Goal: Use online tool/utility: Utilize a website feature to perform a specific function

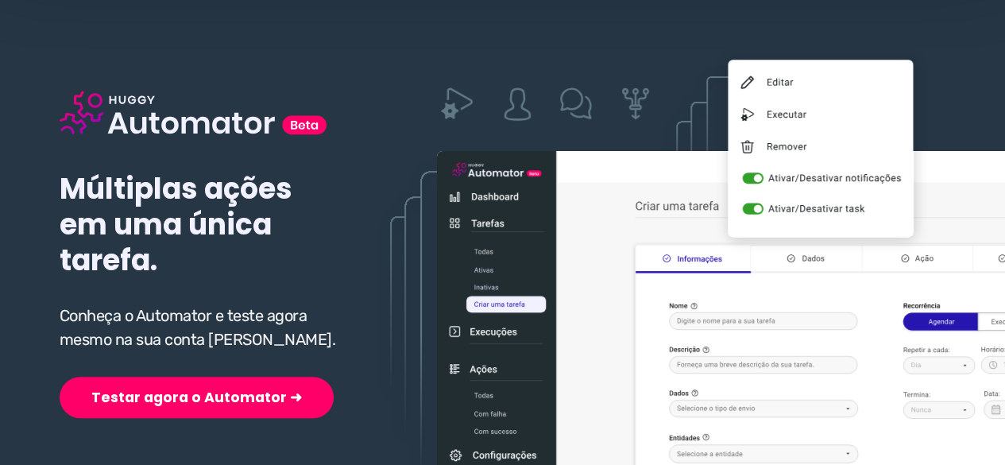
scroll to position [238, 0]
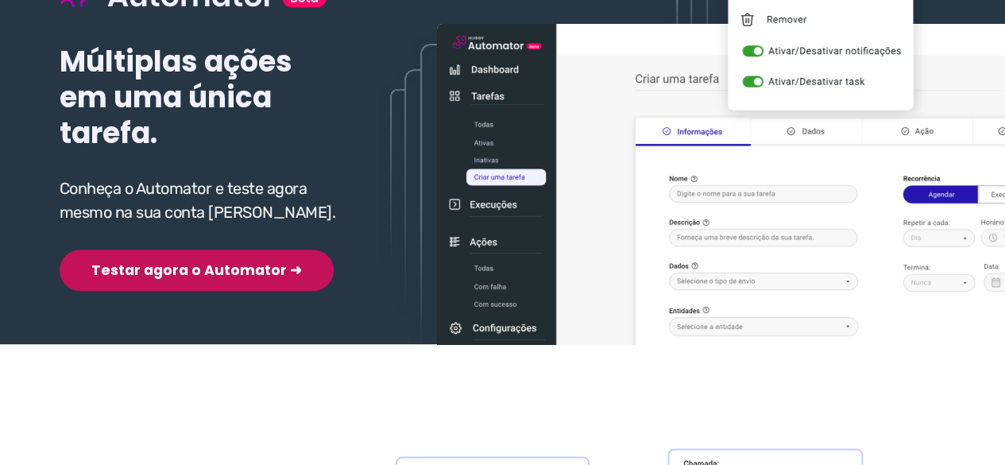
click at [183, 276] on button "Testar agora o Automator ➜" at bounding box center [197, 270] width 274 height 41
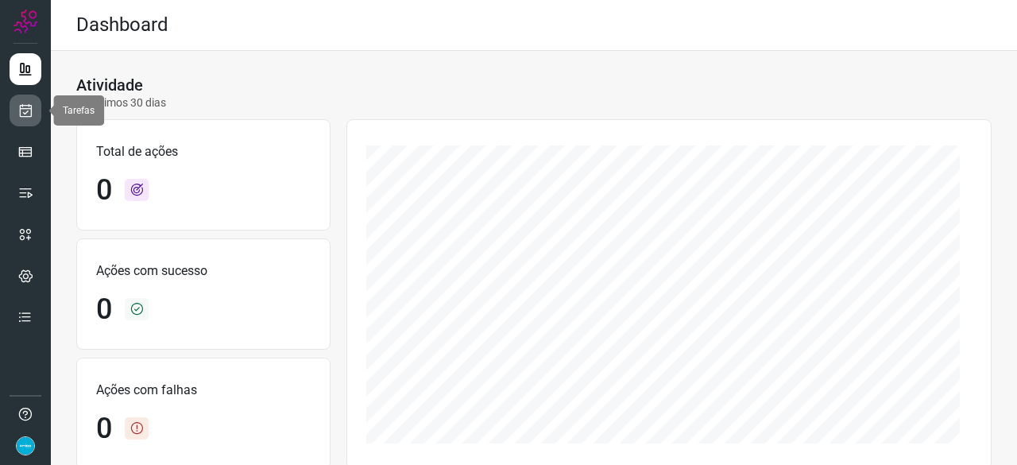
click at [21, 110] on icon at bounding box center [25, 111] width 17 height 16
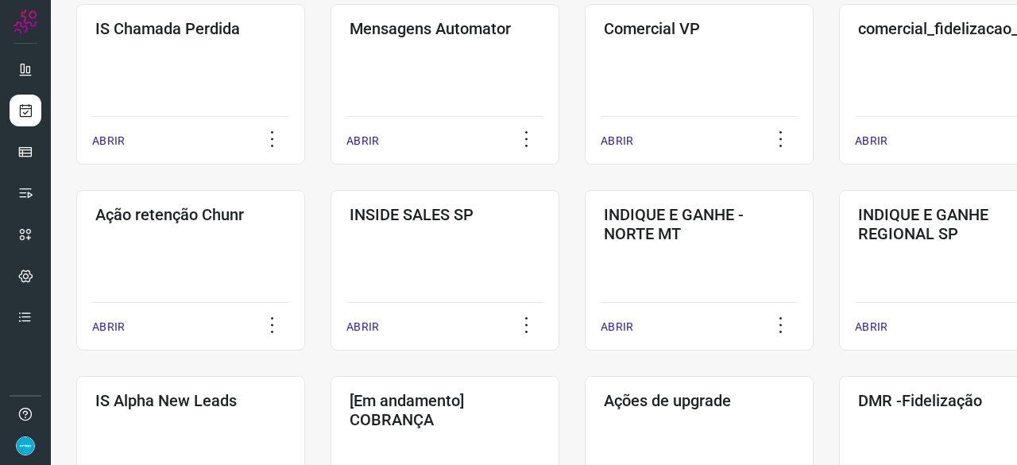
scroll to position [397, 0]
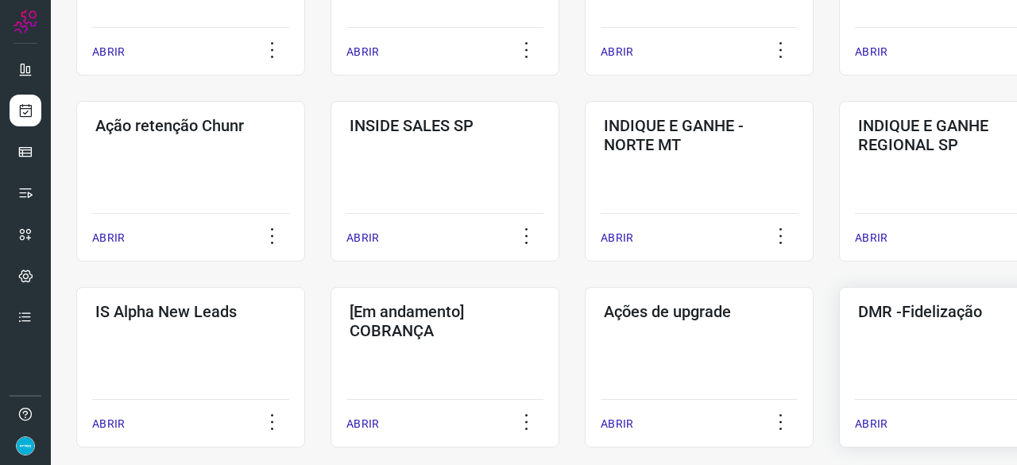
click at [870, 421] on p "ABRIR" at bounding box center [871, 424] width 33 height 17
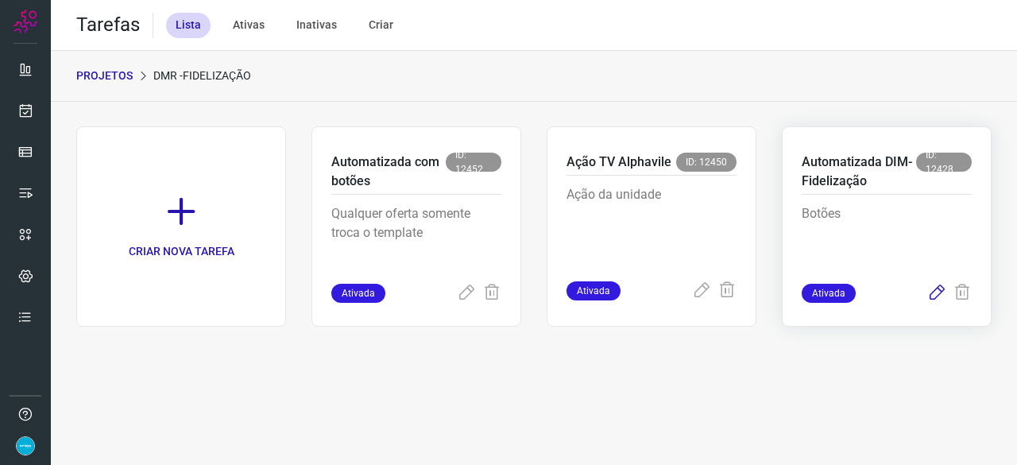
click at [937, 288] on icon at bounding box center [936, 293] width 19 height 19
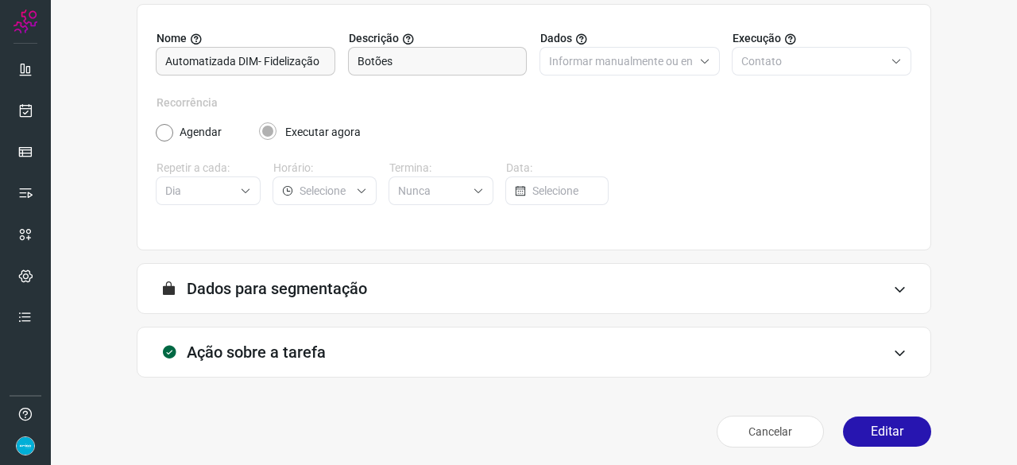
scroll to position [155, 0]
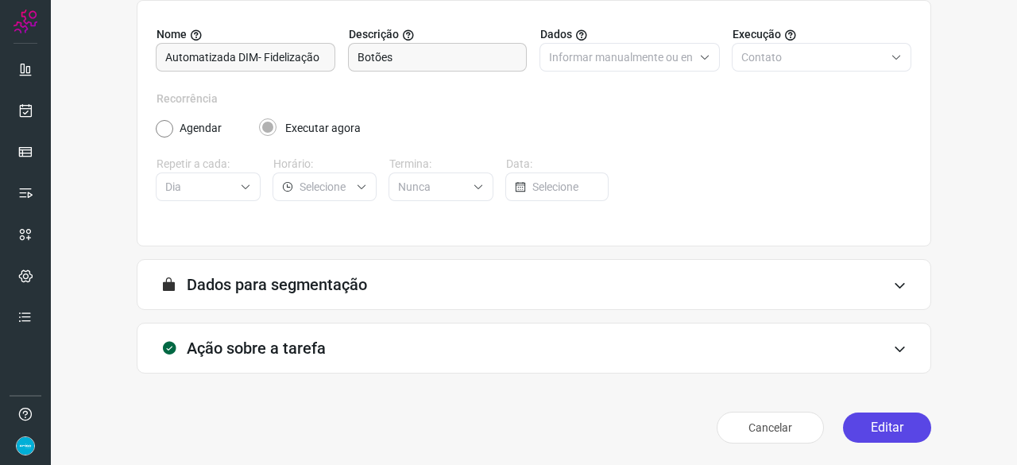
click at [883, 430] on button "Editar" at bounding box center [887, 427] width 88 height 30
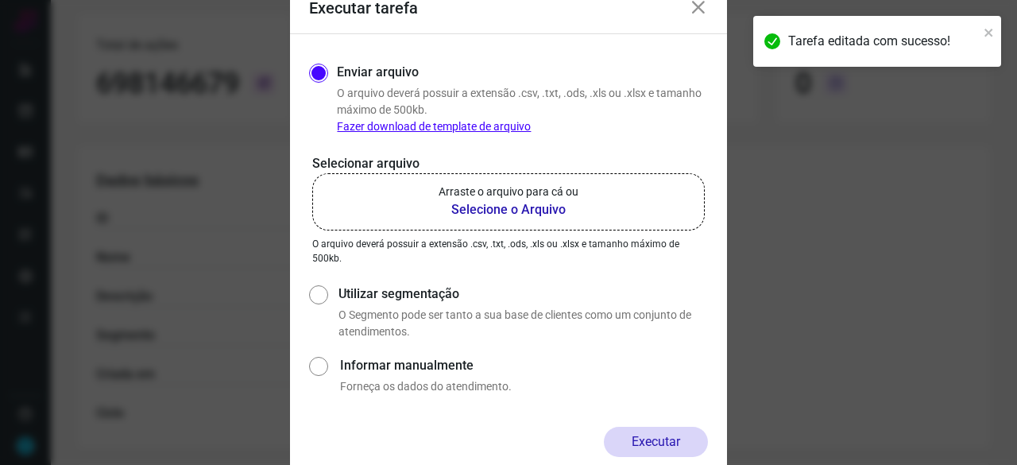
click at [466, 209] on b "Selecione o Arquivo" at bounding box center [509, 209] width 140 height 19
click at [0, 0] on input "Arraste o arquivo para cá ou Selecione o Arquivo" at bounding box center [0, 0] width 0 height 0
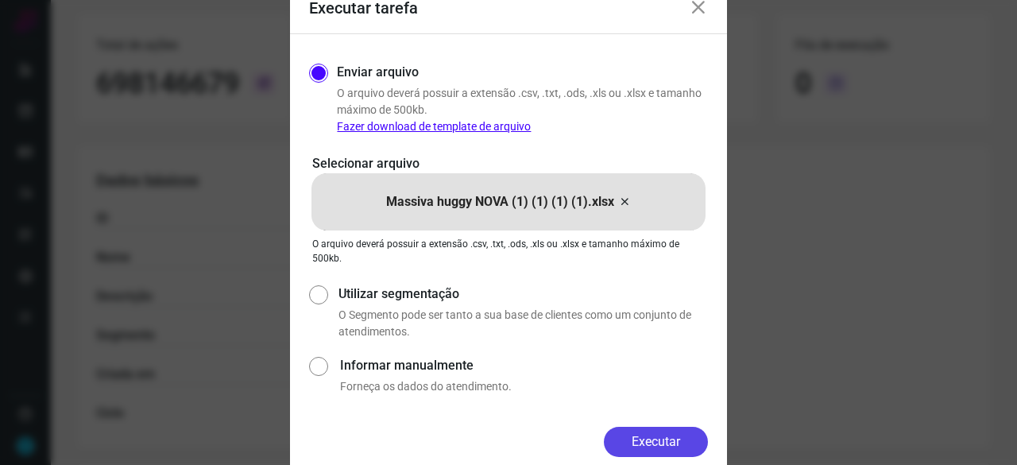
click at [668, 439] on button "Executar" at bounding box center [656, 442] width 104 height 30
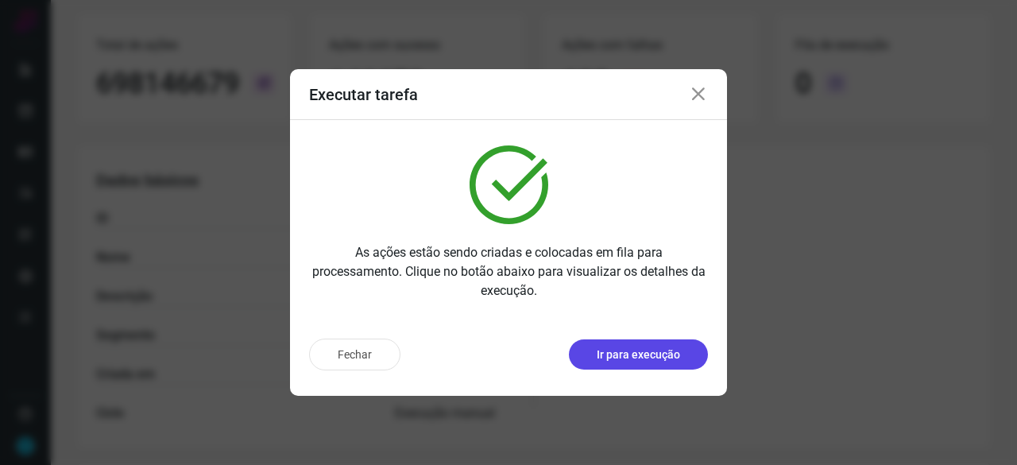
click at [631, 357] on p "Ir para execução" at bounding box center [638, 354] width 83 height 17
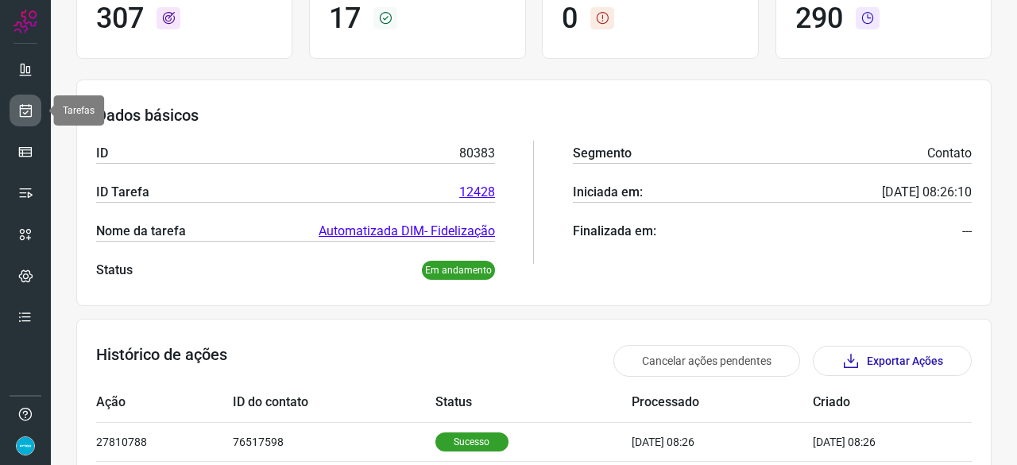
click at [29, 113] on icon at bounding box center [25, 111] width 17 height 16
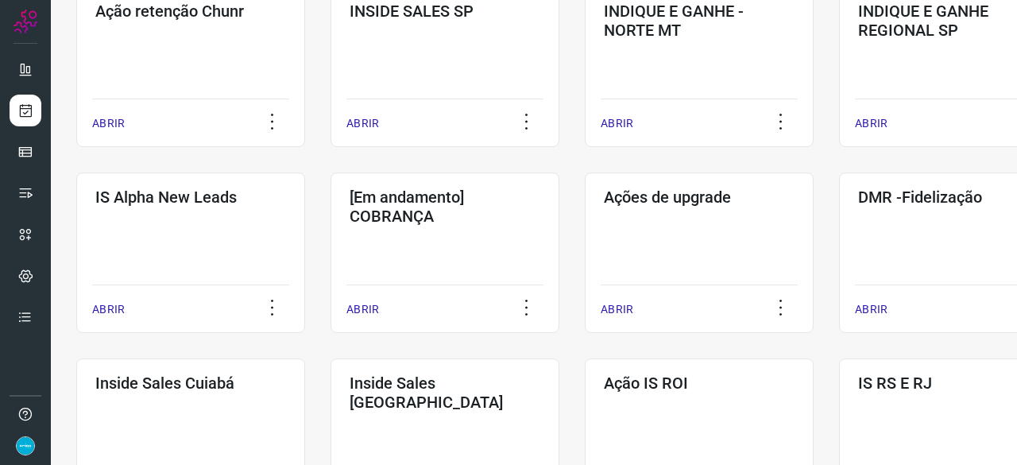
scroll to position [524, 0]
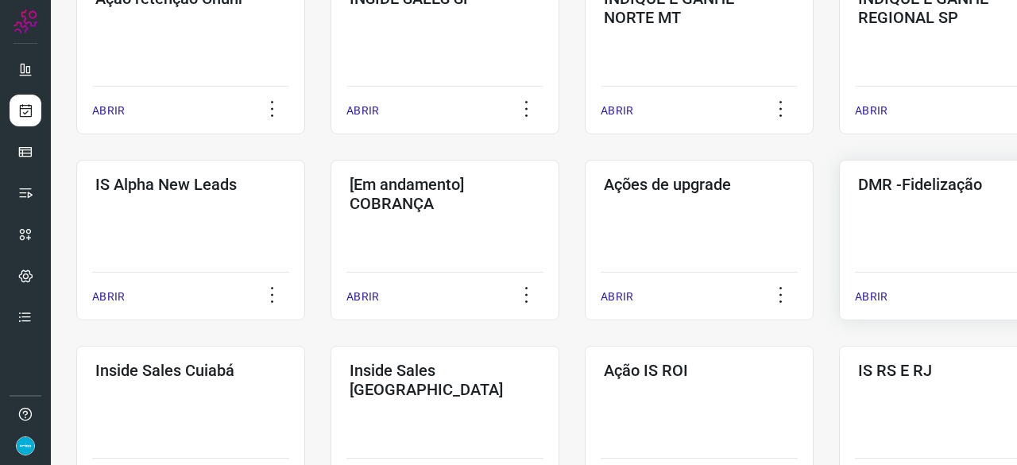
click at [880, 296] on p "ABRIR" at bounding box center [871, 296] width 33 height 17
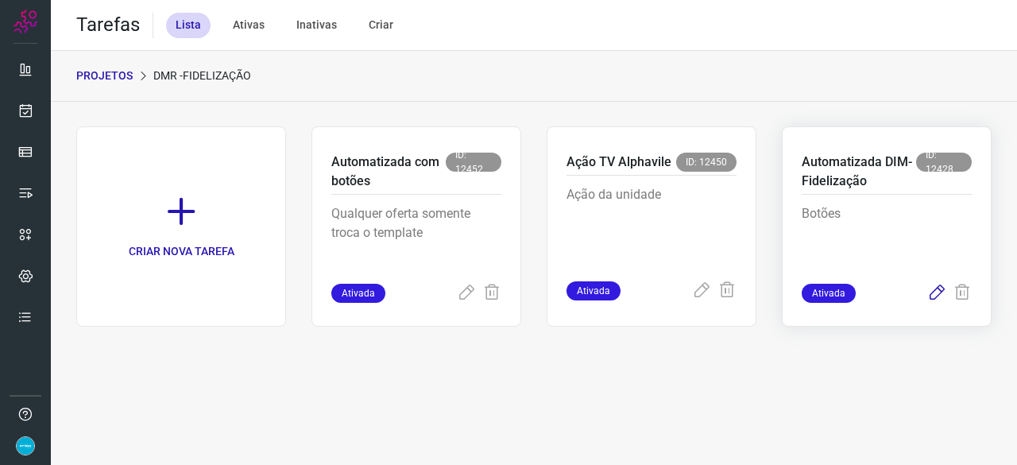
click at [939, 290] on icon at bounding box center [936, 293] width 19 height 19
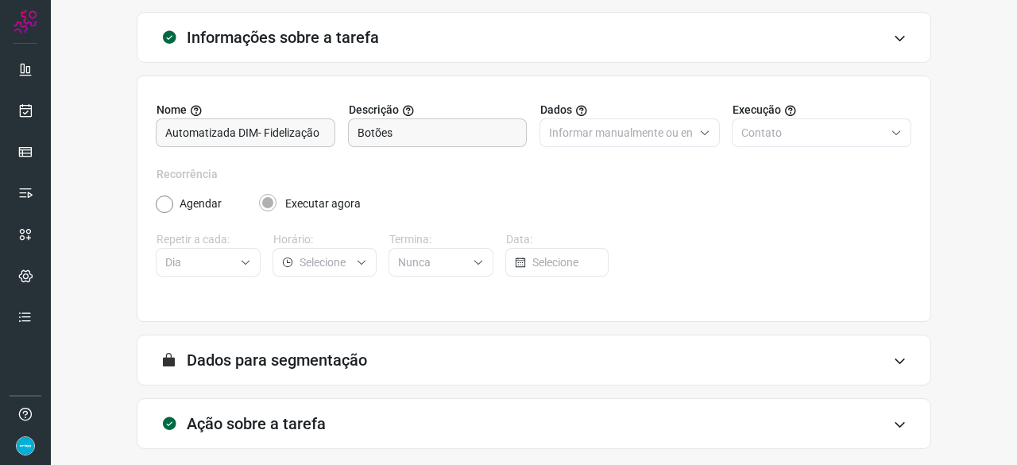
scroll to position [155, 0]
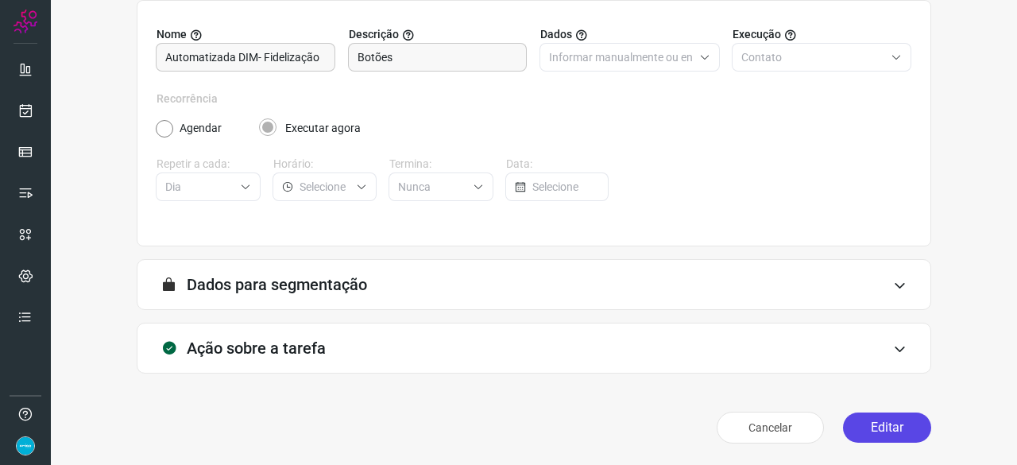
click at [876, 432] on button "Editar" at bounding box center [887, 427] width 88 height 30
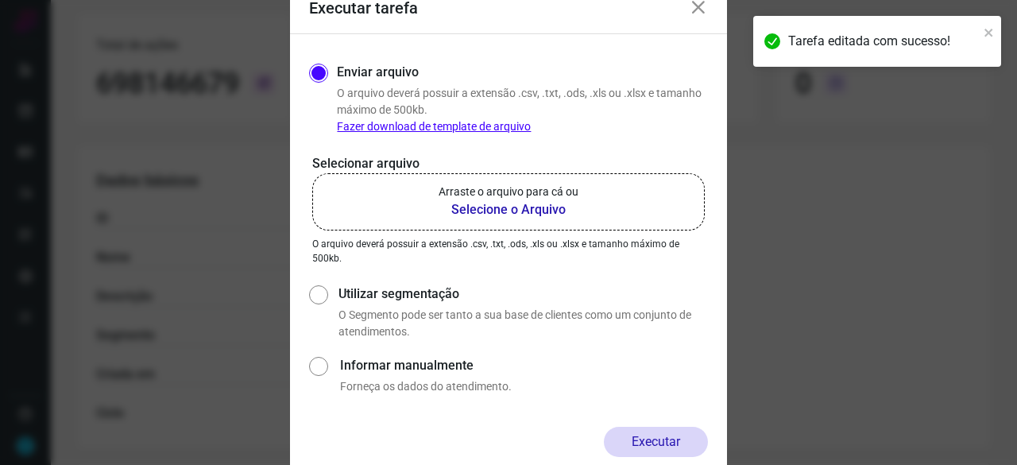
click at [479, 208] on b "Selecione o Arquivo" at bounding box center [509, 209] width 140 height 19
click at [0, 0] on input "Arraste o arquivo para cá ou Selecione o Arquivo" at bounding box center [0, 0] width 0 height 0
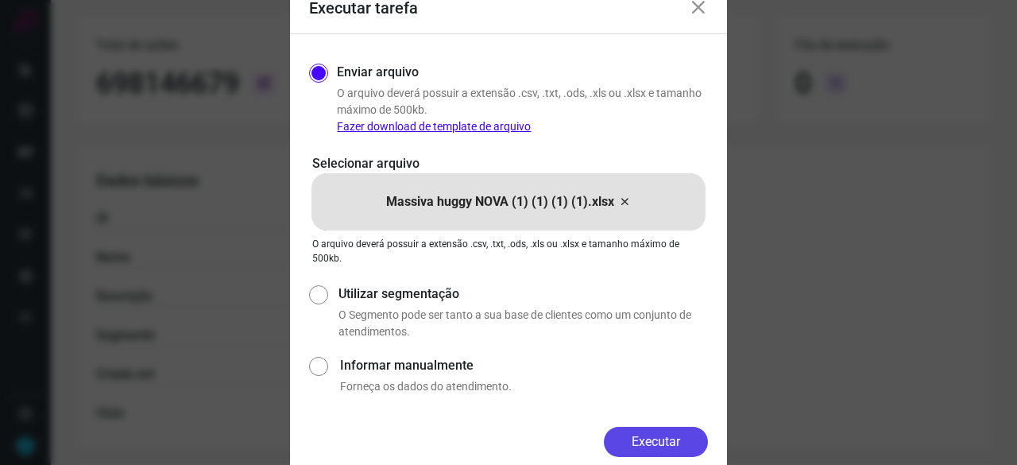
click at [652, 436] on button "Executar" at bounding box center [656, 442] width 104 height 30
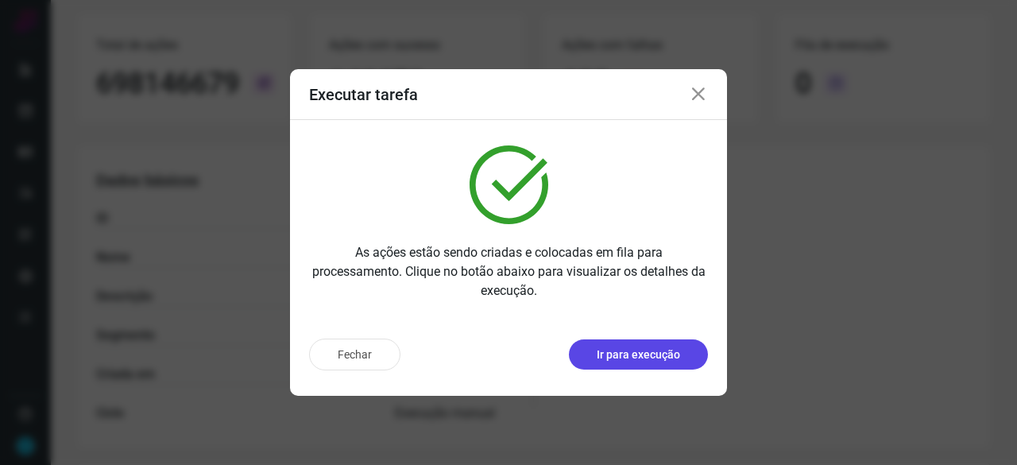
click at [637, 350] on p "Ir para execução" at bounding box center [638, 354] width 83 height 17
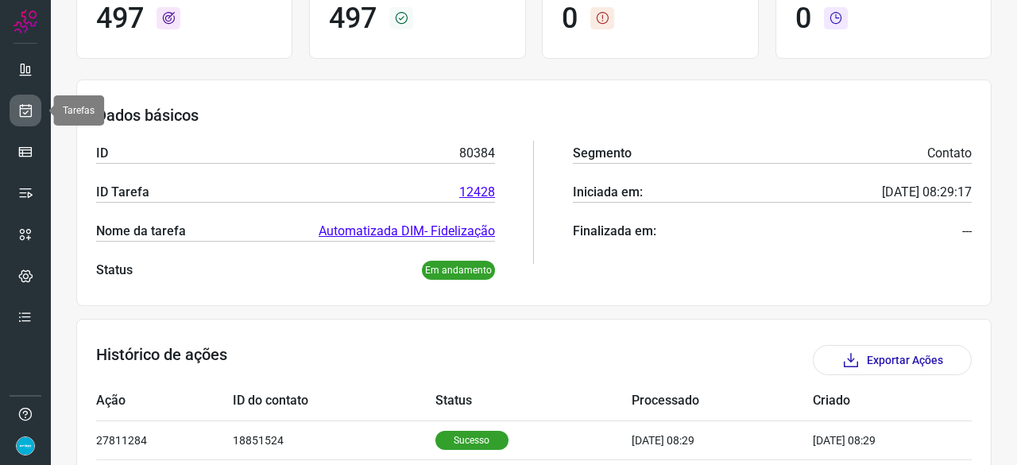
click at [26, 106] on icon at bounding box center [25, 111] width 17 height 16
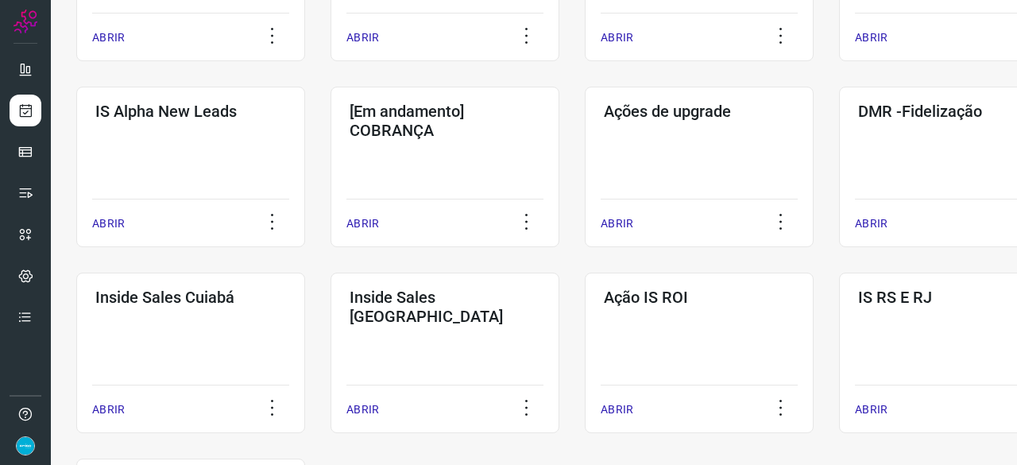
scroll to position [604, 0]
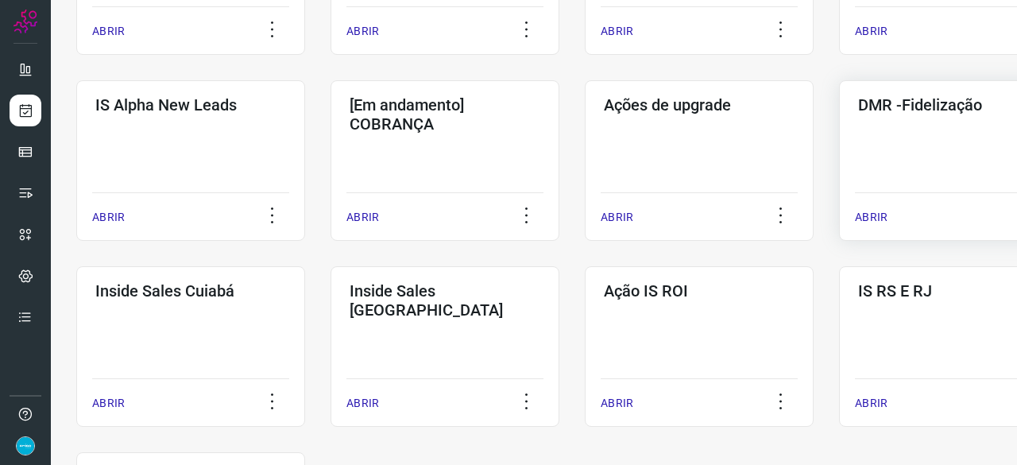
click at [871, 217] on p "ABRIR" at bounding box center [871, 217] width 33 height 17
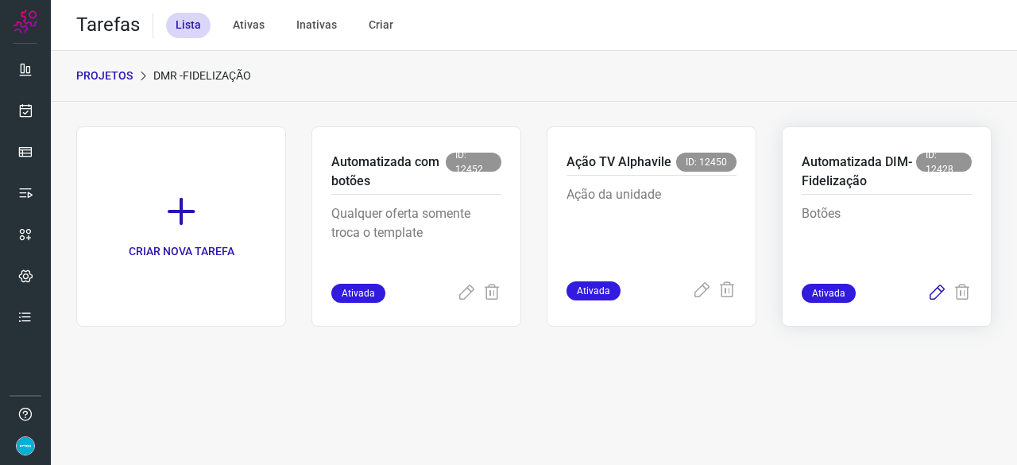
click at [936, 285] on icon at bounding box center [936, 293] width 19 height 19
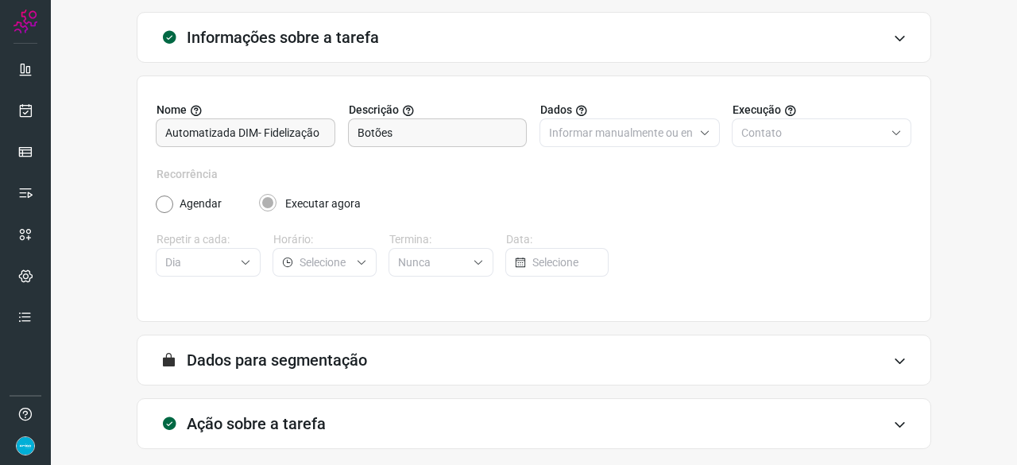
scroll to position [155, 0]
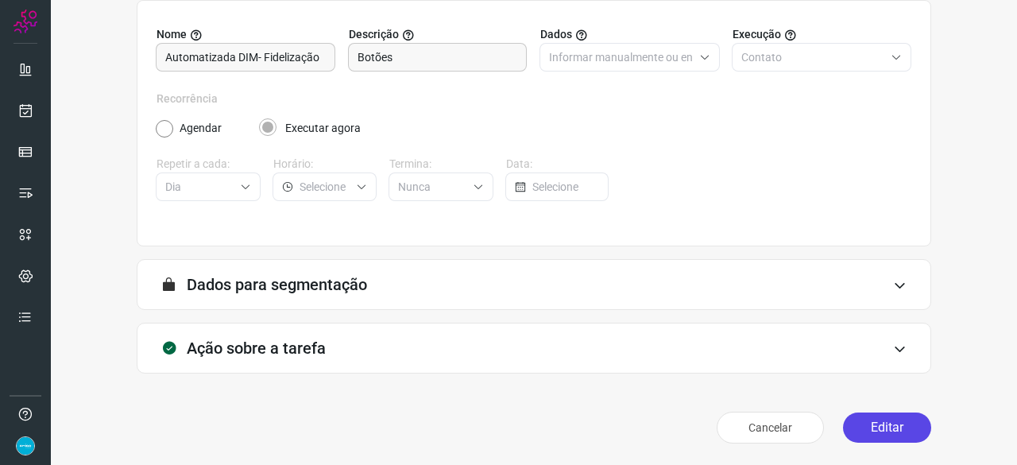
click at [896, 427] on button "Editar" at bounding box center [887, 427] width 88 height 30
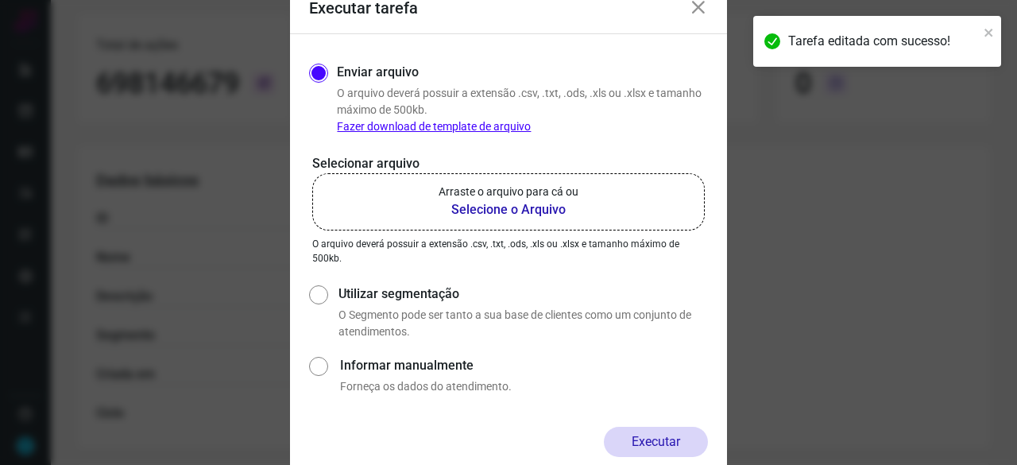
click at [472, 208] on b "Selecione o Arquivo" at bounding box center [509, 209] width 140 height 19
click at [0, 0] on input "Arraste o arquivo para cá ou Selecione o Arquivo" at bounding box center [0, 0] width 0 height 0
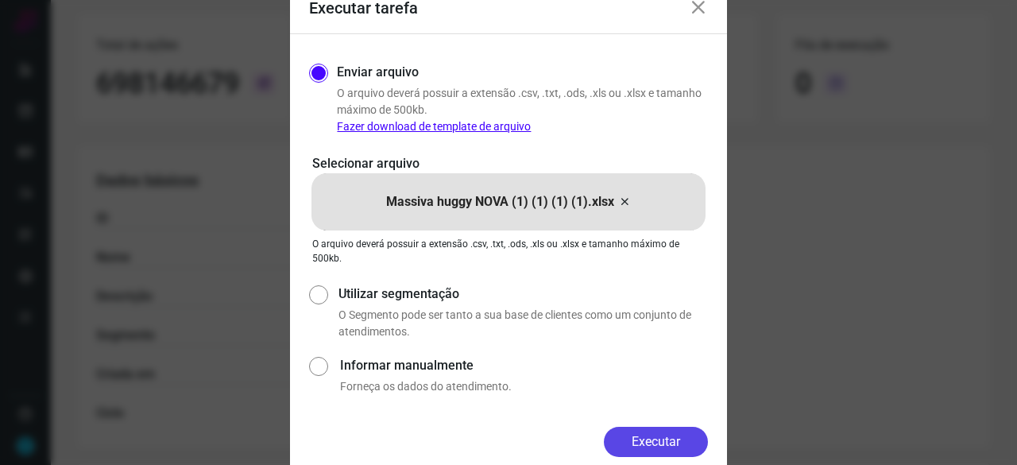
click at [664, 441] on button "Executar" at bounding box center [656, 442] width 104 height 30
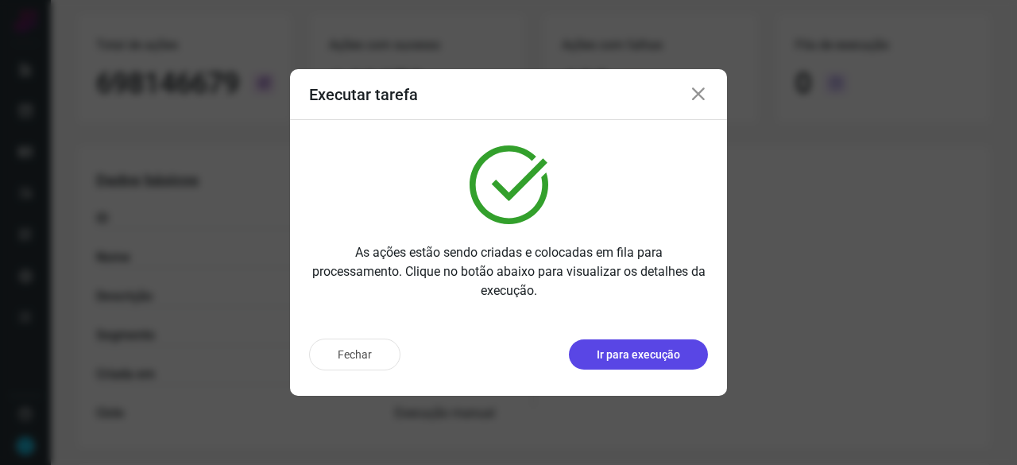
click at [636, 357] on p "Ir para execução" at bounding box center [638, 354] width 83 height 17
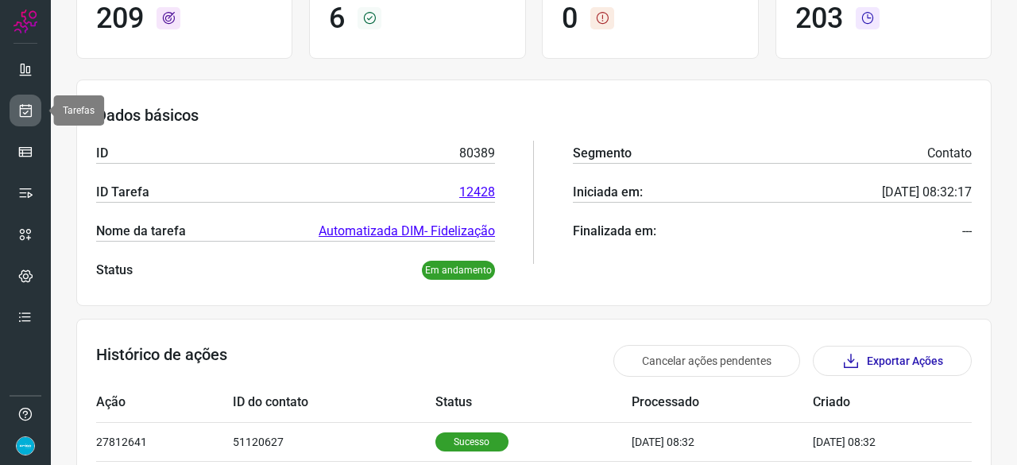
click at [29, 106] on icon at bounding box center [25, 111] width 17 height 16
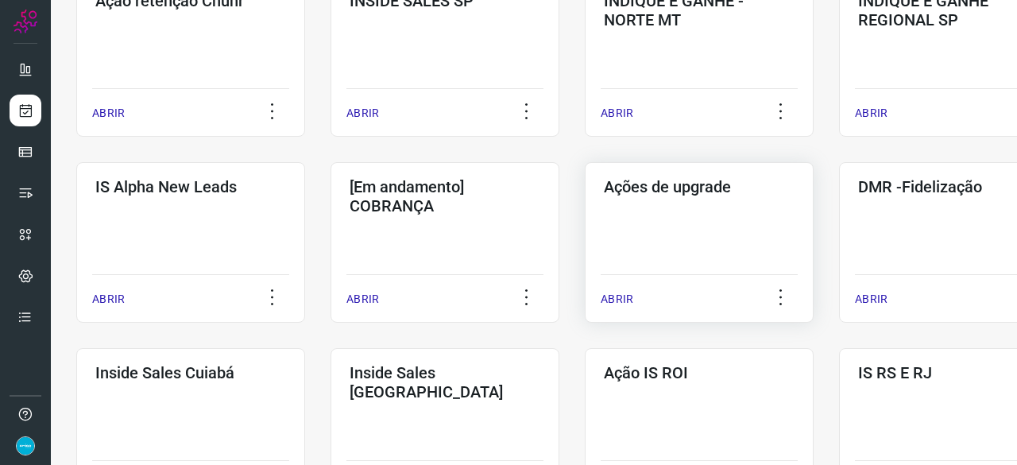
scroll to position [524, 0]
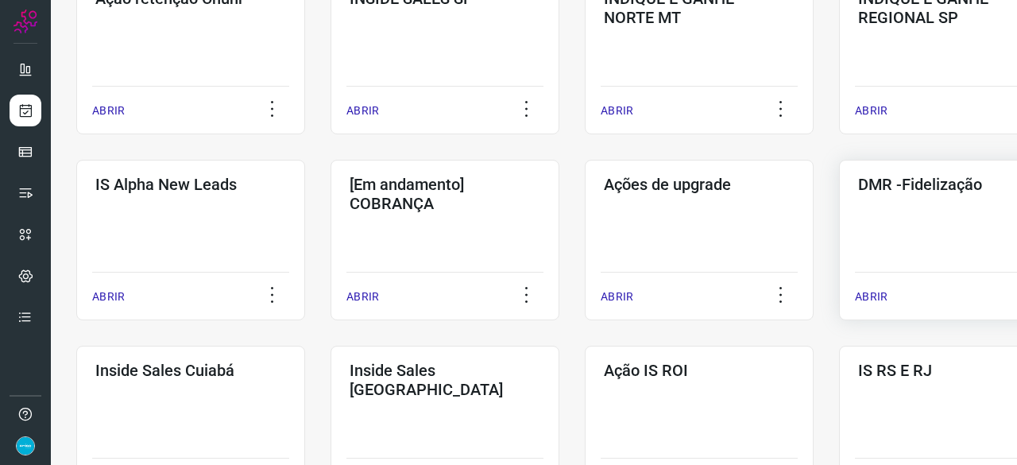
click at [866, 295] on p "ABRIR" at bounding box center [871, 296] width 33 height 17
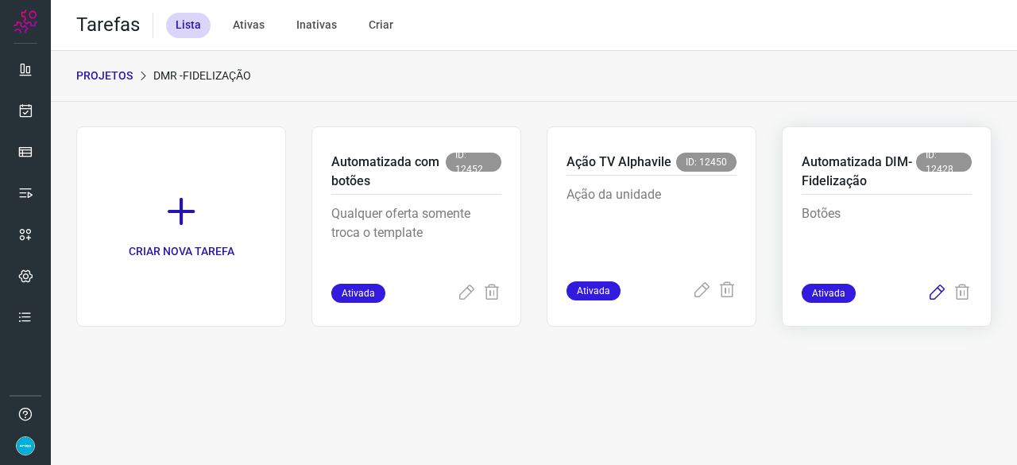
click at [941, 292] on icon at bounding box center [936, 293] width 19 height 19
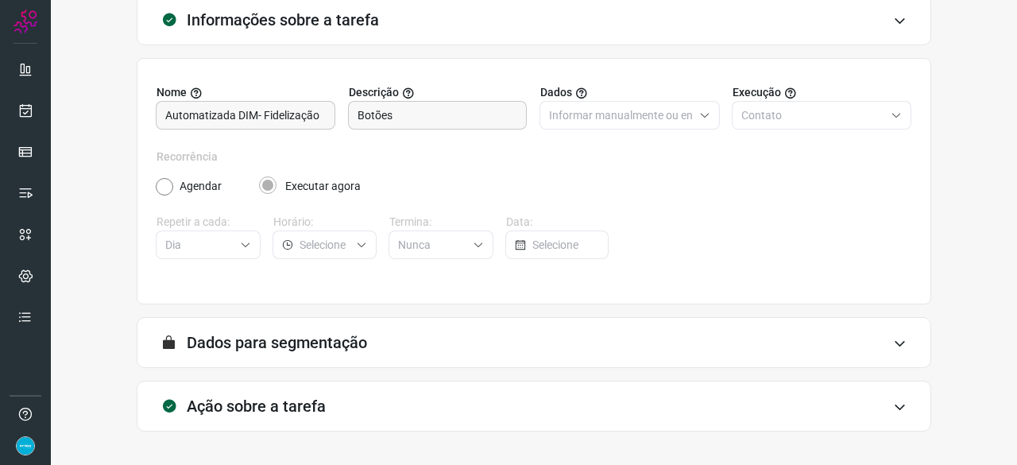
scroll to position [155, 0]
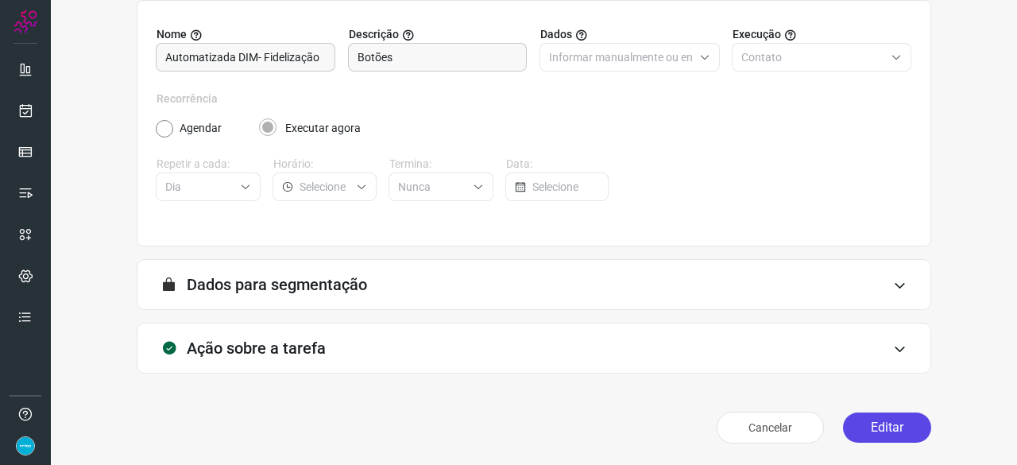
click at [858, 426] on button "Editar" at bounding box center [887, 427] width 88 height 30
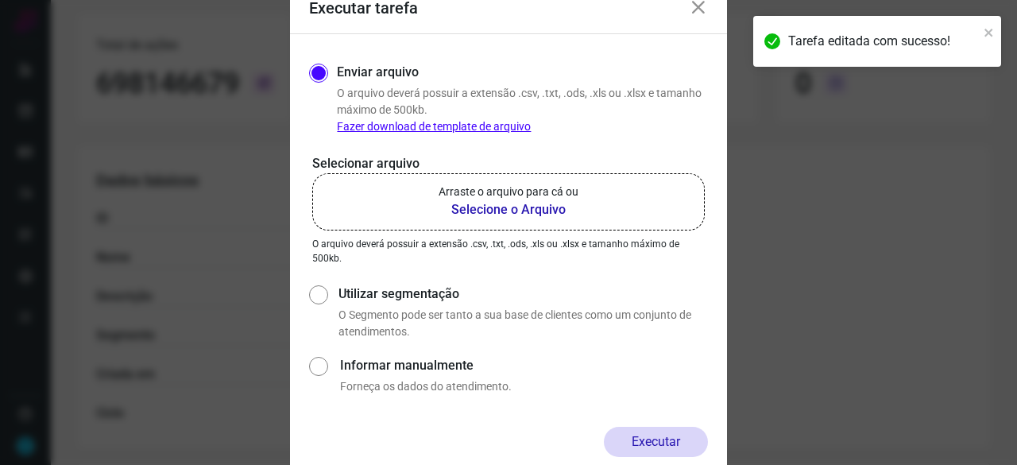
click at [506, 211] on b "Selecione o Arquivo" at bounding box center [509, 209] width 140 height 19
click at [0, 0] on input "Arraste o arquivo para cá ou Selecione o Arquivo" at bounding box center [0, 0] width 0 height 0
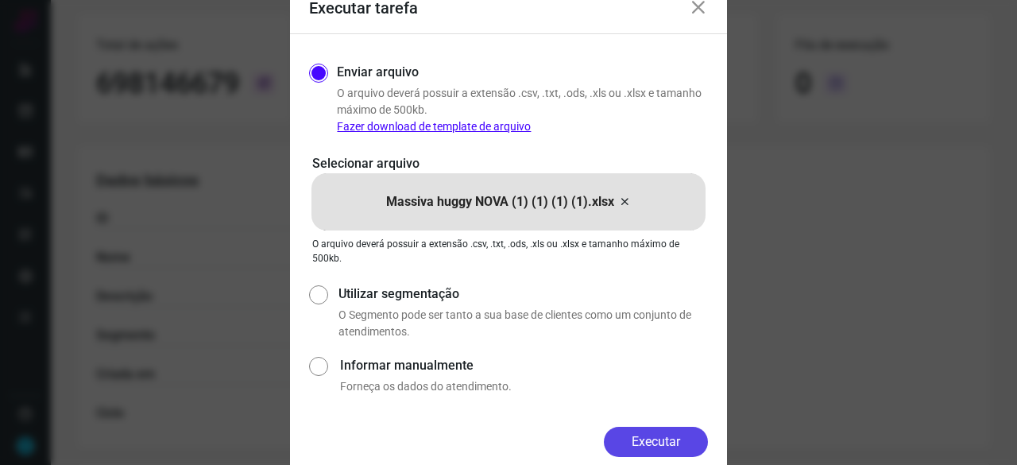
click at [652, 437] on button "Executar" at bounding box center [656, 442] width 104 height 30
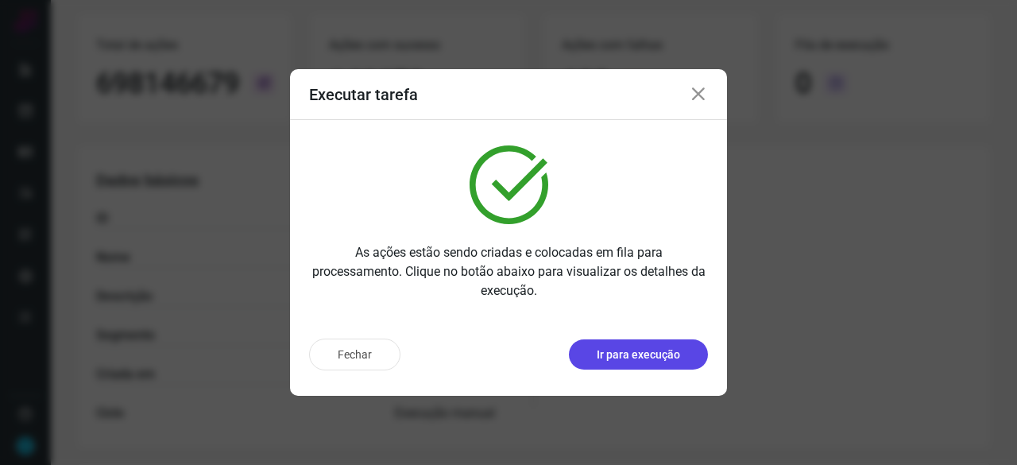
click at [662, 352] on p "Ir para execução" at bounding box center [638, 354] width 83 height 17
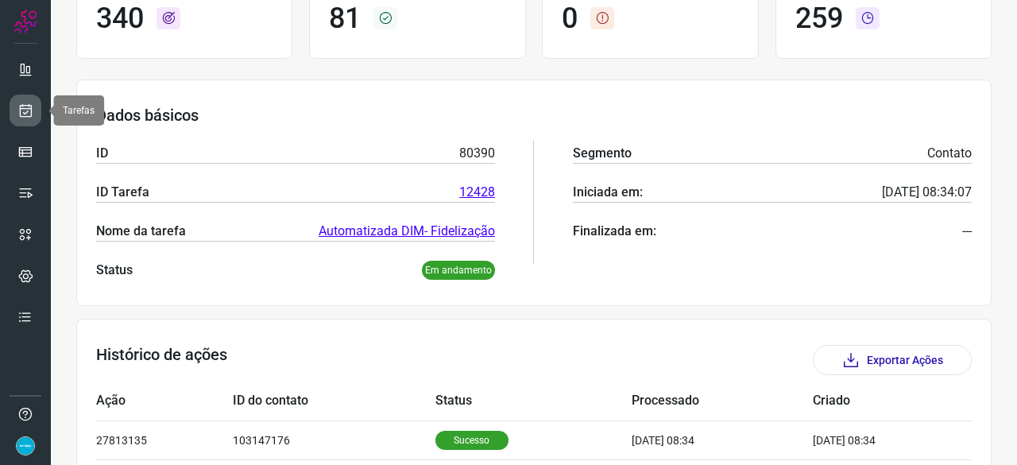
click at [17, 111] on link at bounding box center [26, 111] width 32 height 32
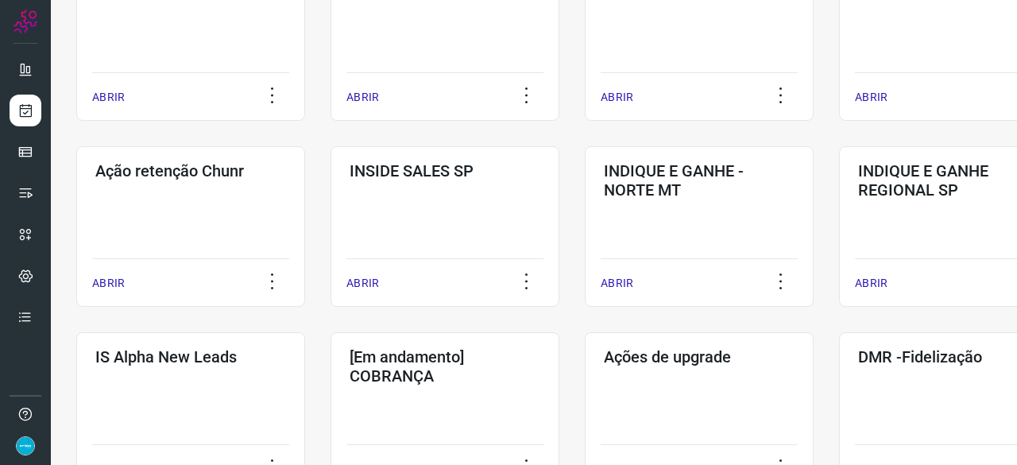
scroll to position [445, 0]
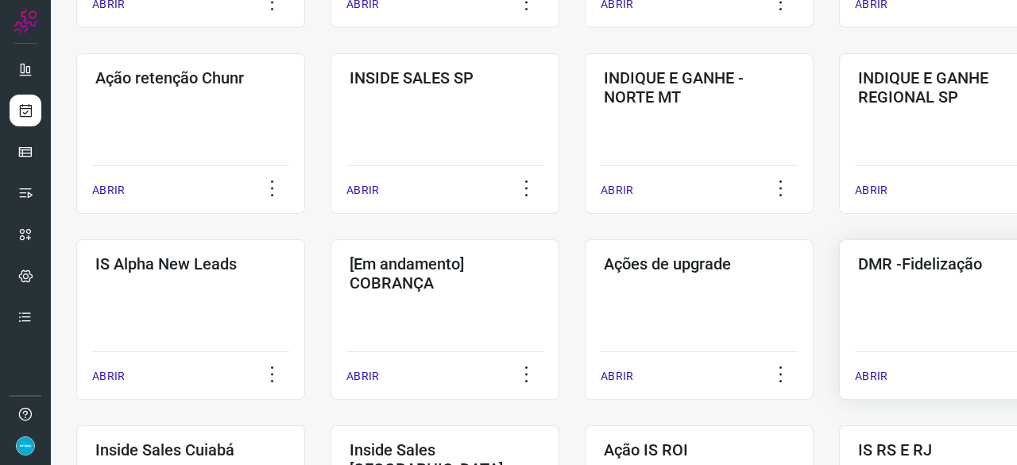
click at [869, 371] on p "ABRIR" at bounding box center [871, 376] width 33 height 17
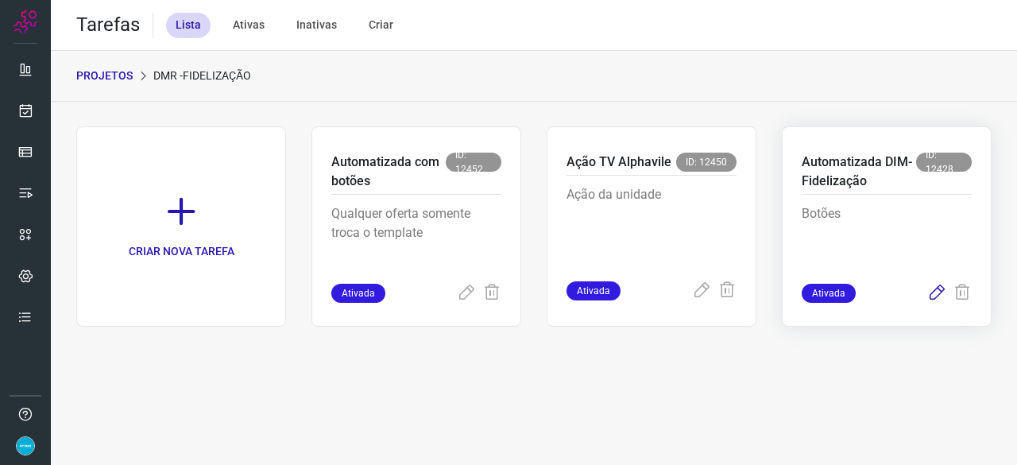
click at [935, 293] on icon at bounding box center [936, 293] width 19 height 19
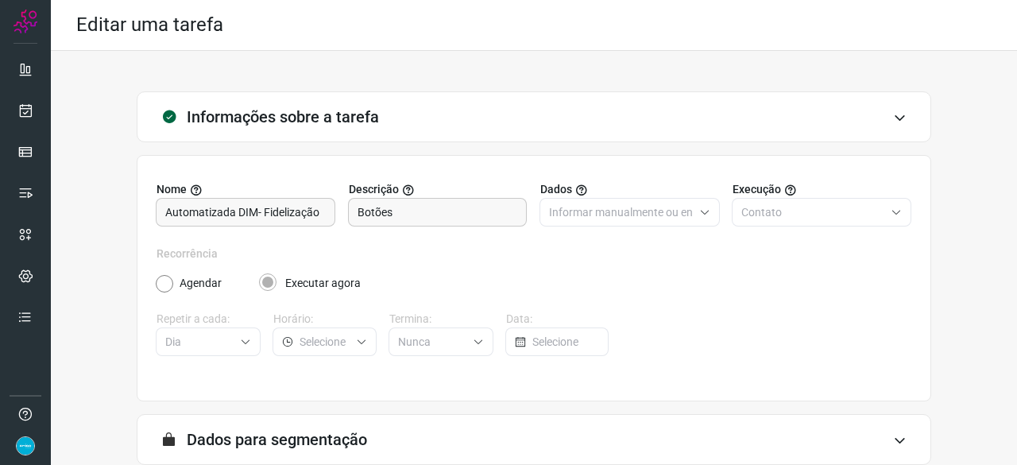
scroll to position [155, 0]
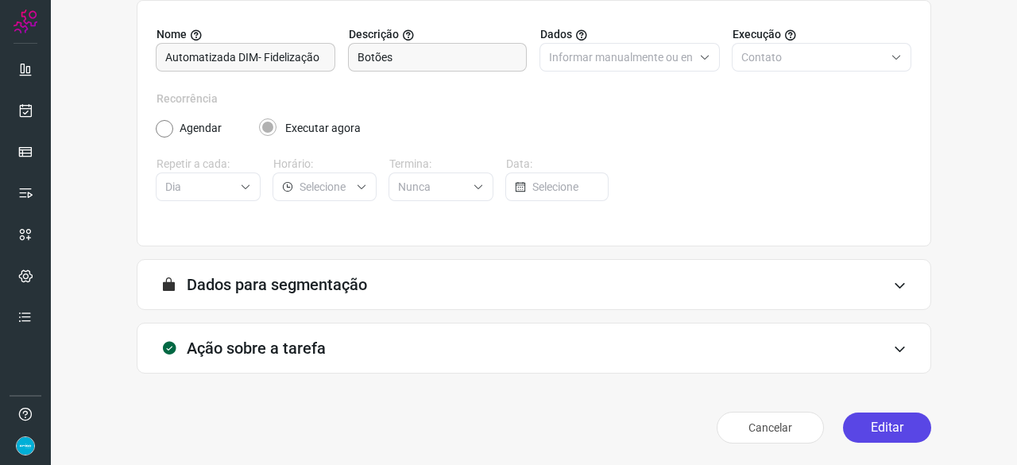
click at [888, 426] on button "Editar" at bounding box center [887, 427] width 88 height 30
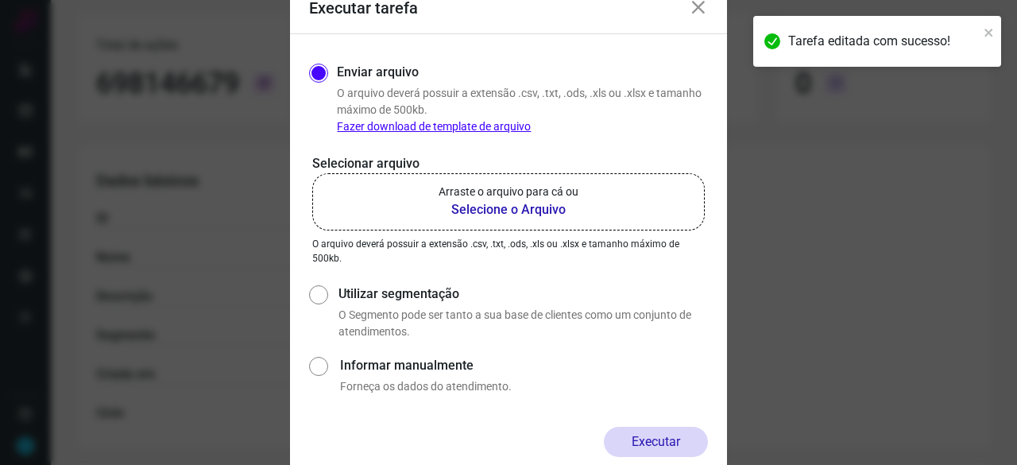
click at [486, 211] on b "Selecione o Arquivo" at bounding box center [509, 209] width 140 height 19
click at [0, 0] on input "Arraste o arquivo para cá ou Selecione o Arquivo" at bounding box center [0, 0] width 0 height 0
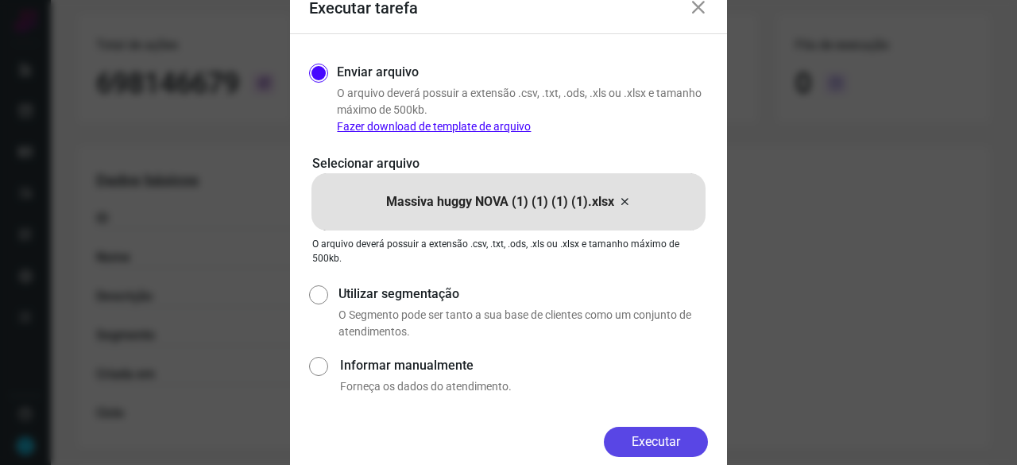
click at [656, 439] on button "Executar" at bounding box center [656, 442] width 104 height 30
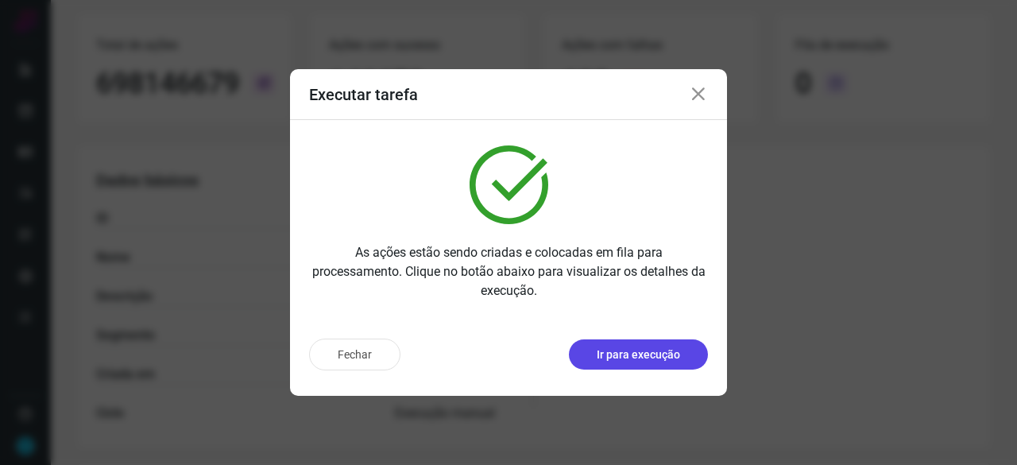
click at [668, 356] on p "Ir para execução" at bounding box center [638, 354] width 83 height 17
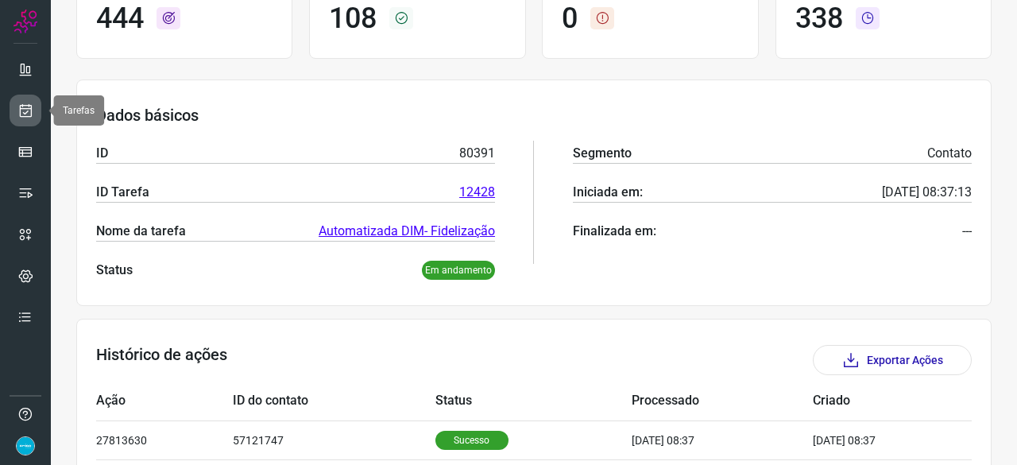
click at [21, 107] on icon at bounding box center [25, 111] width 17 height 16
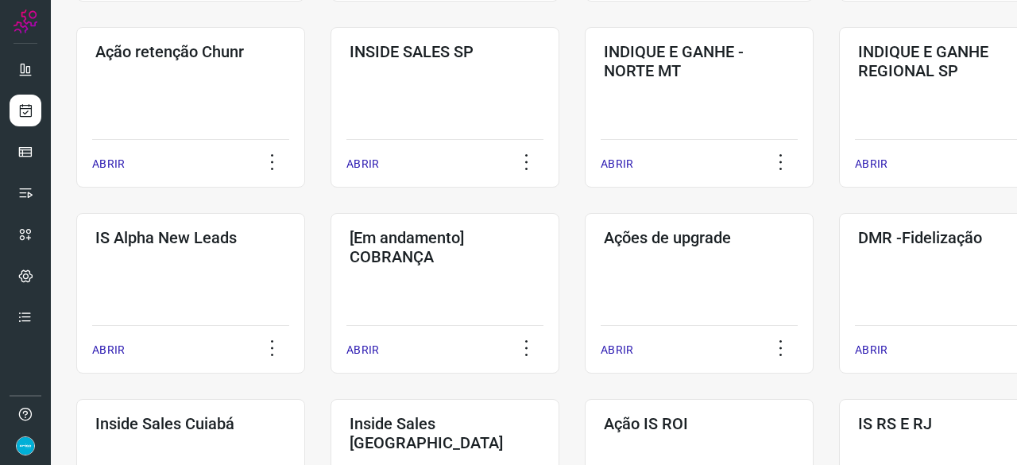
scroll to position [524, 0]
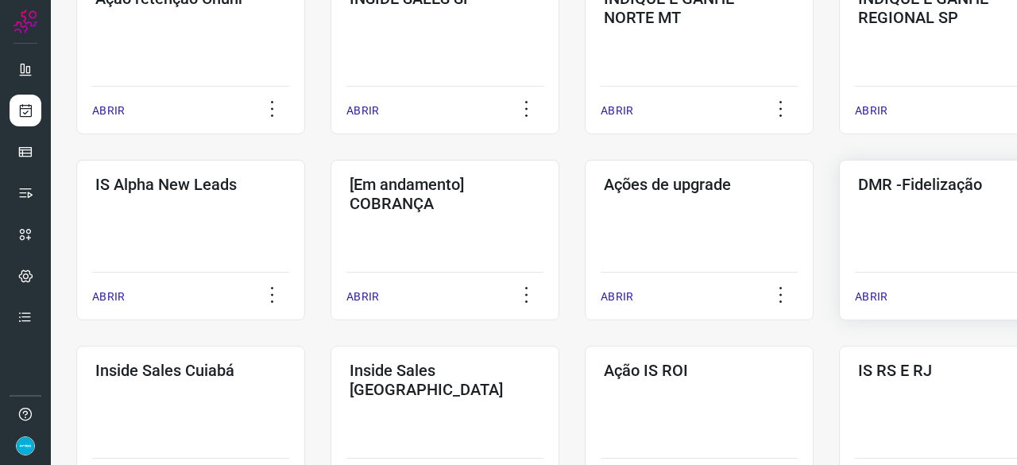
click at [883, 295] on p "ABRIR" at bounding box center [871, 296] width 33 height 17
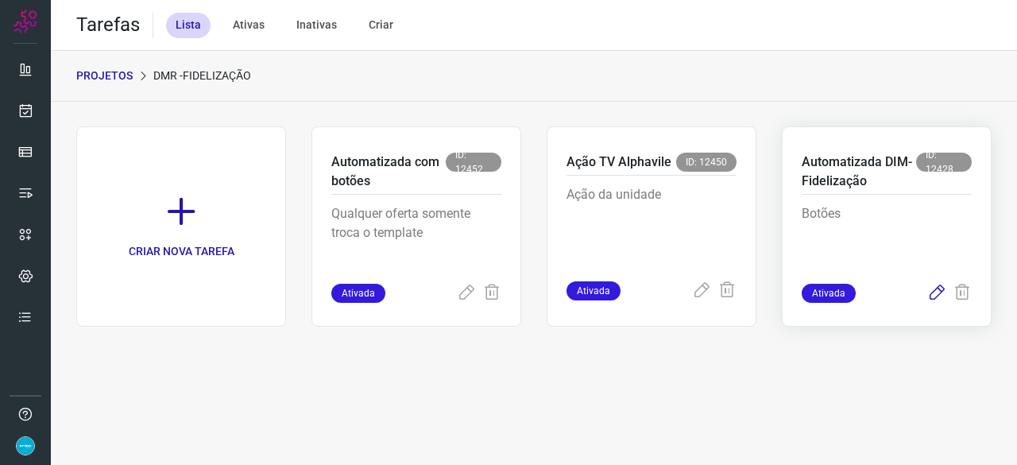
click at [935, 293] on icon at bounding box center [936, 293] width 19 height 19
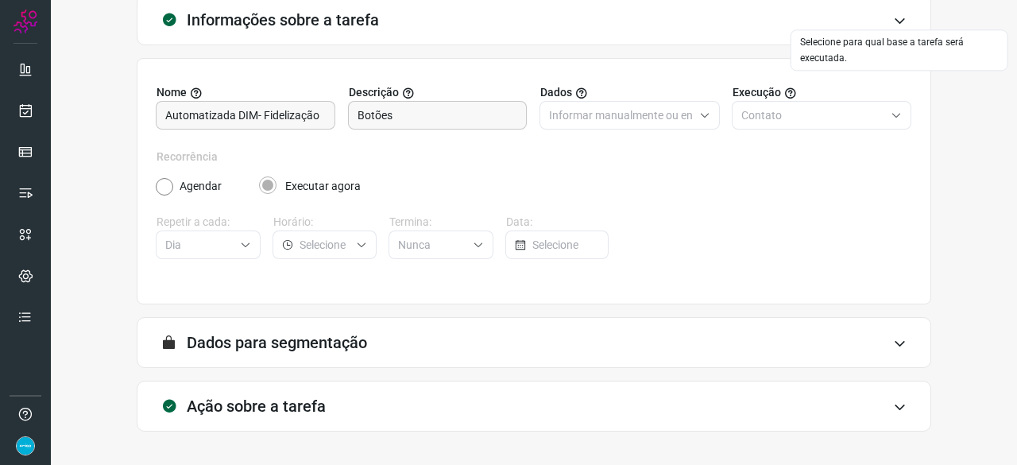
scroll to position [155, 0]
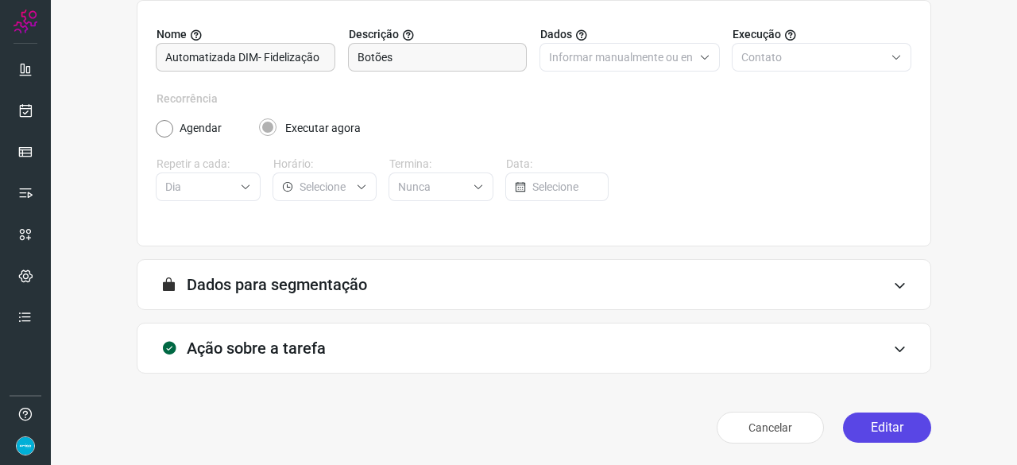
click at [858, 430] on button "Editar" at bounding box center [887, 427] width 88 height 30
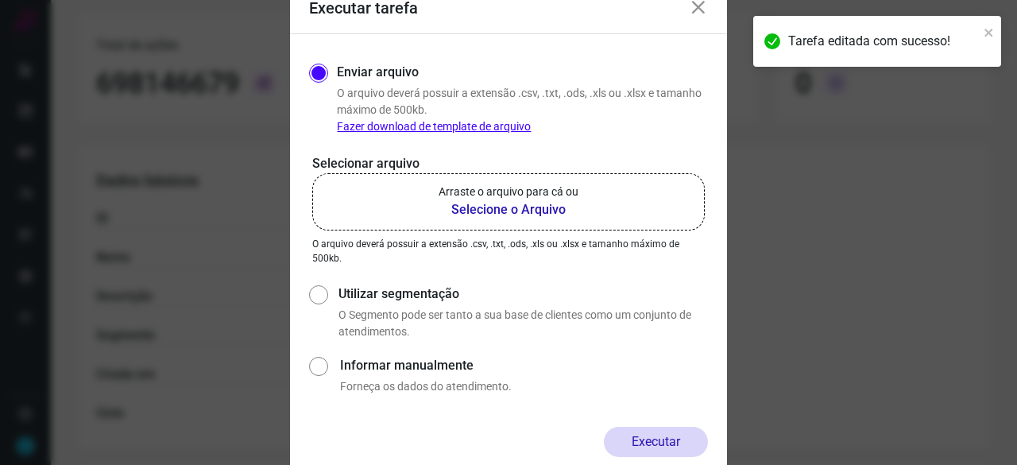
click at [495, 211] on b "Selecione o Arquivo" at bounding box center [509, 209] width 140 height 19
click at [0, 0] on input "Arraste o arquivo para cá ou Selecione o Arquivo" at bounding box center [0, 0] width 0 height 0
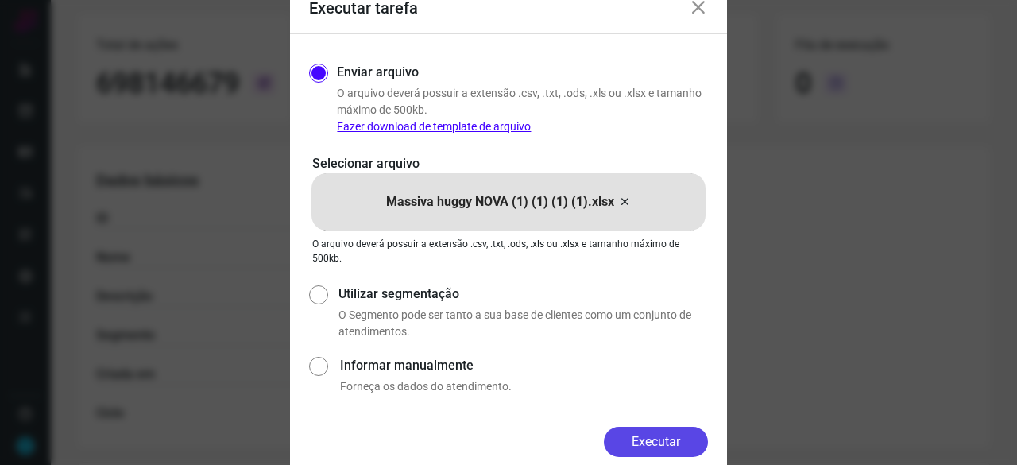
click at [665, 432] on button "Executar" at bounding box center [656, 442] width 104 height 30
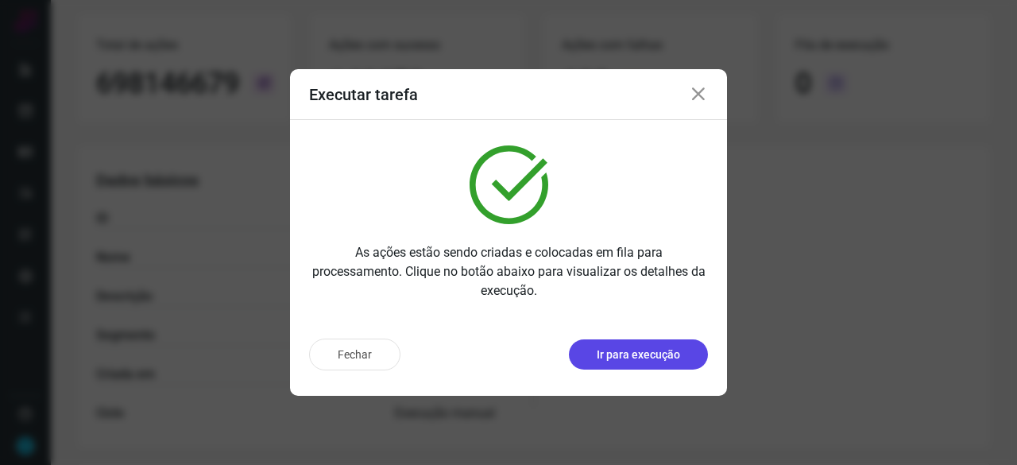
click at [650, 351] on p "Ir para execução" at bounding box center [638, 354] width 83 height 17
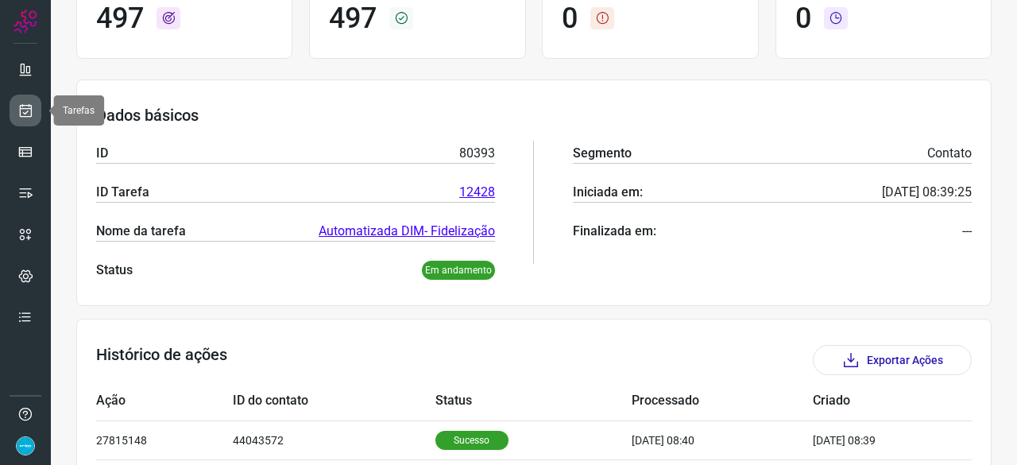
click at [21, 110] on icon at bounding box center [25, 111] width 17 height 16
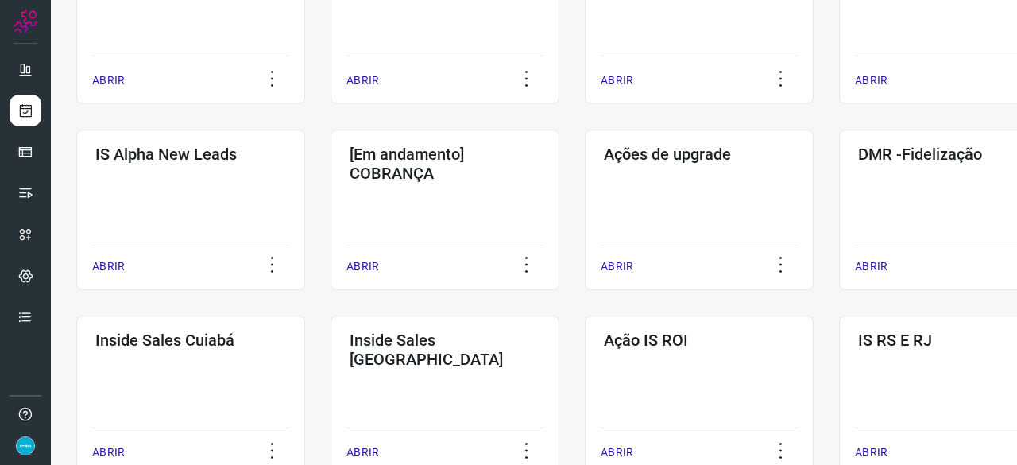
scroll to position [556, 0]
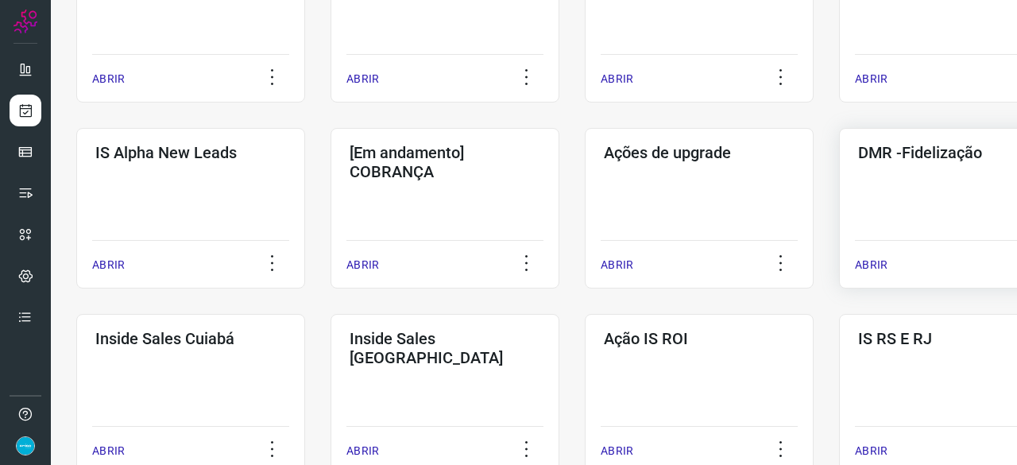
click at [871, 265] on p "ABRIR" at bounding box center [871, 265] width 33 height 17
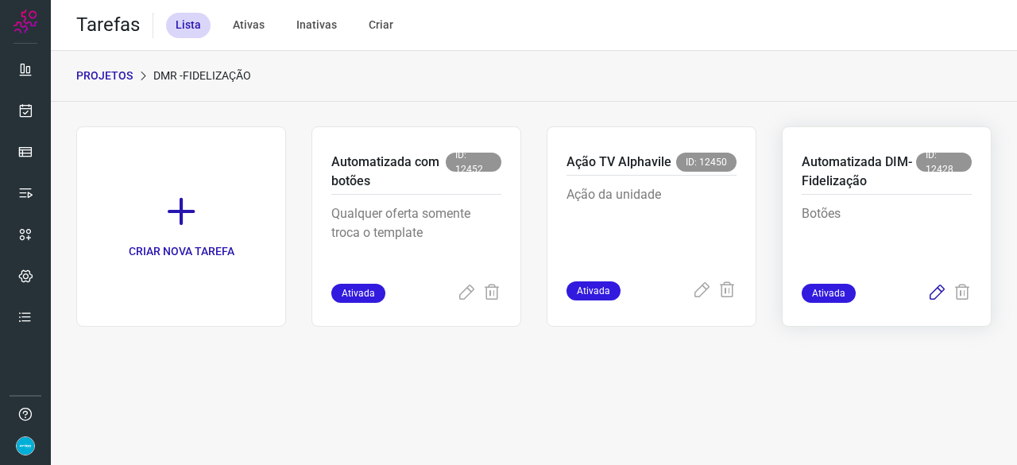
click at [935, 293] on icon at bounding box center [936, 293] width 19 height 19
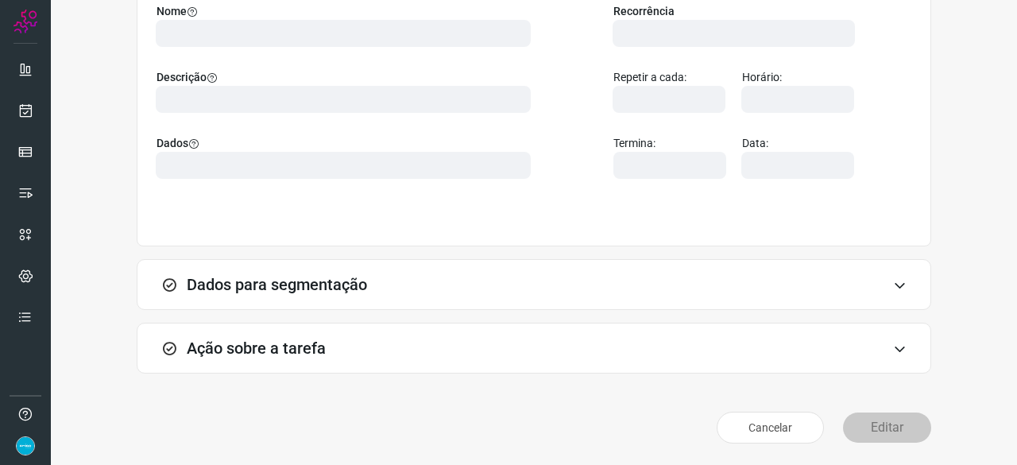
scroll to position [155, 0]
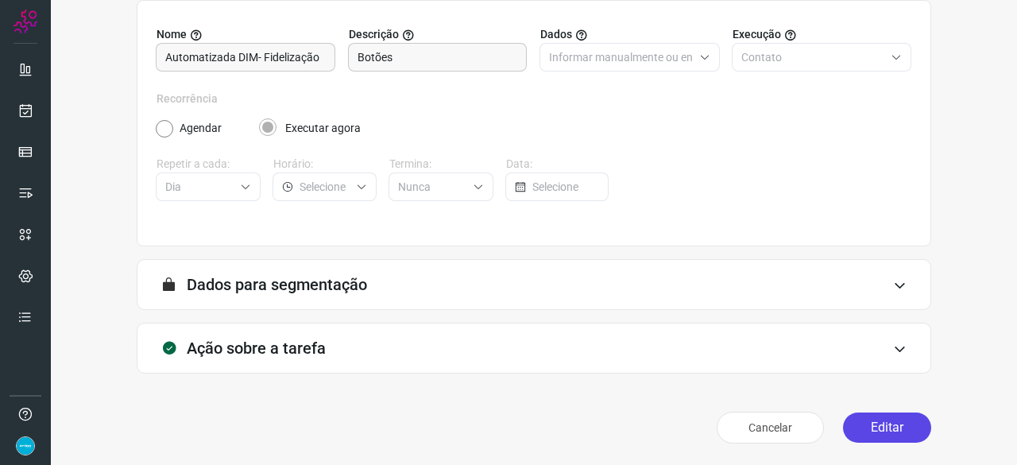
click at [873, 428] on button "Editar" at bounding box center [887, 427] width 88 height 30
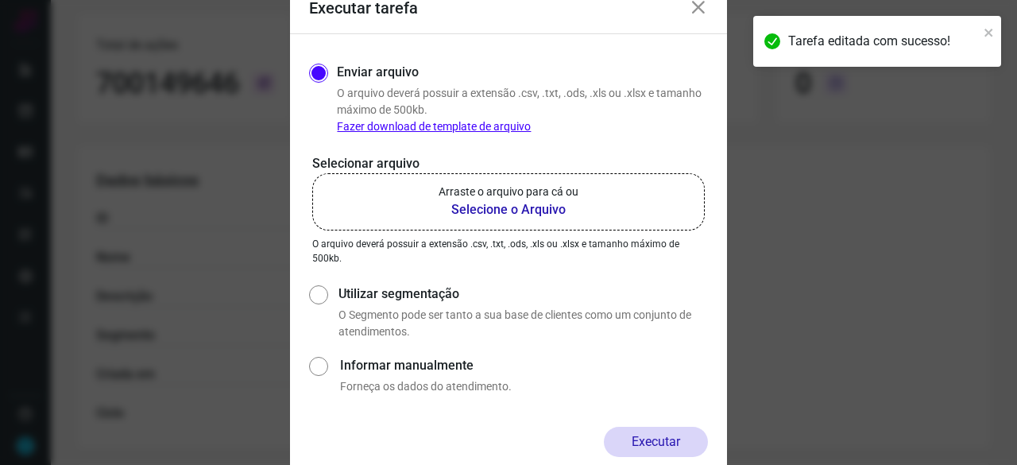
click at [510, 209] on b "Selecione o Arquivo" at bounding box center [509, 209] width 140 height 19
click at [0, 0] on input "Arraste o arquivo para cá ou Selecione o Arquivo" at bounding box center [0, 0] width 0 height 0
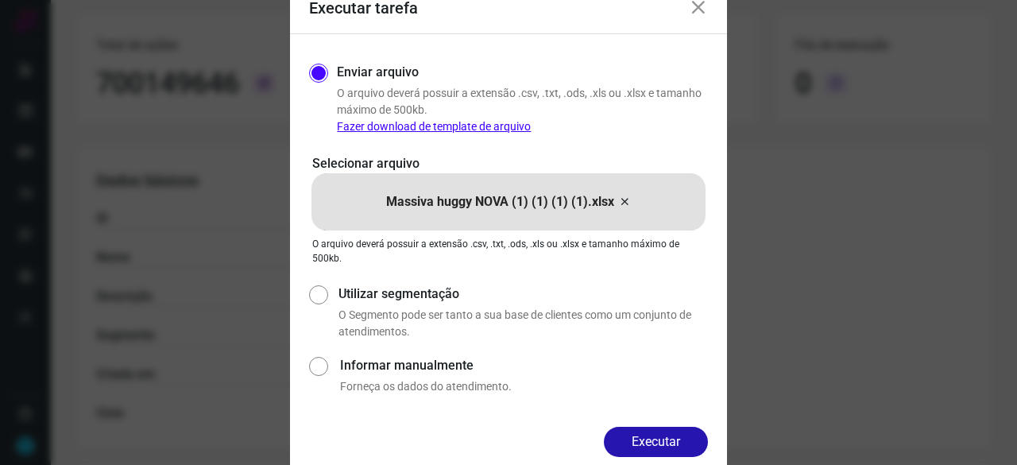
click at [702, 439] on button "Executar" at bounding box center [656, 442] width 104 height 30
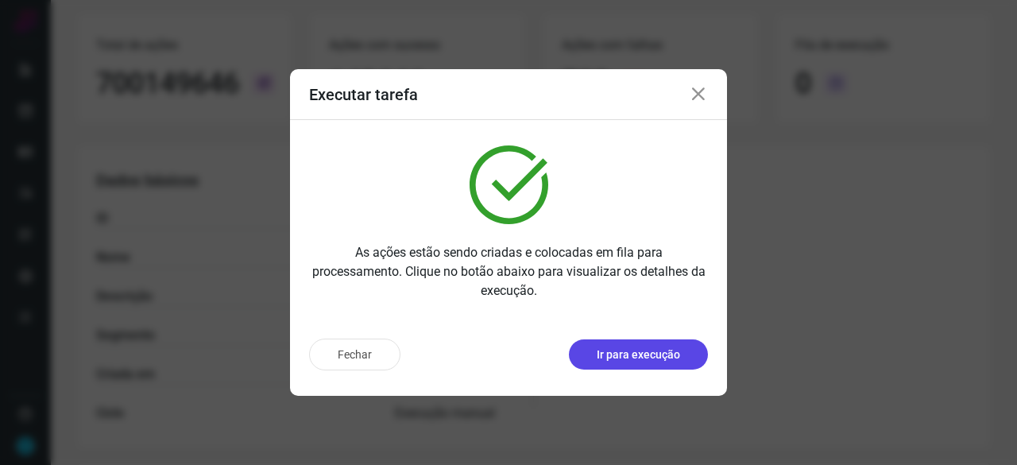
click at [631, 358] on p "Ir para execução" at bounding box center [638, 354] width 83 height 17
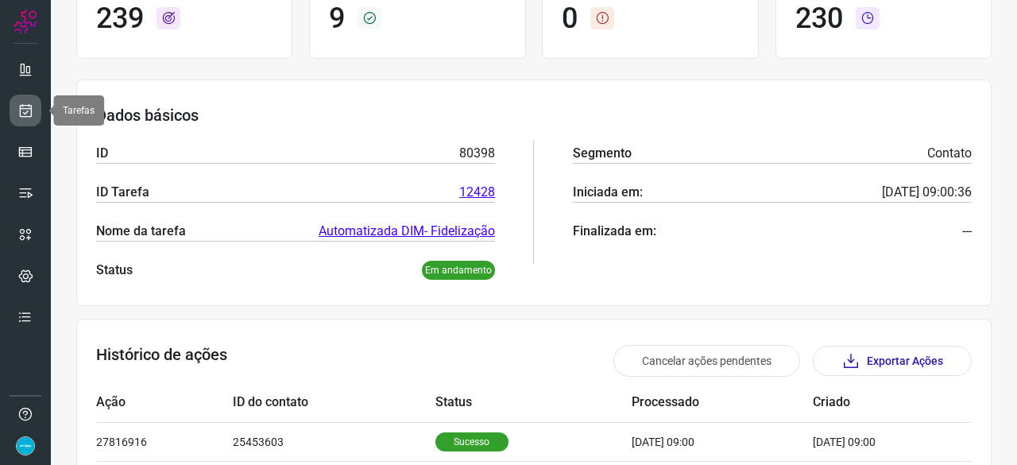
click at [21, 112] on icon at bounding box center [25, 111] width 17 height 16
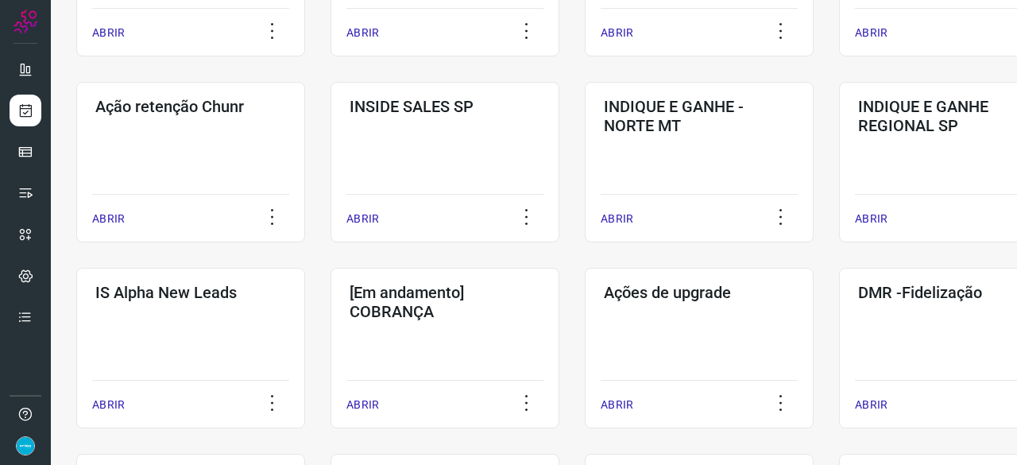
scroll to position [524, 0]
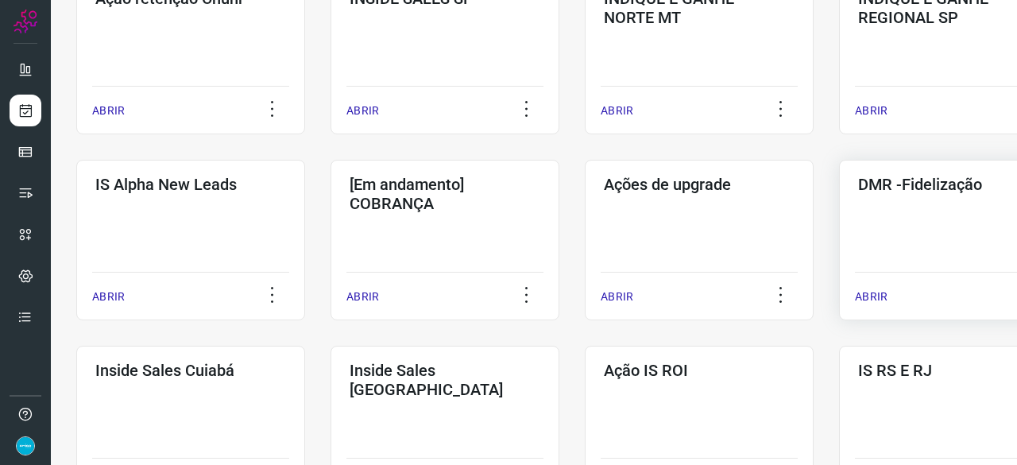
click at [875, 297] on p "ABRIR" at bounding box center [871, 296] width 33 height 17
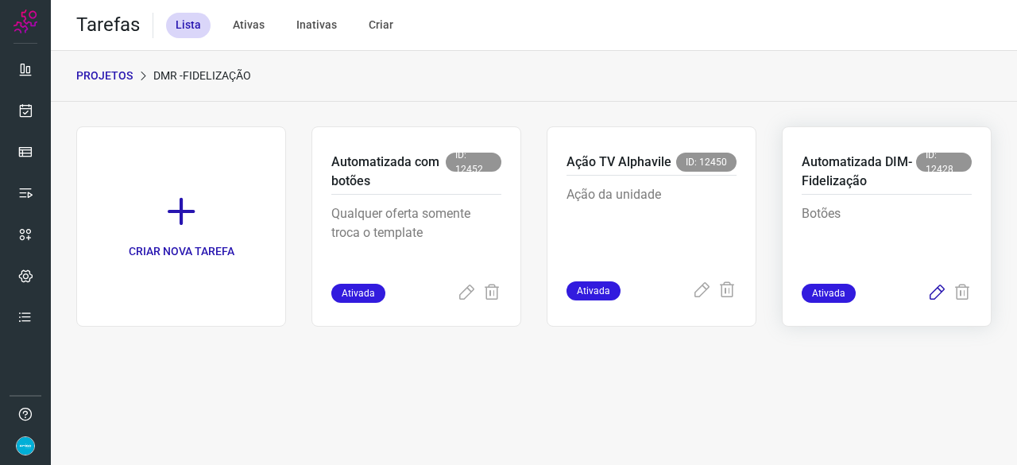
click at [936, 293] on icon at bounding box center [936, 293] width 19 height 19
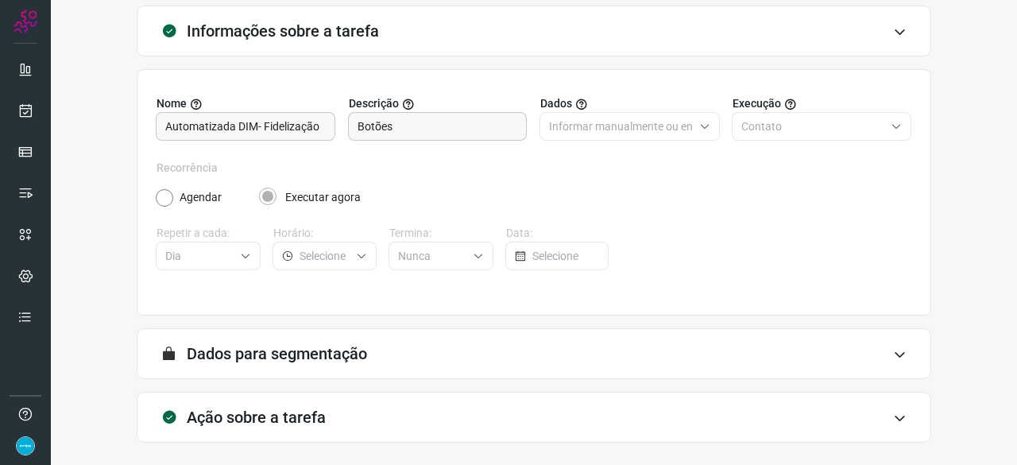
scroll to position [155, 0]
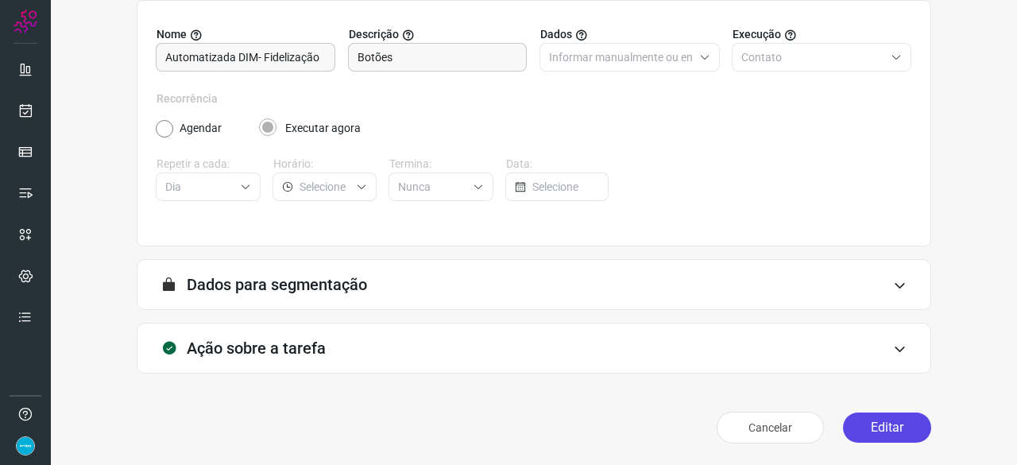
click at [880, 418] on button "Editar" at bounding box center [887, 427] width 88 height 30
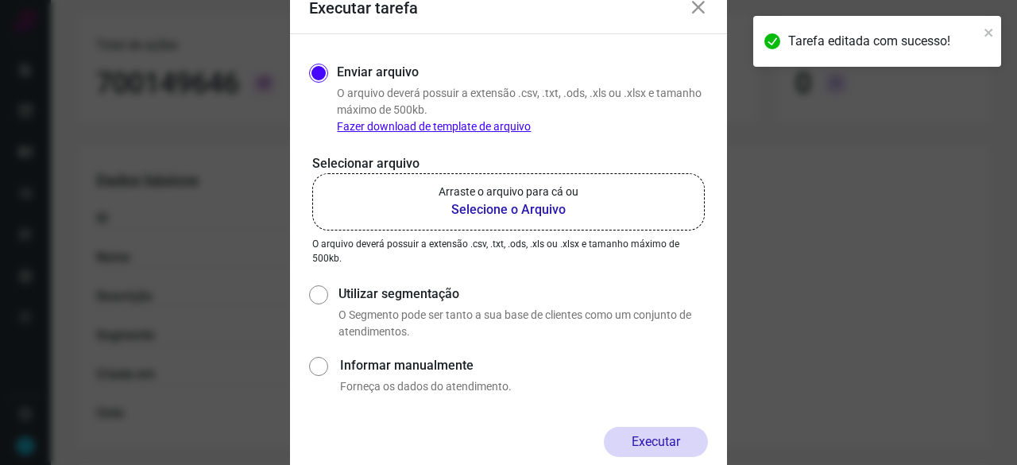
click at [502, 205] on b "Selecione o Arquivo" at bounding box center [509, 209] width 140 height 19
click at [0, 0] on input "Arraste o arquivo para cá ou Selecione o Arquivo" at bounding box center [0, 0] width 0 height 0
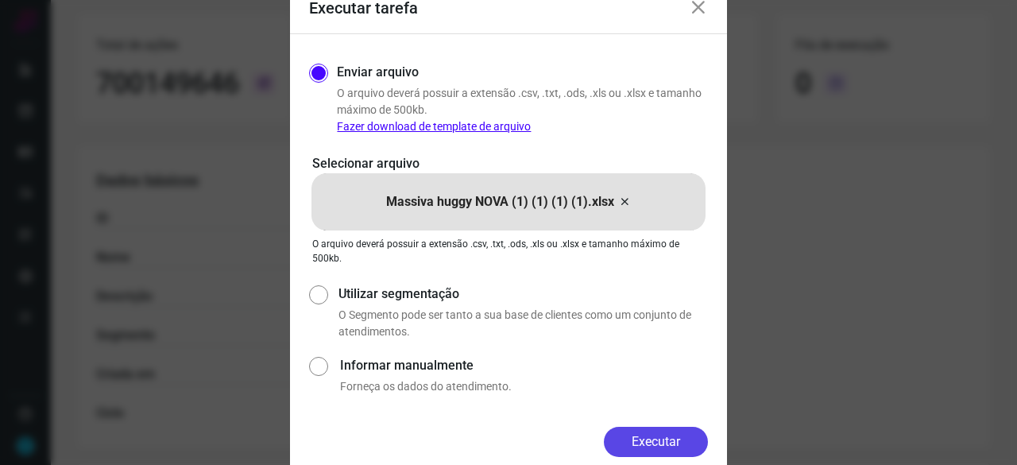
click at [667, 447] on button "Executar" at bounding box center [656, 442] width 104 height 30
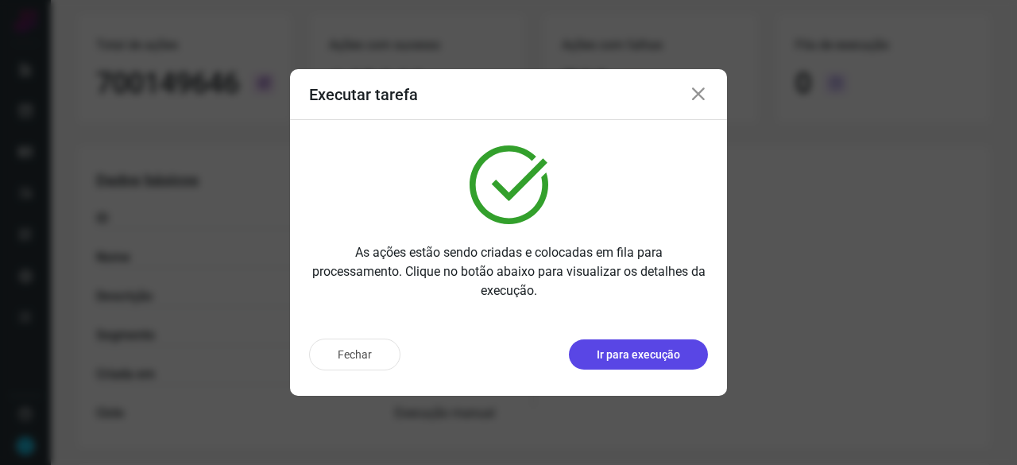
click at [648, 359] on p "Ir para execução" at bounding box center [638, 354] width 83 height 17
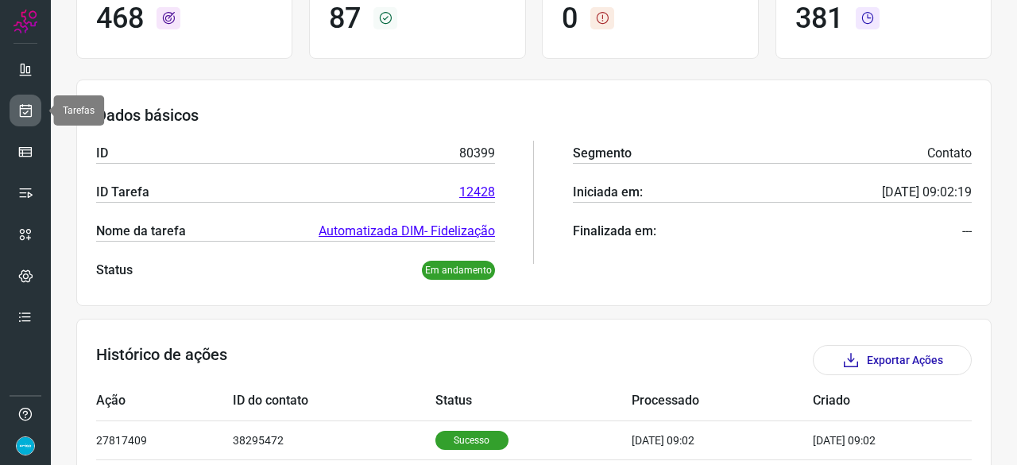
click at [28, 106] on icon at bounding box center [25, 111] width 17 height 16
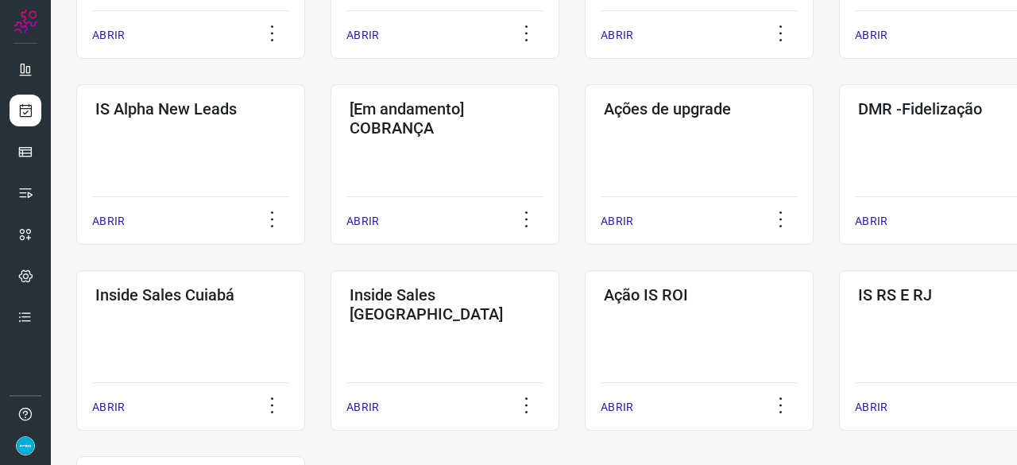
scroll to position [604, 0]
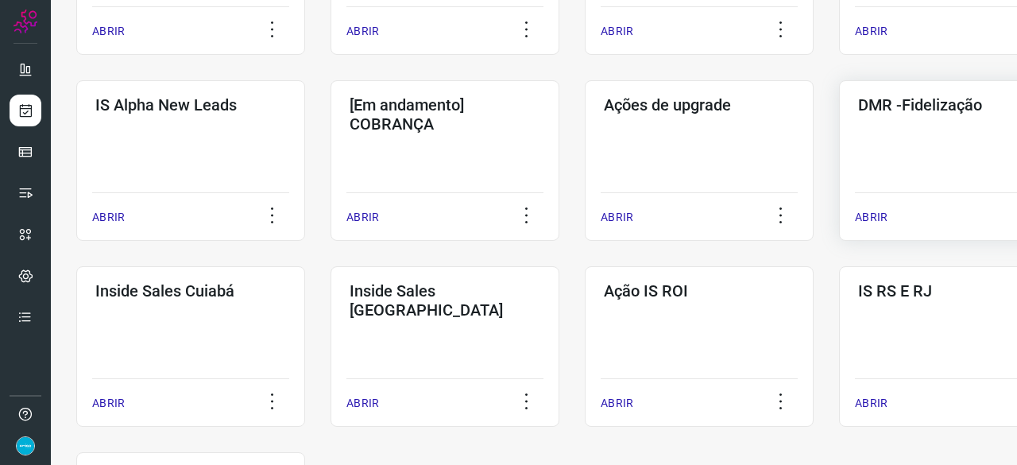
click at [867, 211] on p "ABRIR" at bounding box center [871, 217] width 33 height 17
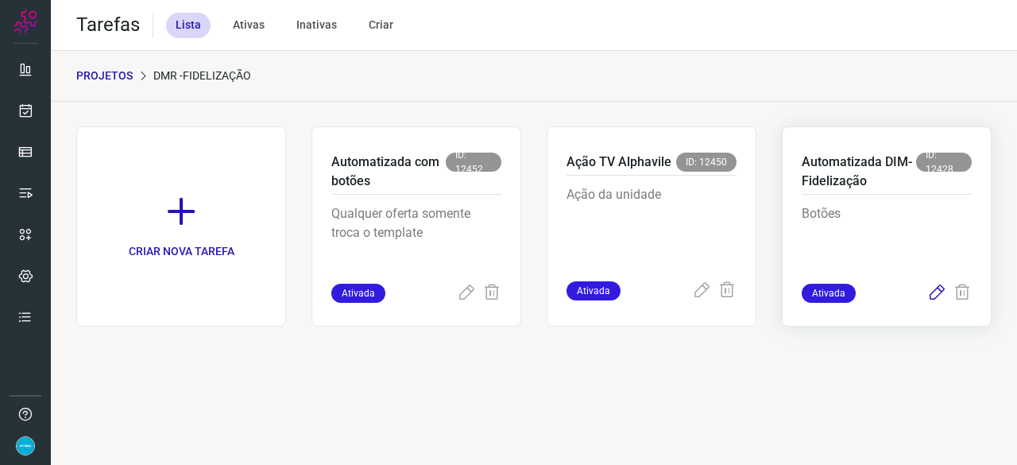
click at [936, 288] on icon at bounding box center [936, 293] width 19 height 19
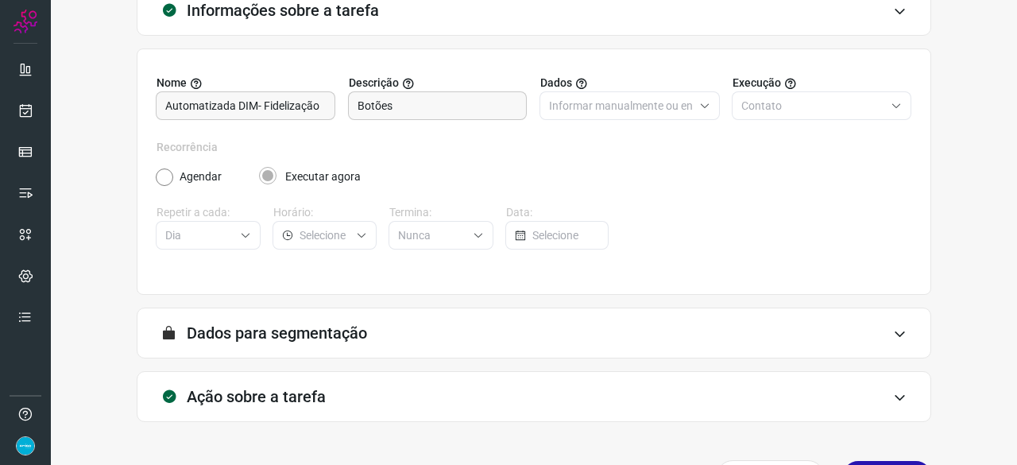
scroll to position [155, 0]
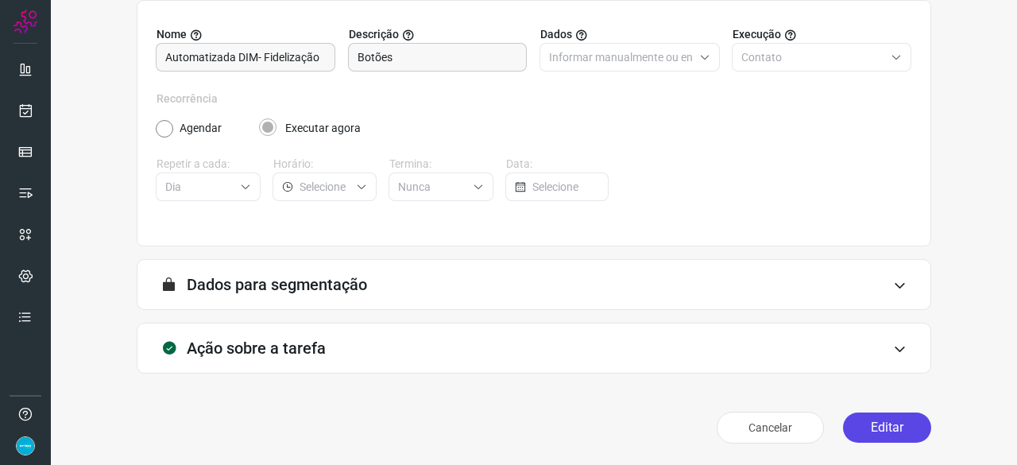
click at [871, 434] on button "Editar" at bounding box center [887, 427] width 88 height 30
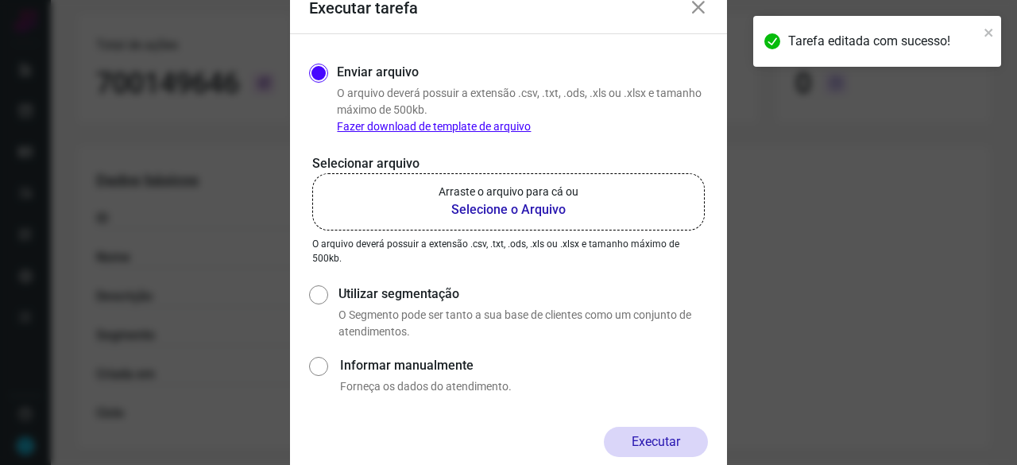
click at [470, 205] on b "Selecione o Arquivo" at bounding box center [509, 209] width 140 height 19
click at [0, 0] on input "Arraste o arquivo para cá ou Selecione o Arquivo" at bounding box center [0, 0] width 0 height 0
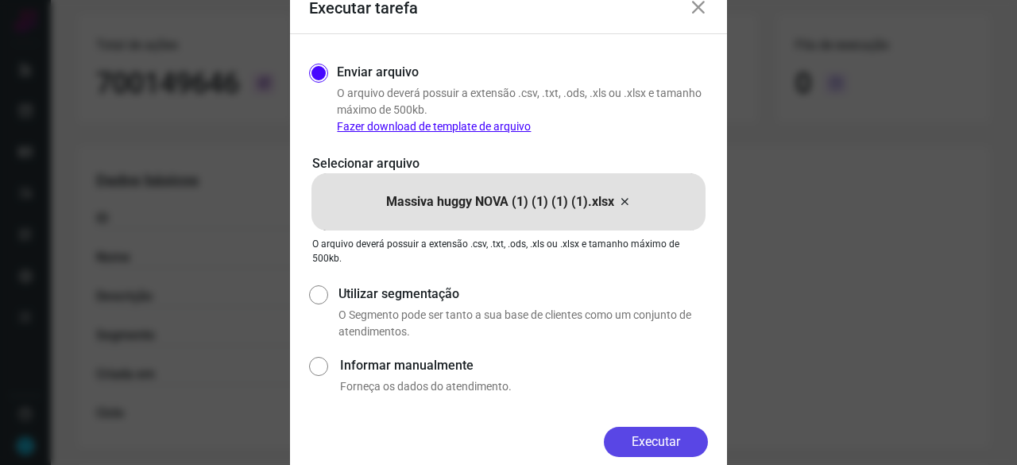
click at [672, 441] on button "Executar" at bounding box center [656, 442] width 104 height 30
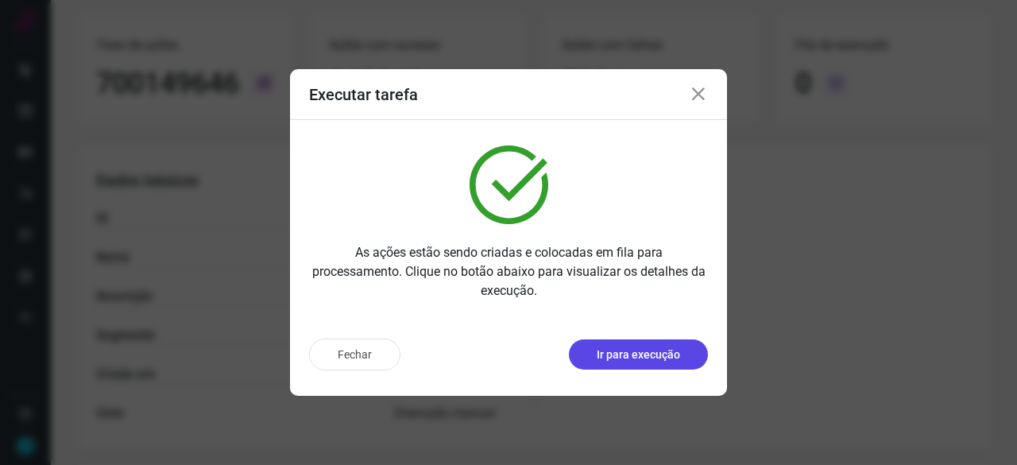
click at [663, 358] on p "Ir para execução" at bounding box center [638, 354] width 83 height 17
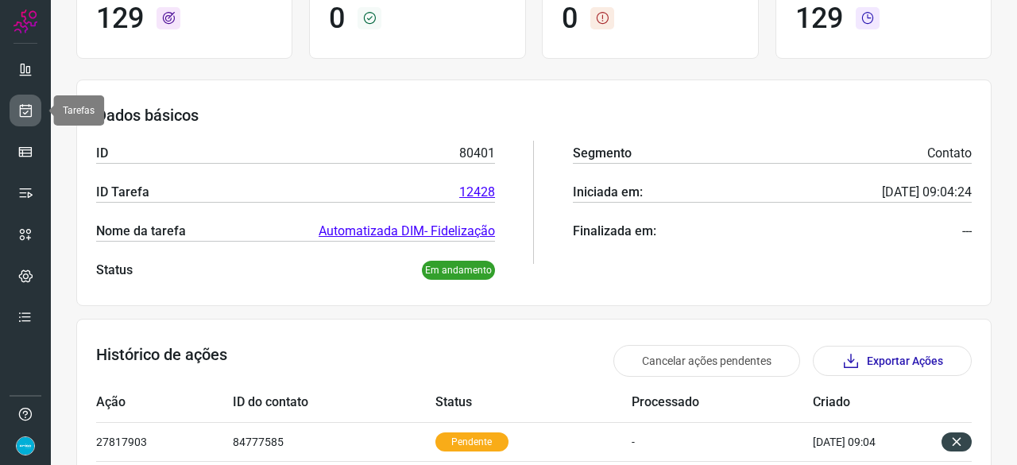
click at [33, 106] on link at bounding box center [26, 111] width 32 height 32
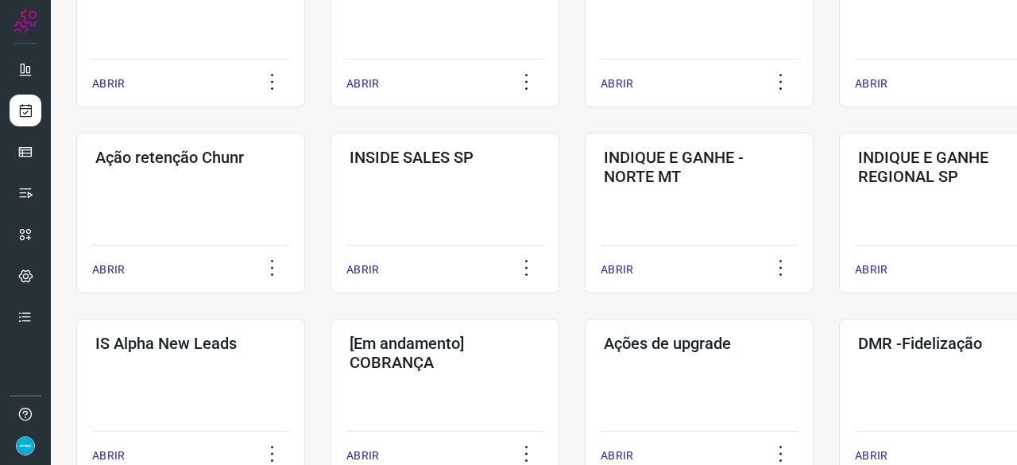
scroll to position [683, 0]
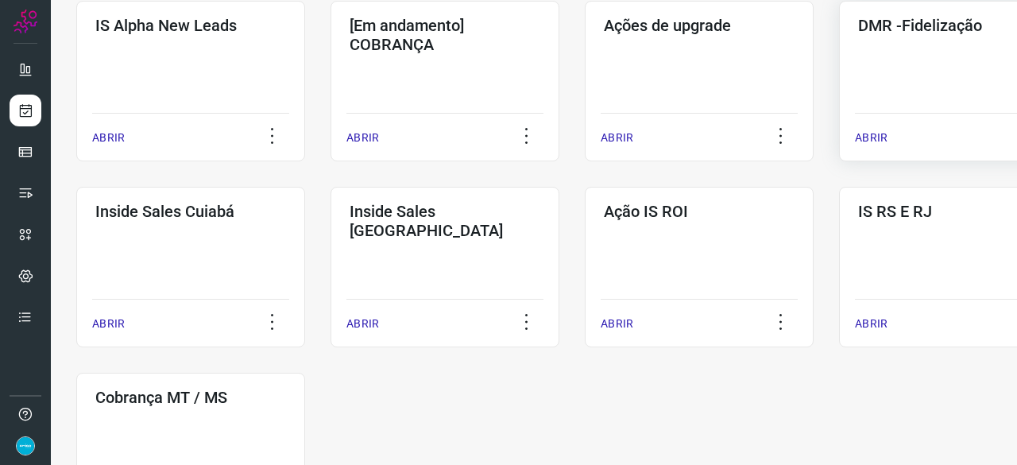
click at [875, 139] on p "ABRIR" at bounding box center [871, 138] width 33 height 17
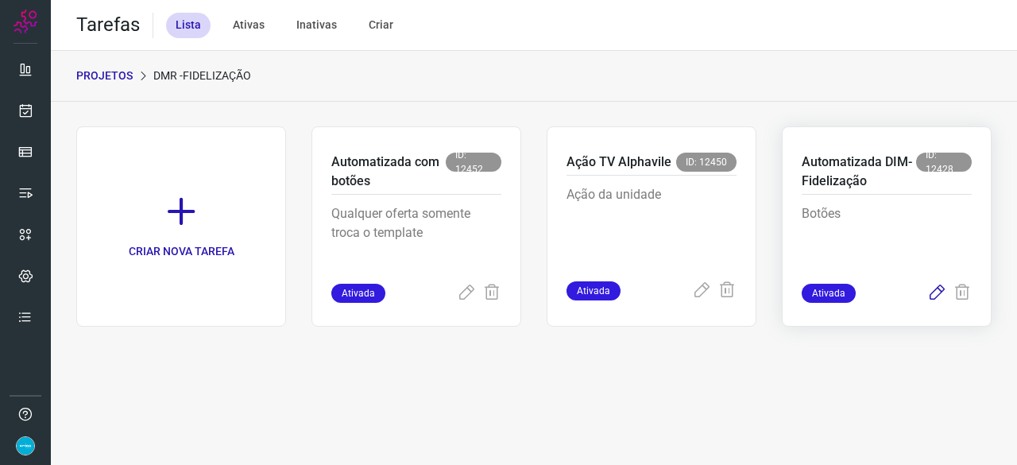
click at [939, 295] on icon at bounding box center [936, 293] width 19 height 19
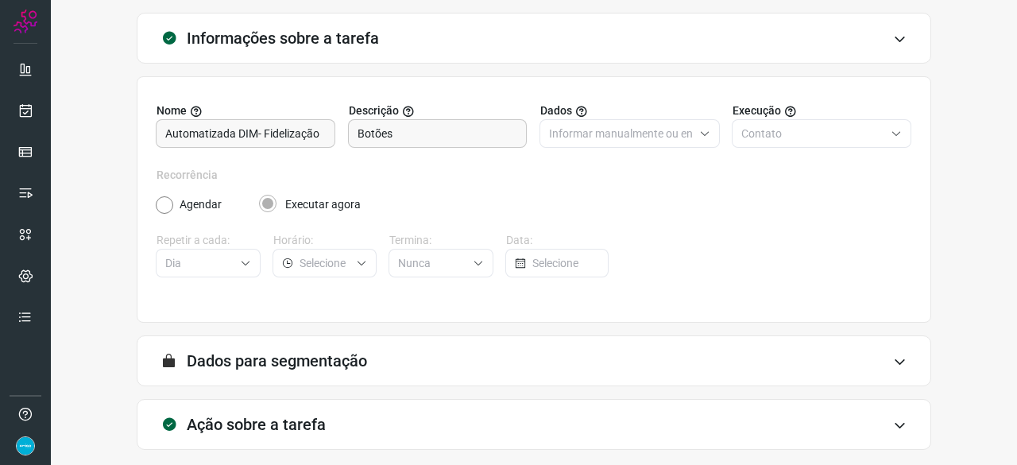
scroll to position [155, 0]
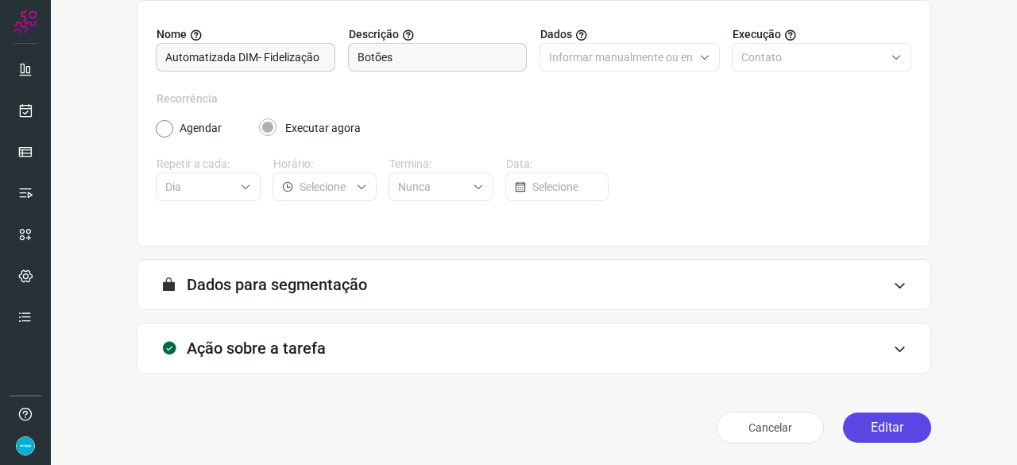
click at [861, 428] on button "Editar" at bounding box center [887, 427] width 88 height 30
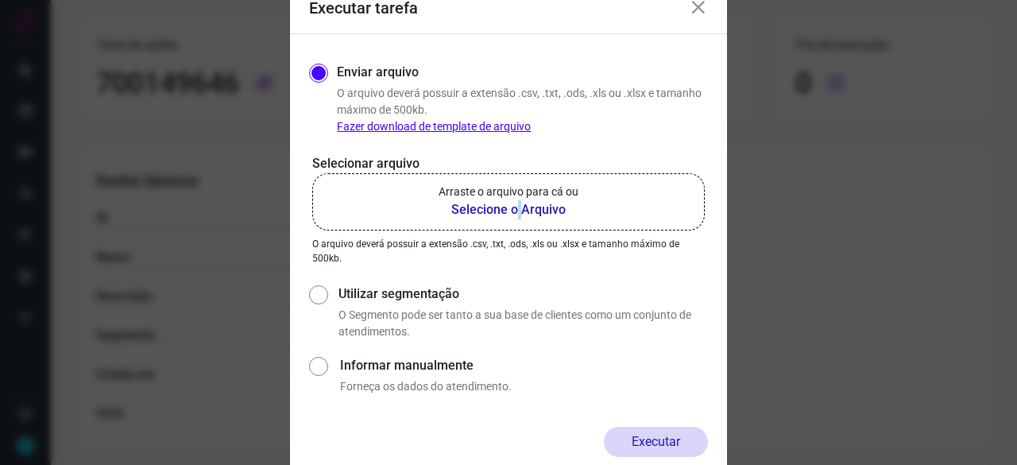
click at [519, 207] on b "Selecione o Arquivo" at bounding box center [509, 209] width 140 height 19
click at [490, 209] on b "Selecione o Arquivo" at bounding box center [509, 209] width 140 height 19
click at [0, 0] on input "Arraste o arquivo para cá ou Selecione o Arquivo" at bounding box center [0, 0] width 0 height 0
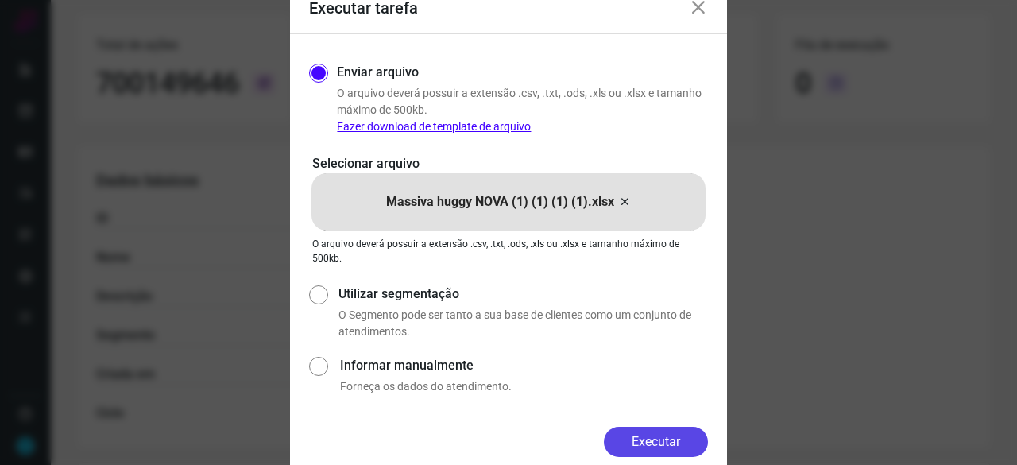
click at [660, 435] on button "Executar" at bounding box center [656, 442] width 104 height 30
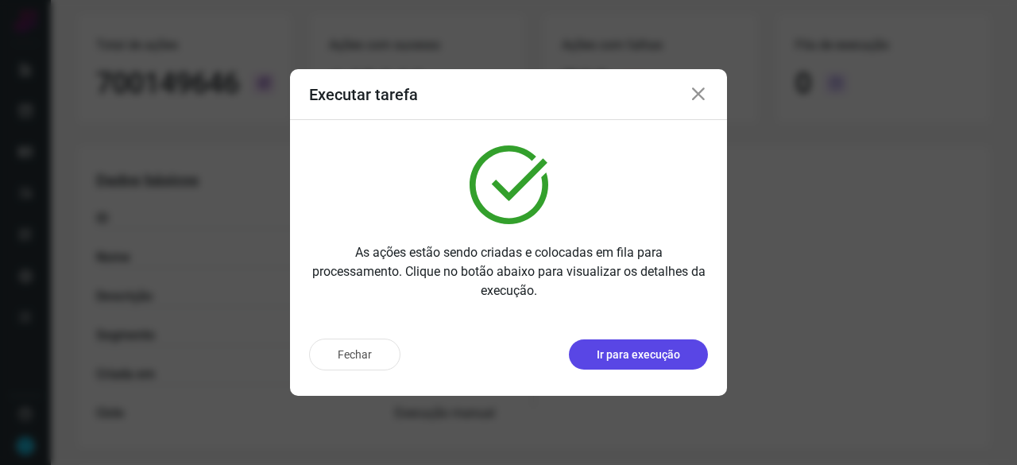
click at [648, 352] on p "Ir para execução" at bounding box center [638, 354] width 83 height 17
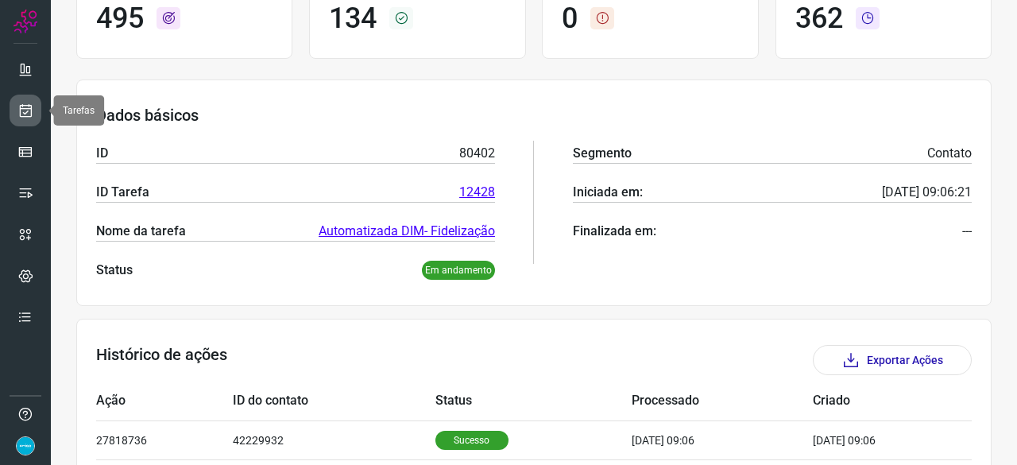
click at [32, 111] on icon at bounding box center [25, 111] width 17 height 16
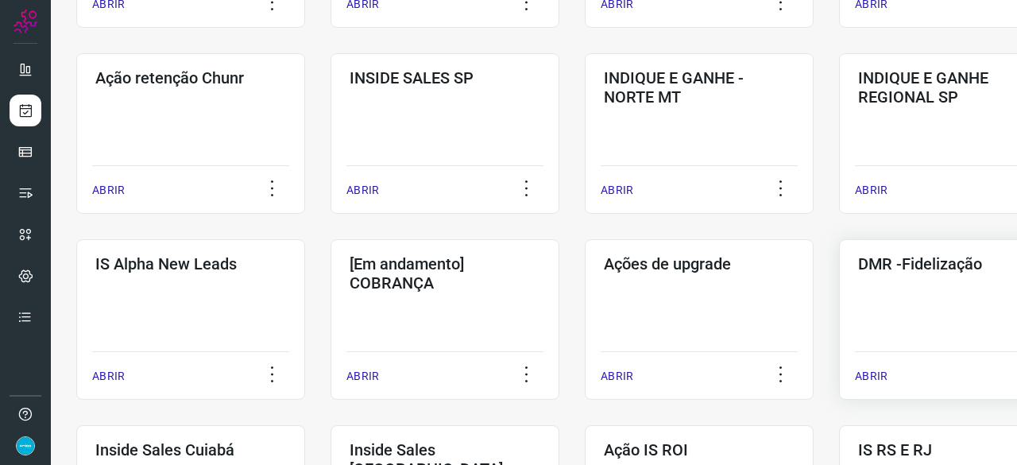
click at [868, 369] on p "ABRIR" at bounding box center [871, 376] width 33 height 17
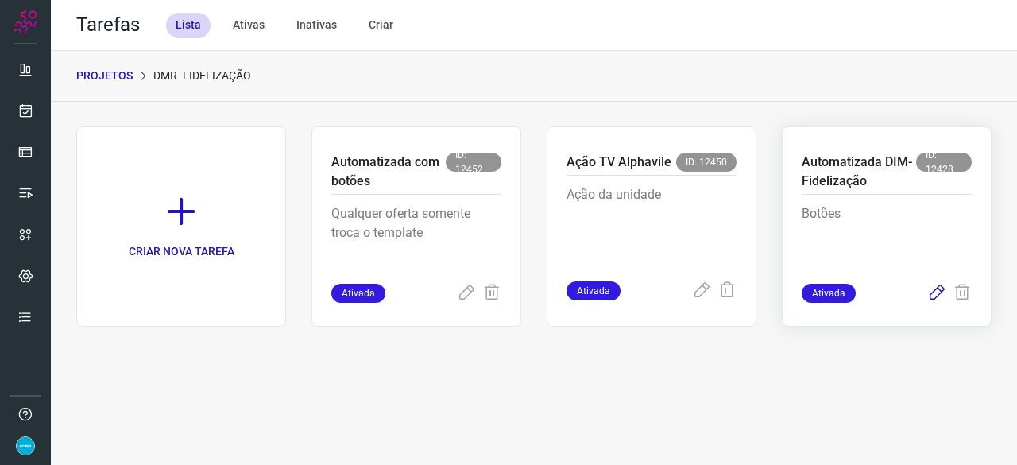
click at [940, 292] on icon at bounding box center [936, 293] width 19 height 19
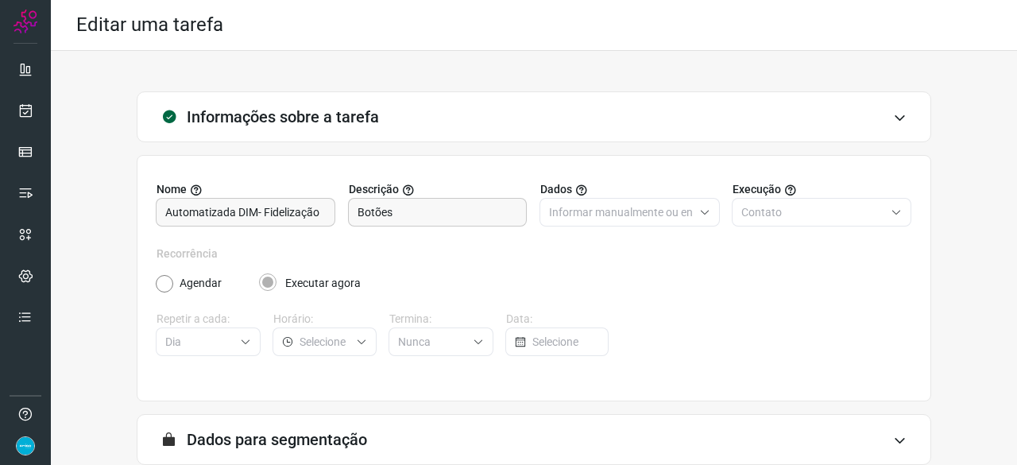
scroll to position [155, 0]
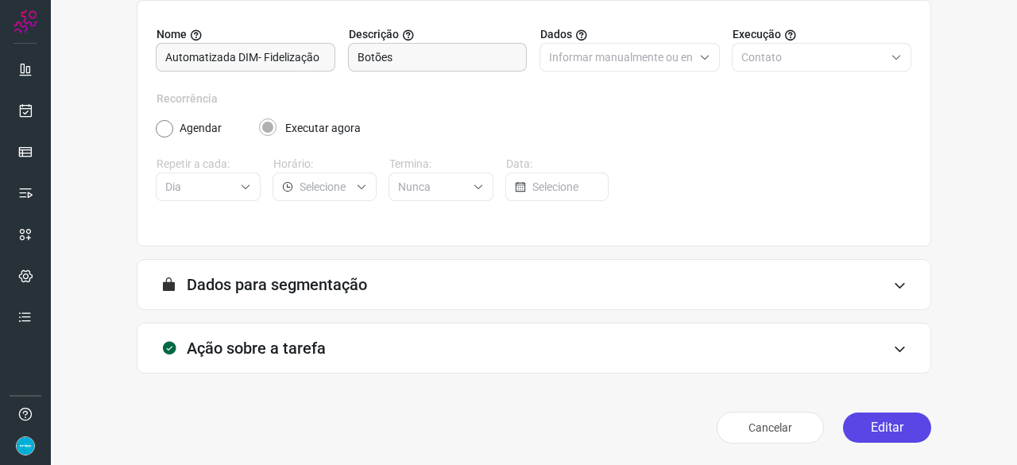
click at [863, 422] on button "Editar" at bounding box center [887, 427] width 88 height 30
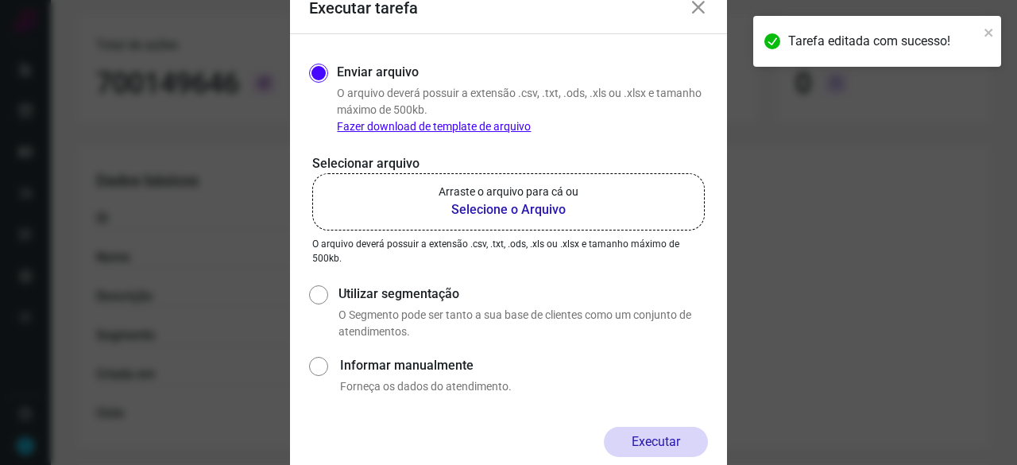
click at [481, 207] on b "Selecione o Arquivo" at bounding box center [509, 209] width 140 height 19
click at [0, 0] on input "Arraste o arquivo para cá ou Selecione o Arquivo" at bounding box center [0, 0] width 0 height 0
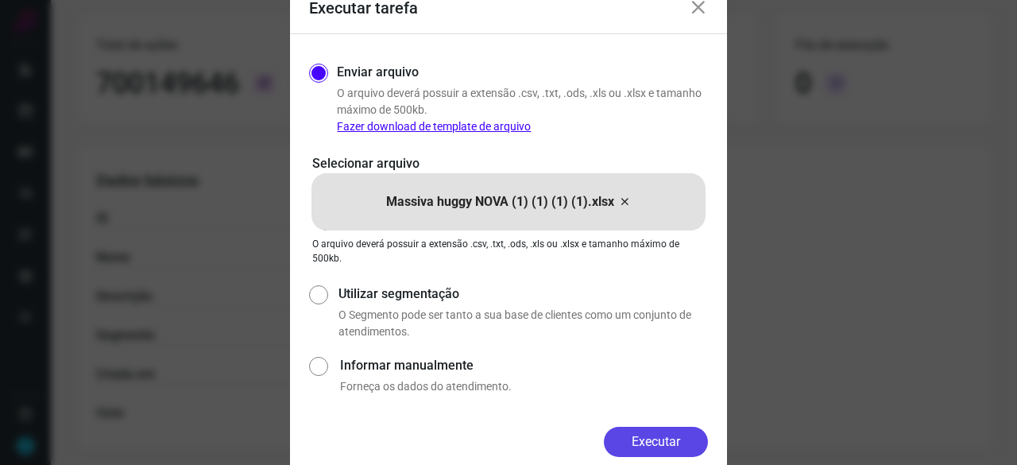
click at [671, 435] on button "Executar" at bounding box center [656, 442] width 104 height 30
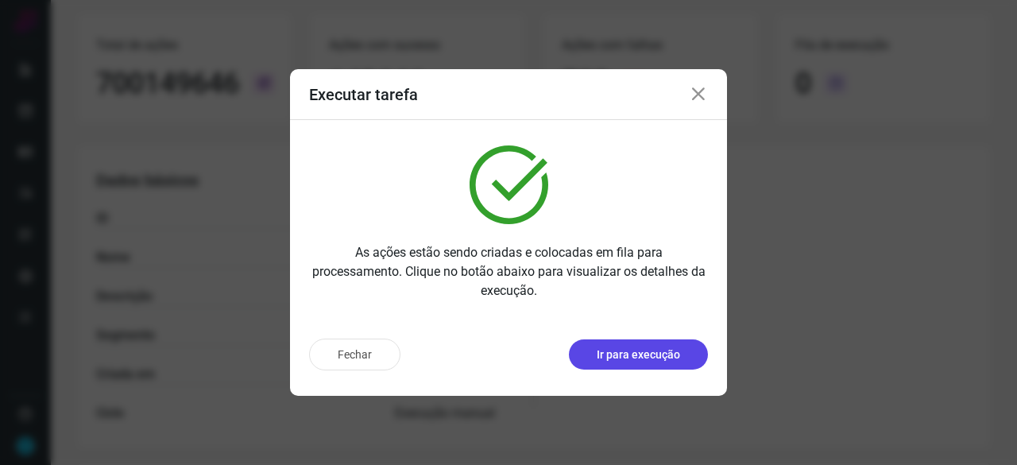
click at [632, 349] on p "Ir para execução" at bounding box center [638, 354] width 83 height 17
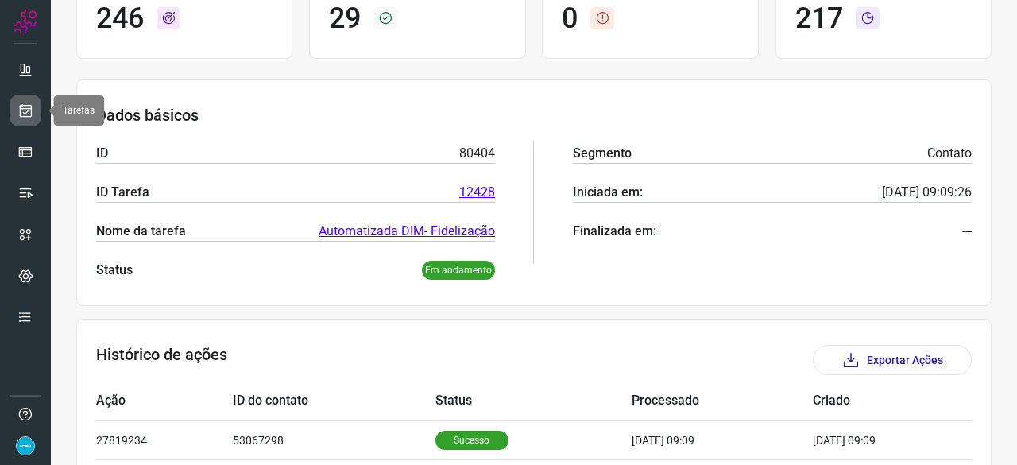
click at [28, 110] on icon at bounding box center [25, 111] width 17 height 16
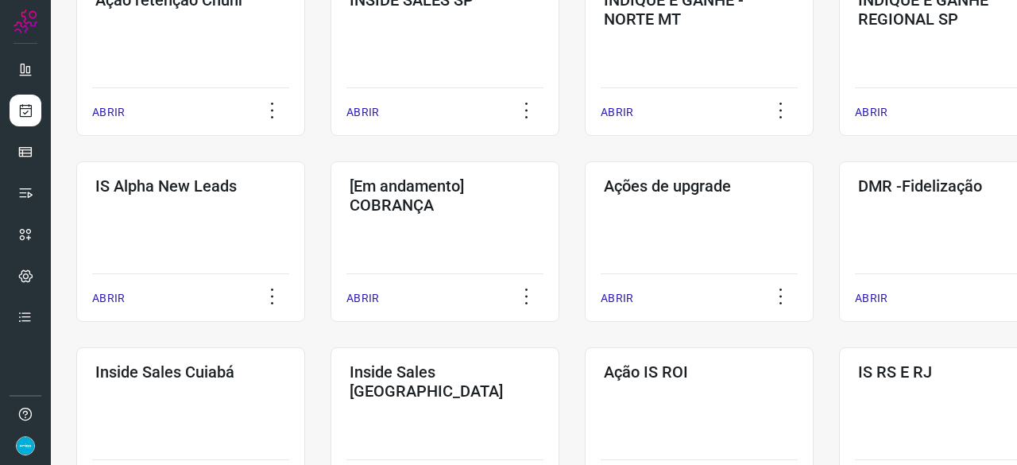
scroll to position [524, 0]
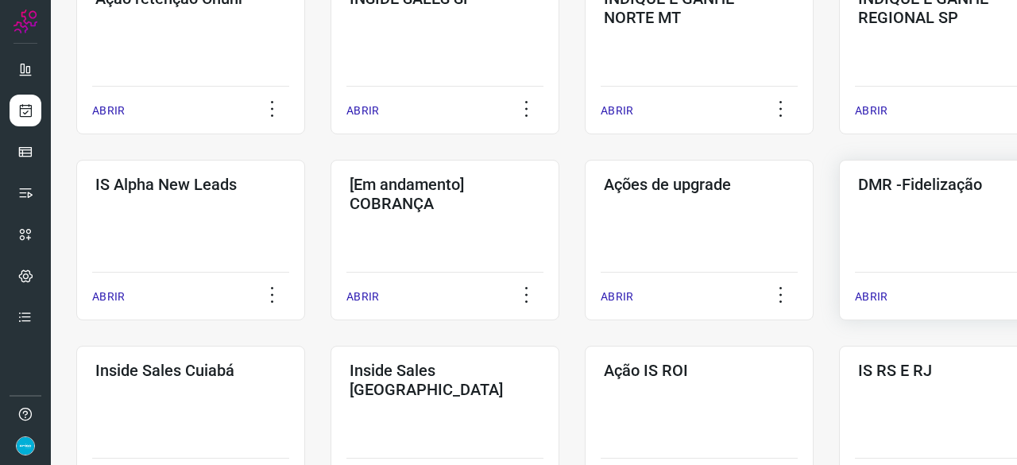
click at [871, 296] on p "ABRIR" at bounding box center [871, 296] width 33 height 17
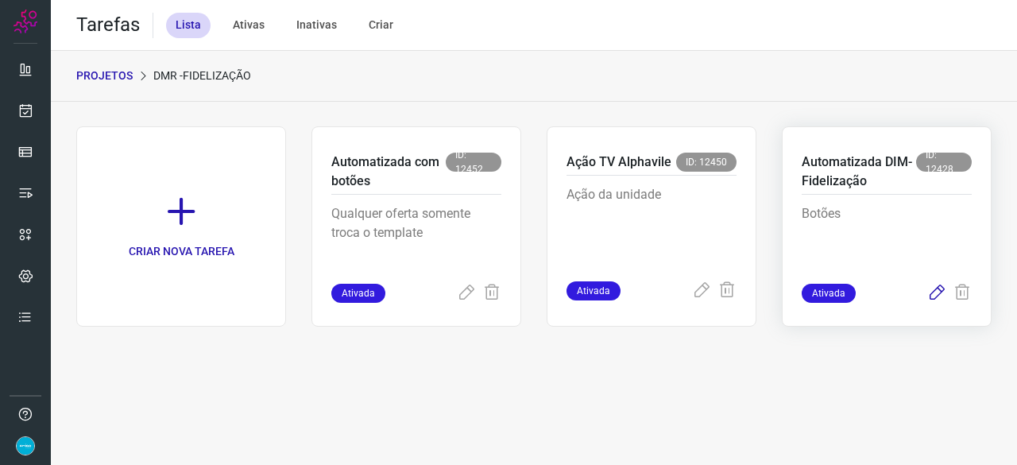
click at [936, 291] on icon at bounding box center [936, 293] width 19 height 19
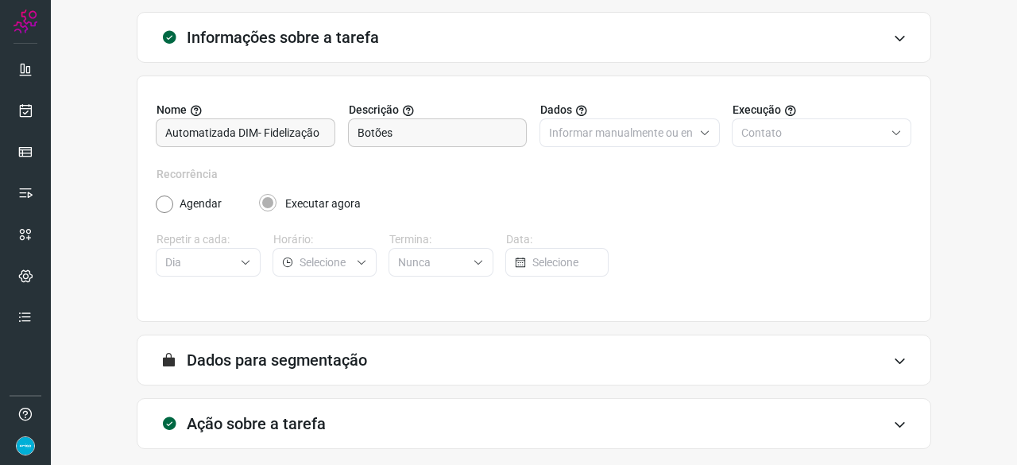
scroll to position [155, 0]
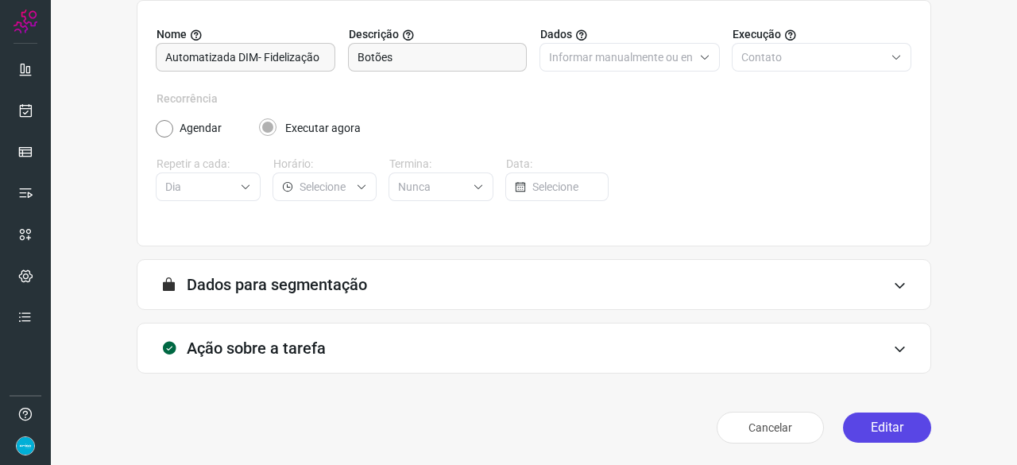
click at [861, 422] on button "Editar" at bounding box center [887, 427] width 88 height 30
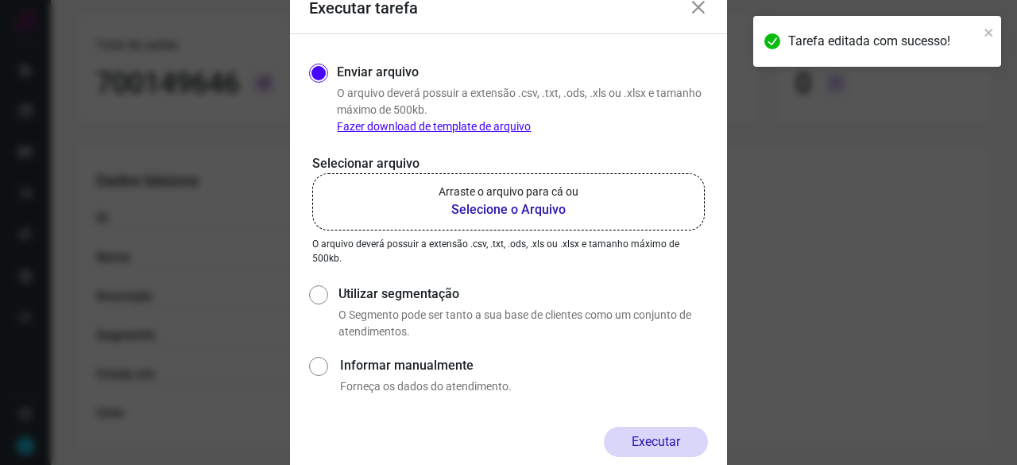
click at [467, 207] on b "Selecione o Arquivo" at bounding box center [509, 209] width 140 height 19
click at [0, 0] on input "Arraste o arquivo para cá ou Selecione o Arquivo" at bounding box center [0, 0] width 0 height 0
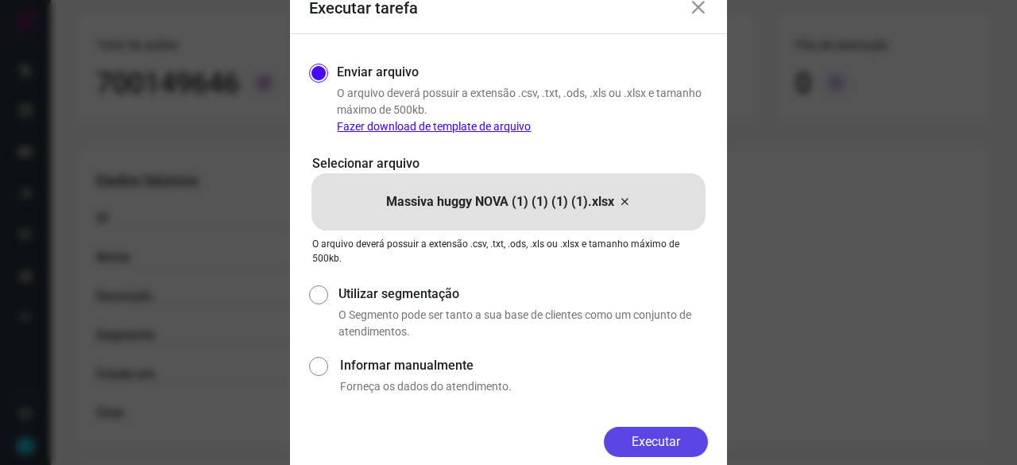
click at [659, 441] on button "Executar" at bounding box center [656, 442] width 104 height 30
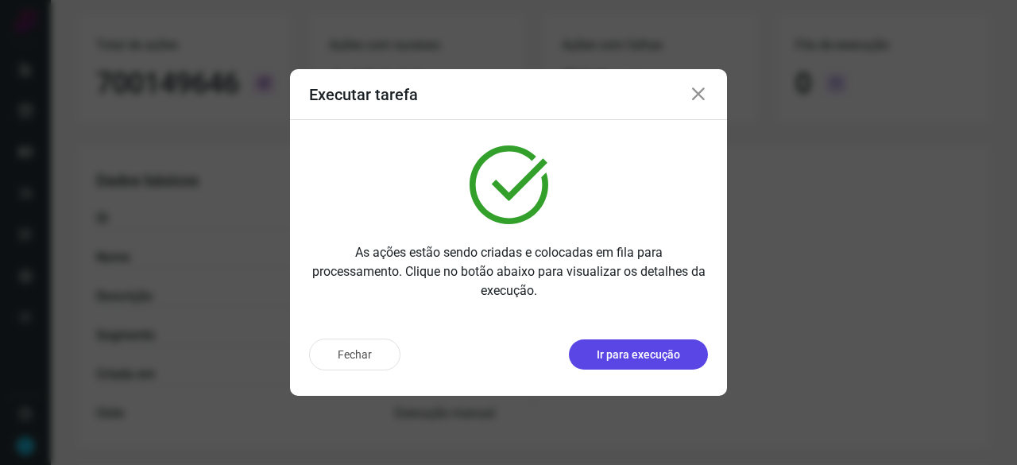
click at [625, 357] on p "Ir para execução" at bounding box center [638, 354] width 83 height 17
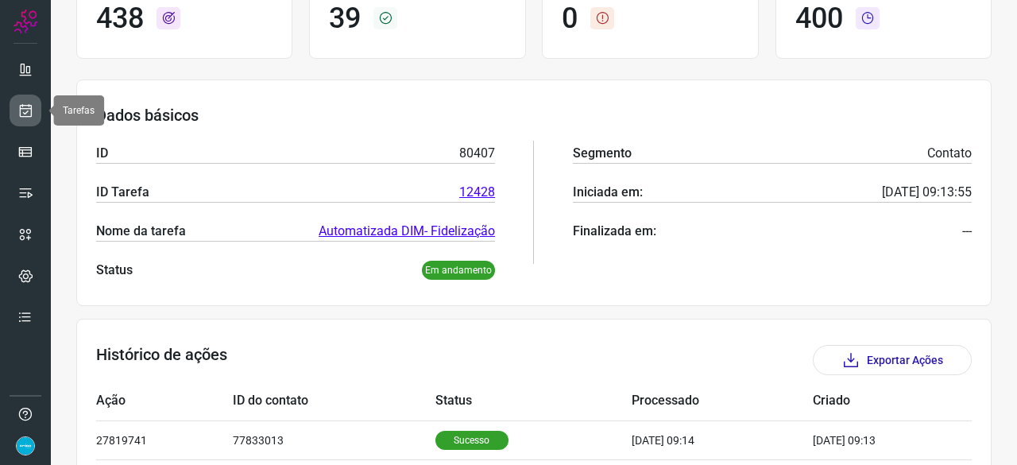
click at [20, 103] on icon at bounding box center [25, 111] width 17 height 16
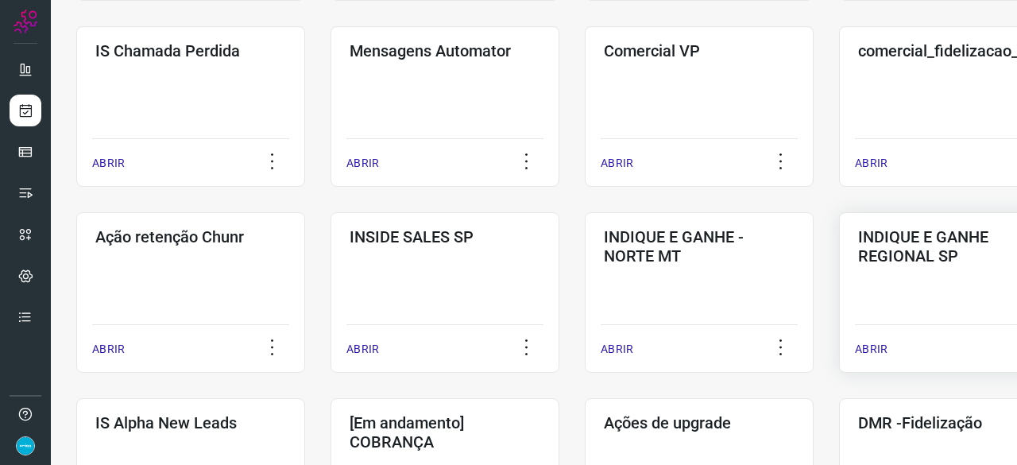
scroll to position [366, 0]
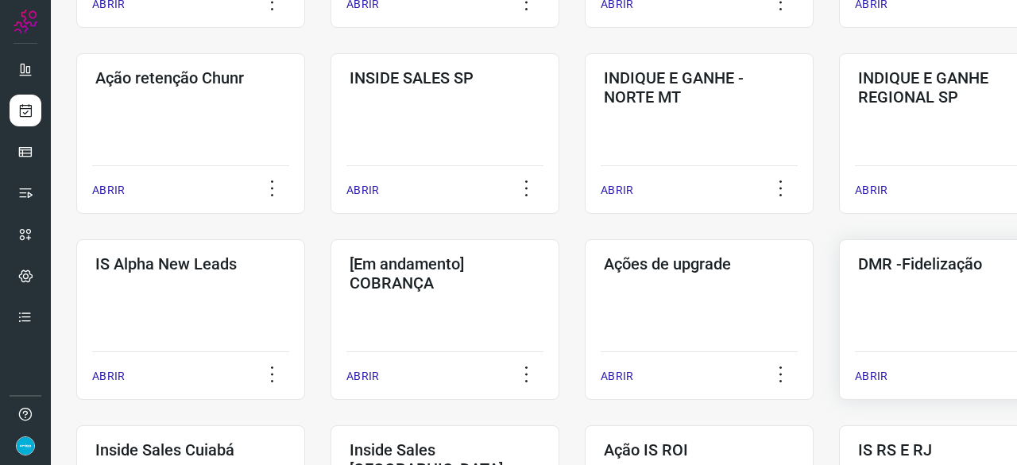
click at [874, 376] on p "ABRIR" at bounding box center [871, 376] width 33 height 17
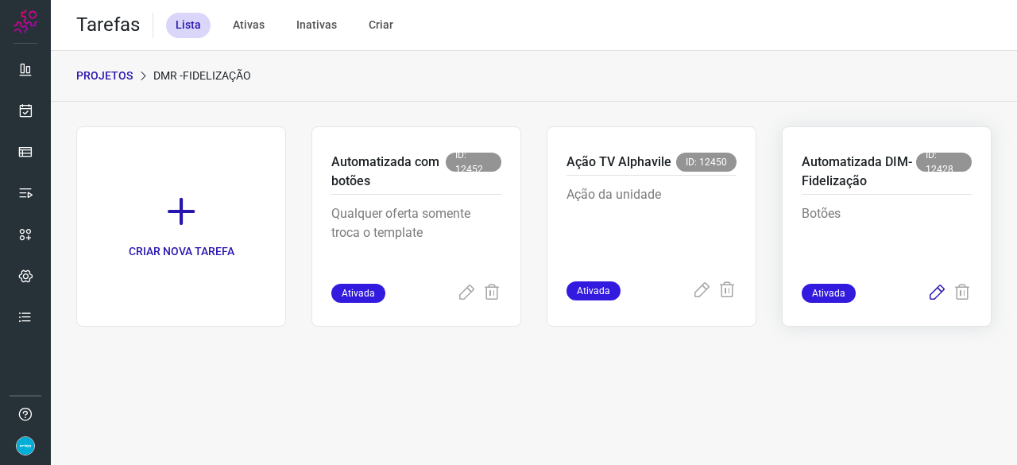
click at [938, 290] on icon at bounding box center [936, 293] width 19 height 19
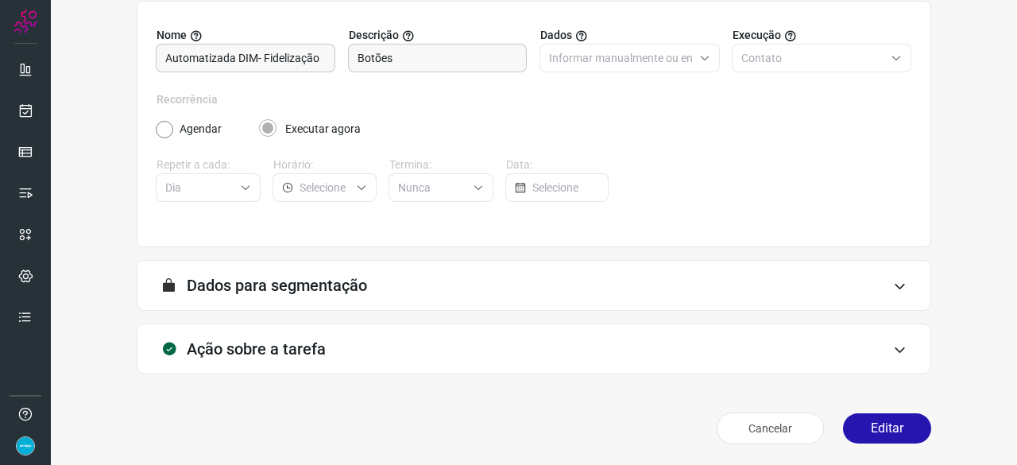
scroll to position [155, 0]
click at [877, 427] on button "Editar" at bounding box center [887, 427] width 88 height 30
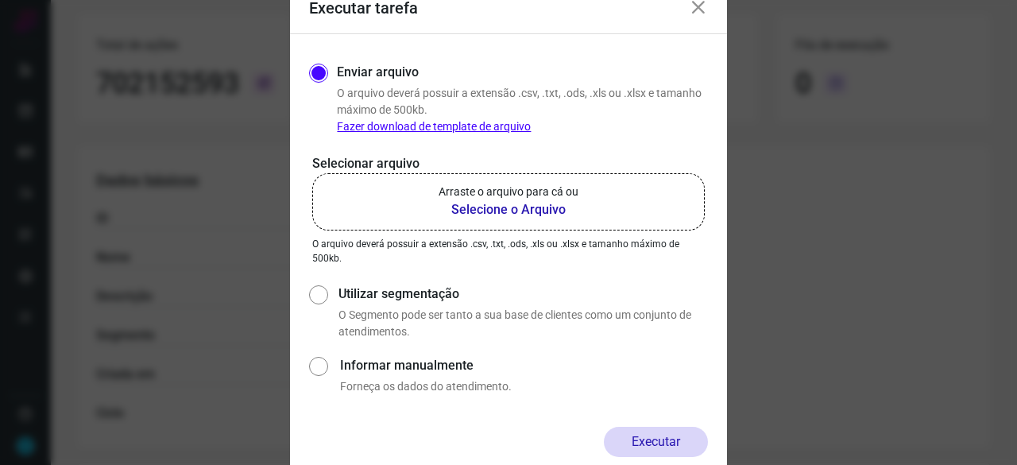
click at [521, 208] on b "Selecione o Arquivo" at bounding box center [509, 209] width 140 height 19
click at [0, 0] on input "Arraste o arquivo para cá ou Selecione o Arquivo" at bounding box center [0, 0] width 0 height 0
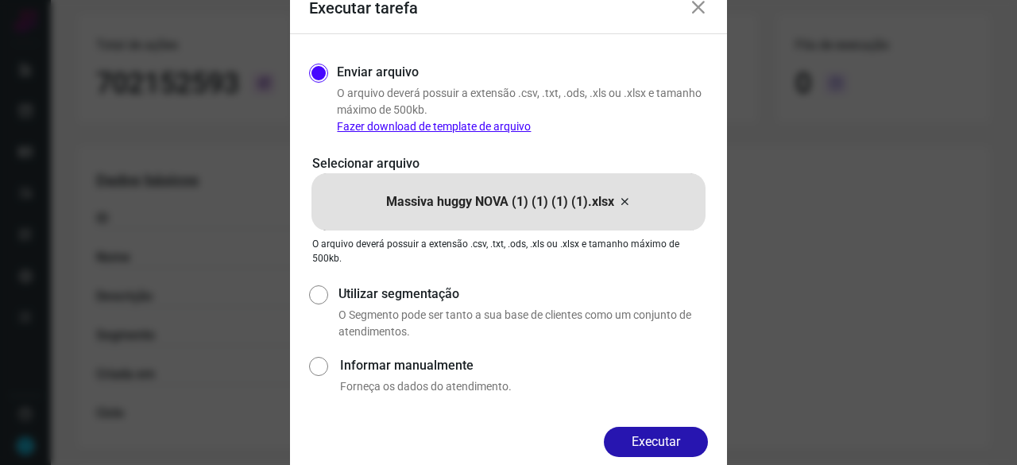
click at [661, 434] on button "Executar" at bounding box center [656, 442] width 104 height 30
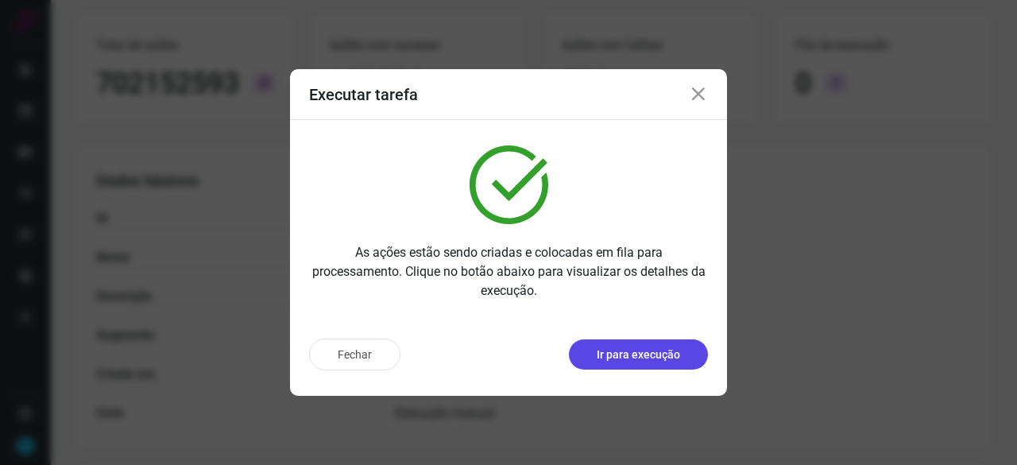
click at [617, 358] on p "Ir para execução" at bounding box center [638, 354] width 83 height 17
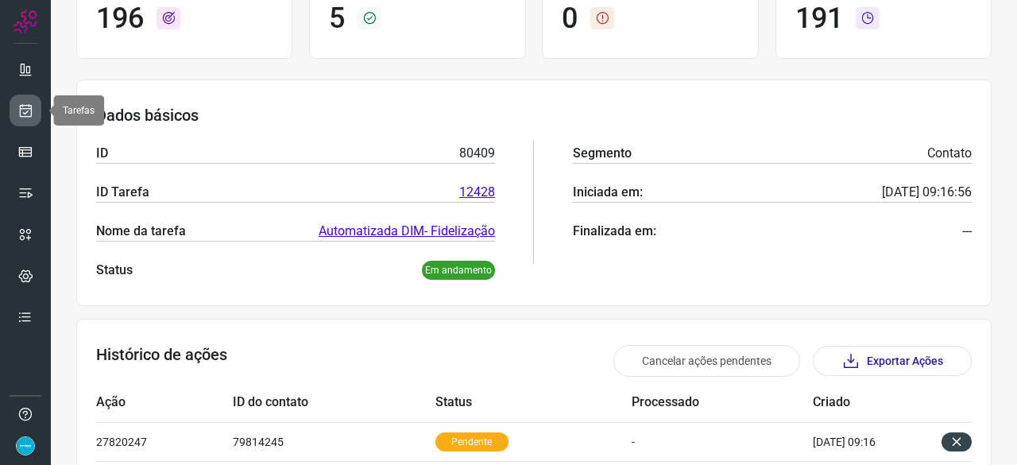
click at [20, 110] on icon at bounding box center [25, 111] width 17 height 16
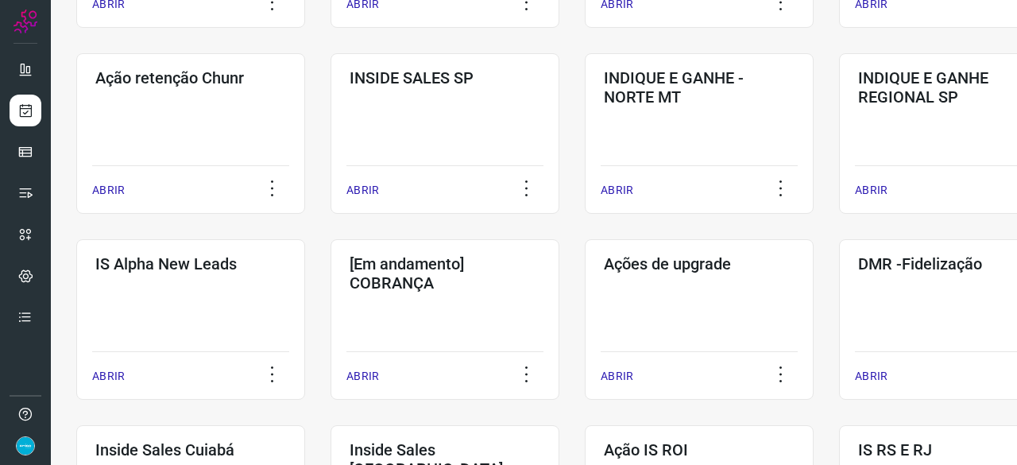
scroll to position [524, 0]
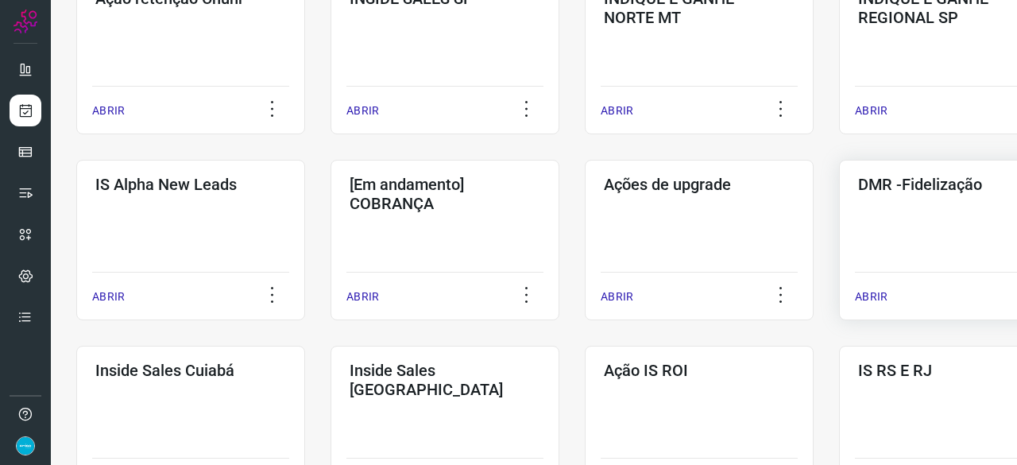
click at [874, 292] on p "ABRIR" at bounding box center [871, 296] width 33 height 17
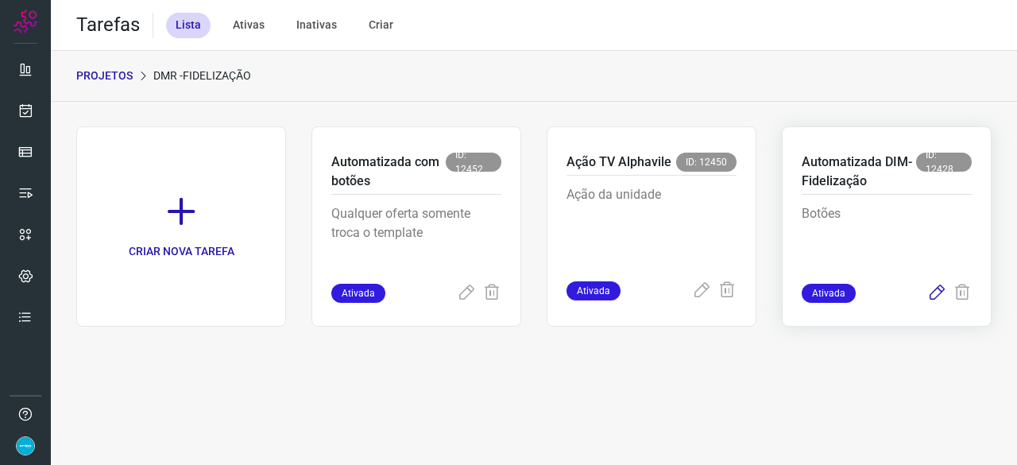
click at [935, 294] on icon at bounding box center [936, 293] width 19 height 19
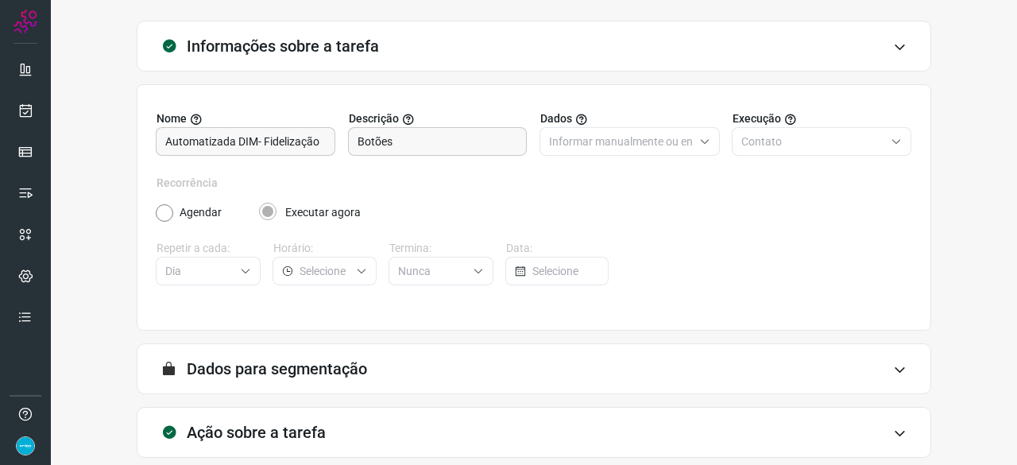
scroll to position [155, 0]
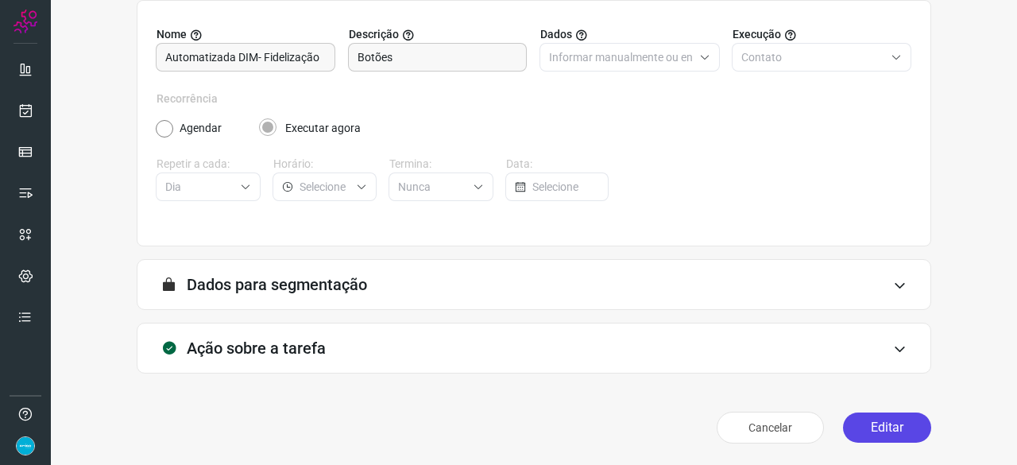
click at [881, 421] on button "Editar" at bounding box center [887, 427] width 88 height 30
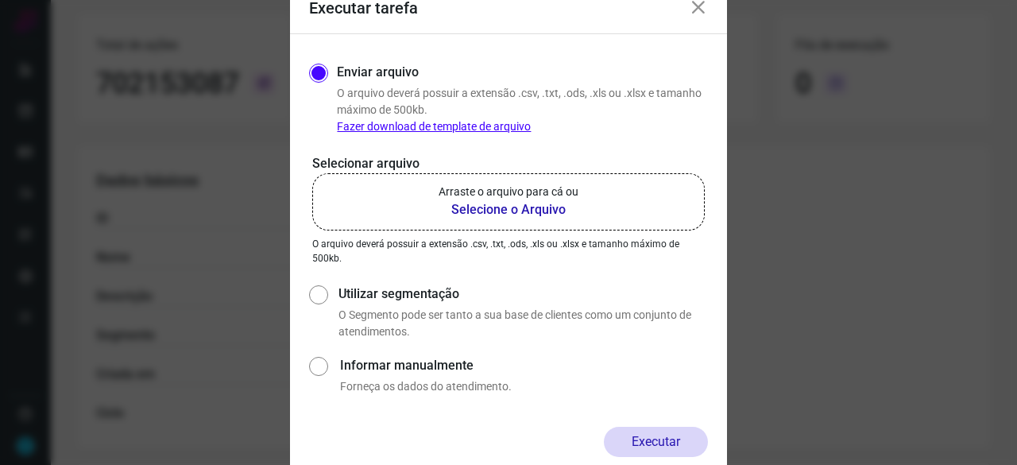
click at [510, 211] on b "Selecione o Arquivo" at bounding box center [509, 209] width 140 height 19
click at [0, 0] on input "Arraste o arquivo para cá ou Selecione o Arquivo" at bounding box center [0, 0] width 0 height 0
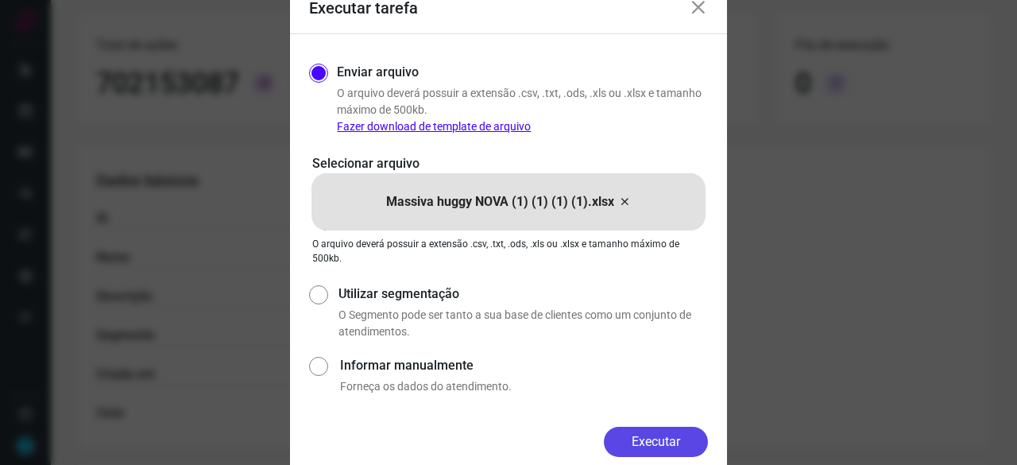
click at [672, 438] on button "Executar" at bounding box center [656, 442] width 104 height 30
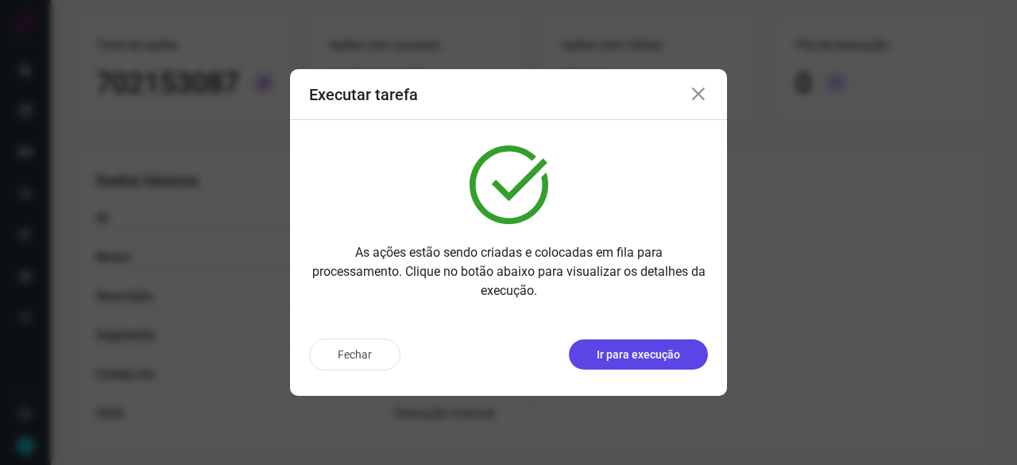
click at [626, 358] on p "Ir para execução" at bounding box center [638, 354] width 83 height 17
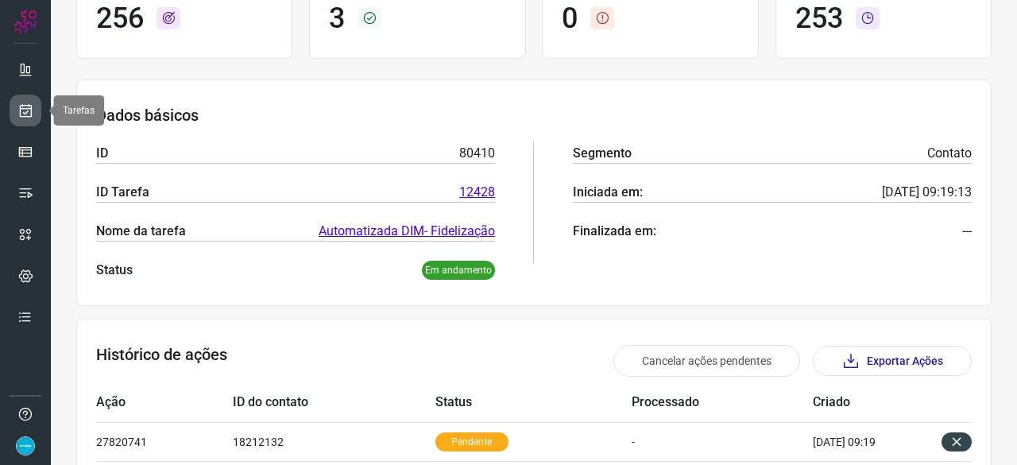
click at [33, 105] on icon at bounding box center [25, 111] width 17 height 16
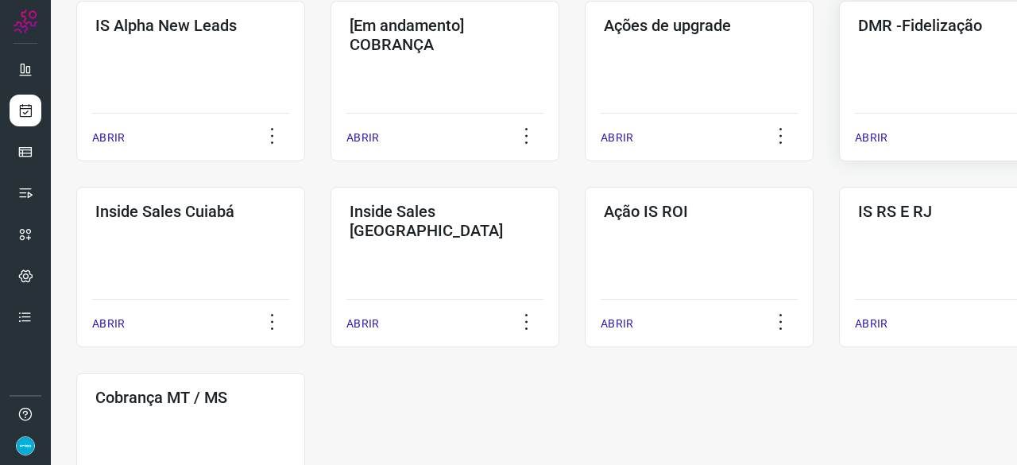
click at [869, 136] on p "ABRIR" at bounding box center [871, 138] width 33 height 17
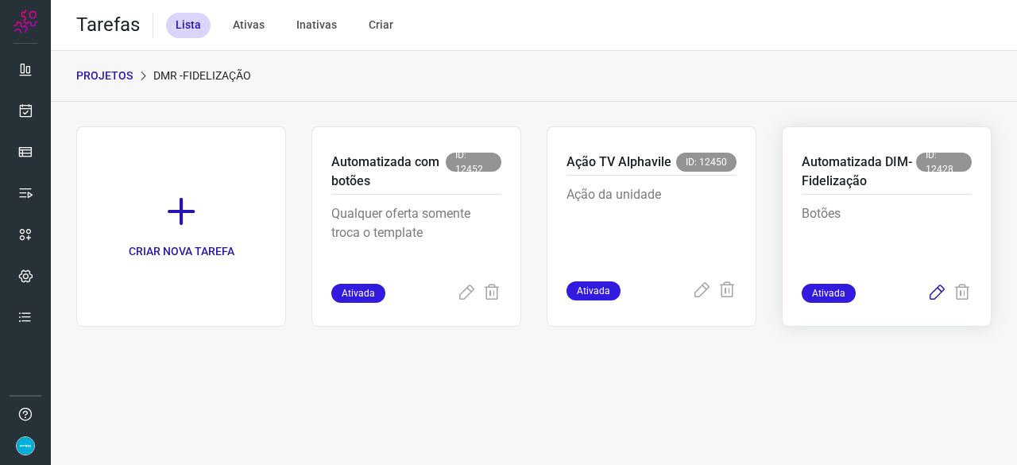
click at [935, 292] on icon at bounding box center [936, 293] width 19 height 19
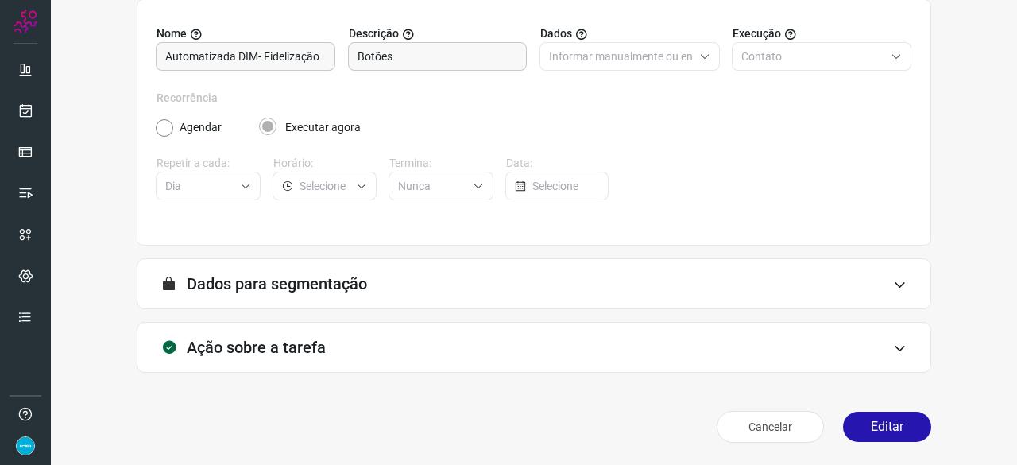
scroll to position [155, 0]
click at [870, 430] on button "Editar" at bounding box center [887, 427] width 88 height 30
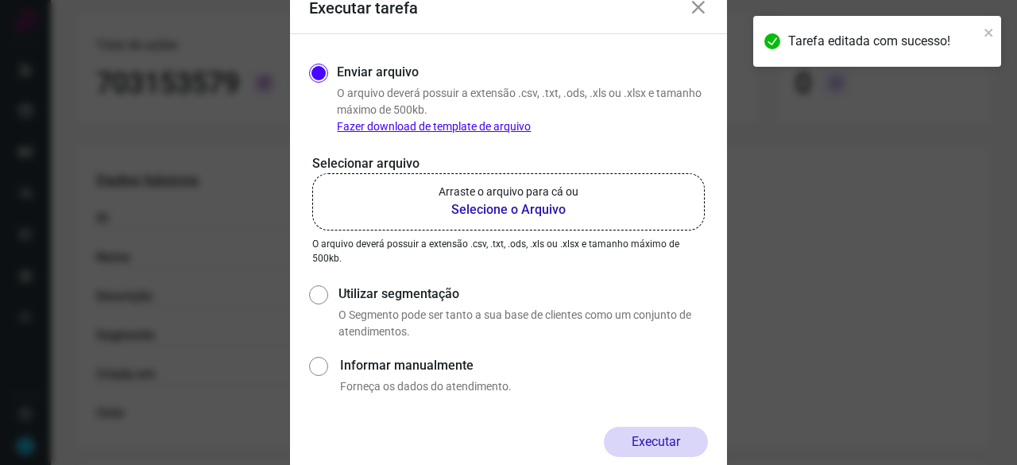
click at [490, 205] on b "Selecione o Arquivo" at bounding box center [509, 209] width 140 height 19
click at [0, 0] on input "Arraste o arquivo para cá ou Selecione o Arquivo" at bounding box center [0, 0] width 0 height 0
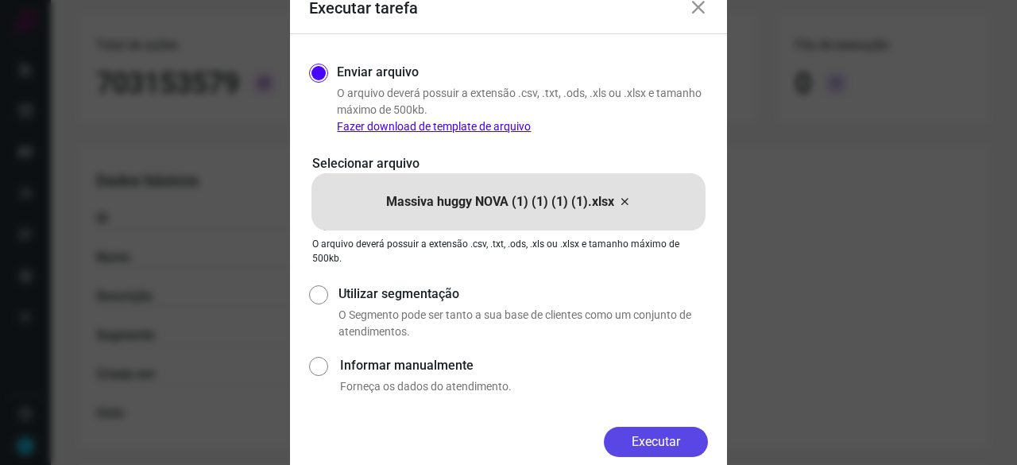
click at [645, 432] on button "Executar" at bounding box center [656, 442] width 104 height 30
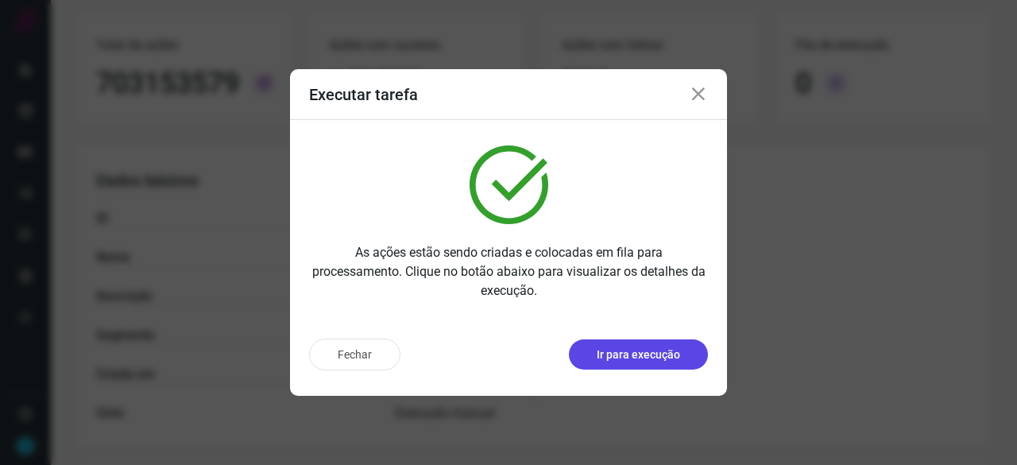
click at [652, 360] on p "Ir para execução" at bounding box center [638, 354] width 83 height 17
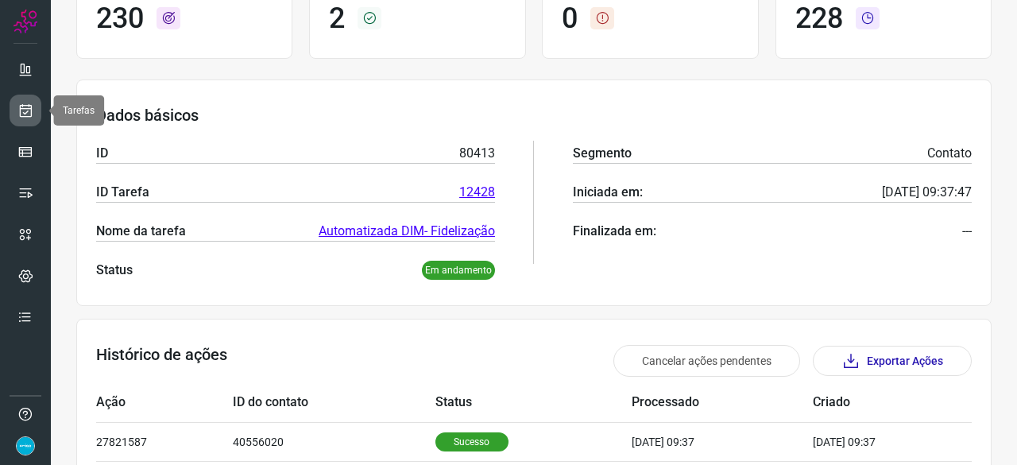
click at [26, 110] on icon at bounding box center [25, 111] width 17 height 16
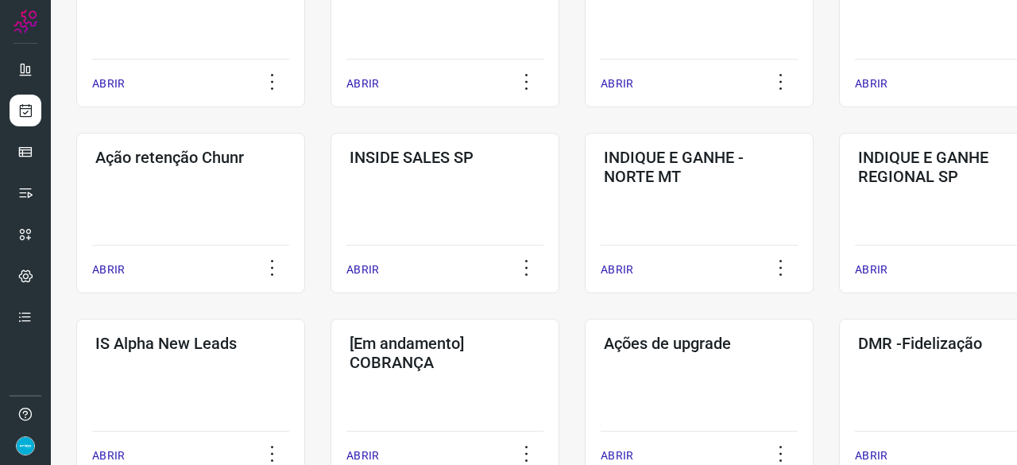
scroll to position [445, 0]
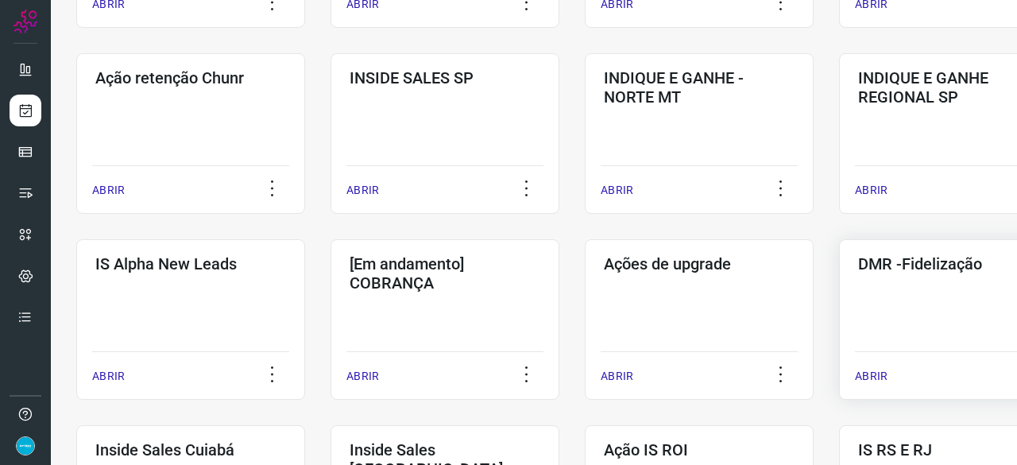
click at [879, 379] on p "ABRIR" at bounding box center [871, 376] width 33 height 17
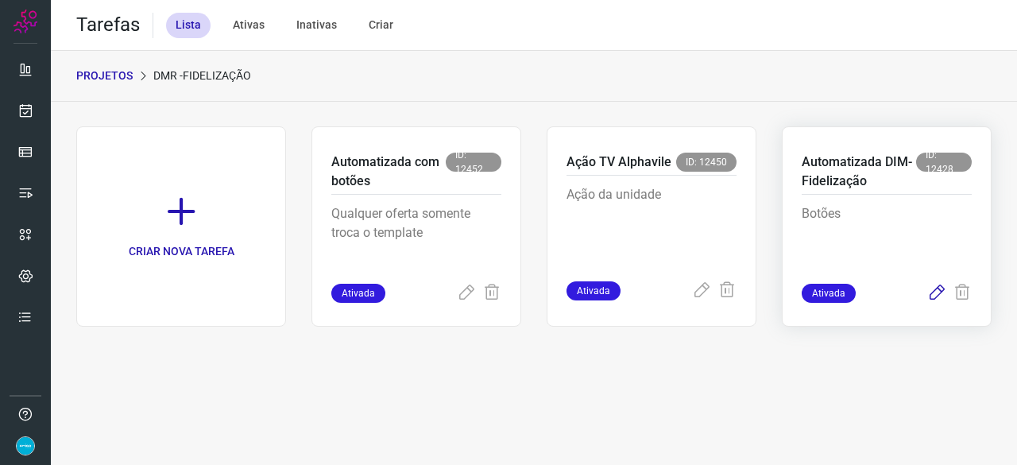
click at [938, 292] on icon at bounding box center [936, 293] width 19 height 19
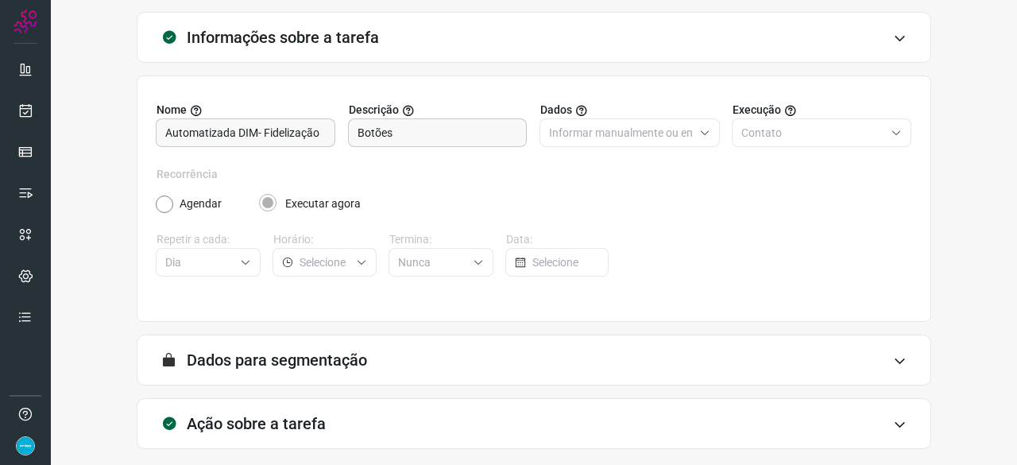
scroll to position [155, 0]
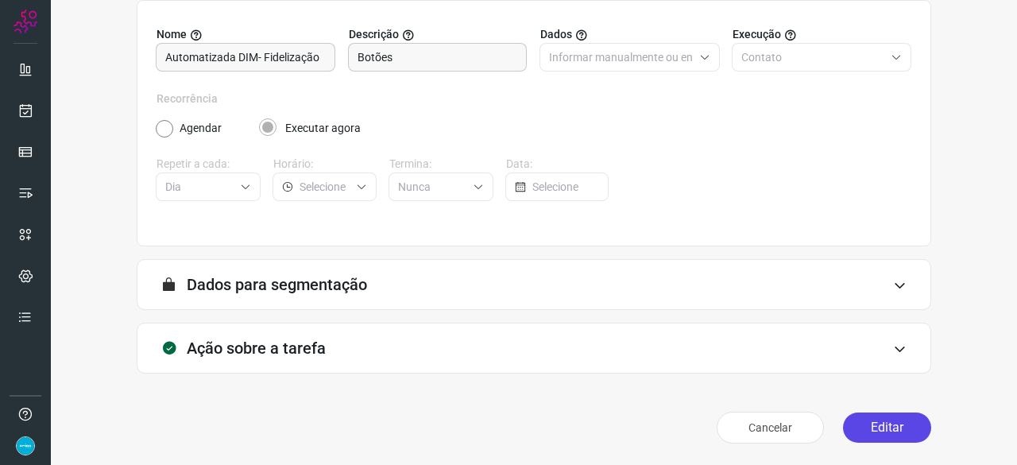
click at [877, 422] on button "Editar" at bounding box center [887, 427] width 88 height 30
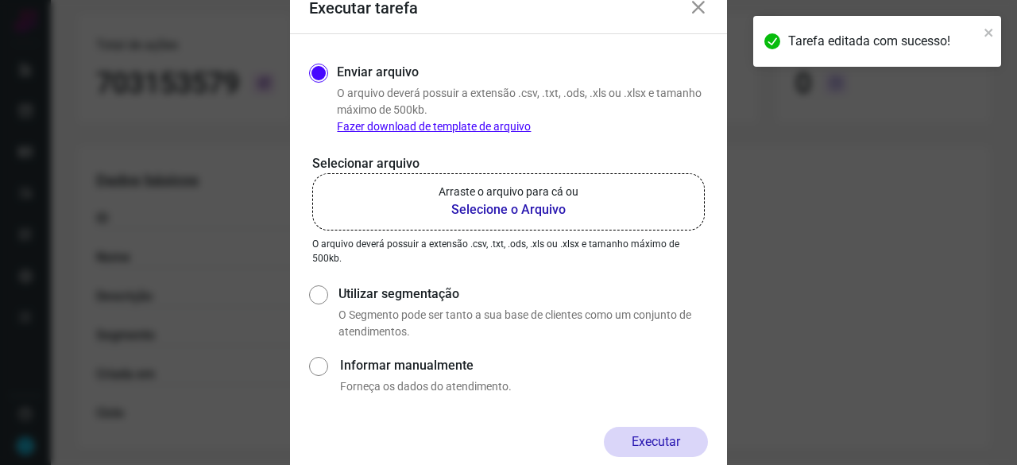
click at [475, 207] on b "Selecione o Arquivo" at bounding box center [509, 209] width 140 height 19
click at [0, 0] on input "Arraste o arquivo para cá ou Selecione o Arquivo" at bounding box center [0, 0] width 0 height 0
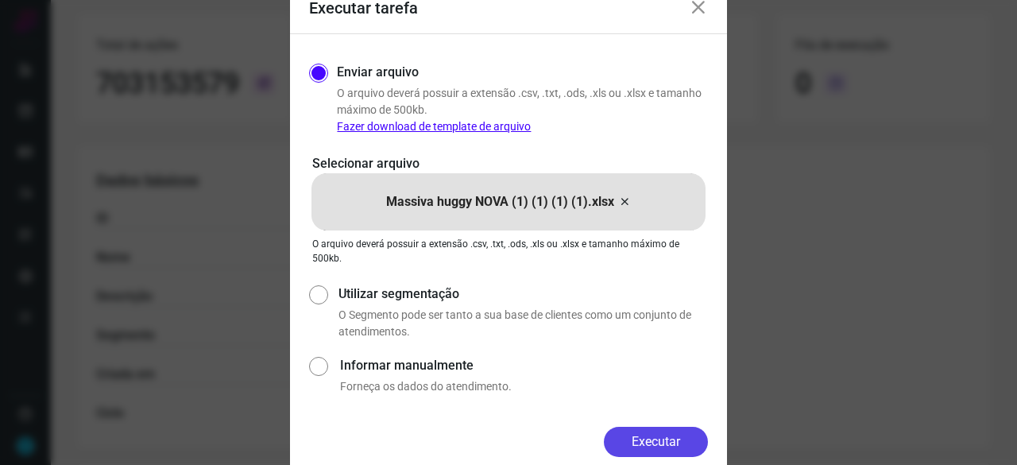
click at [638, 438] on button "Executar" at bounding box center [656, 442] width 104 height 30
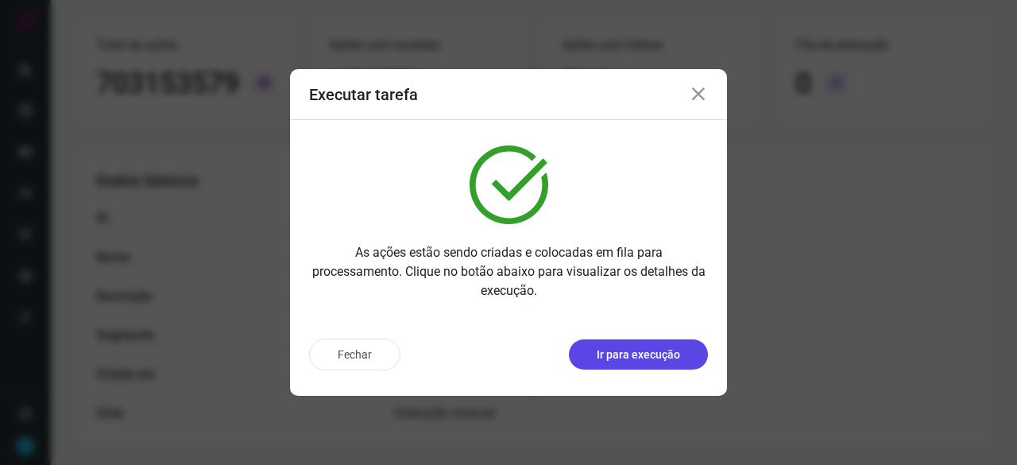
click at [612, 352] on p "Ir para execução" at bounding box center [638, 354] width 83 height 17
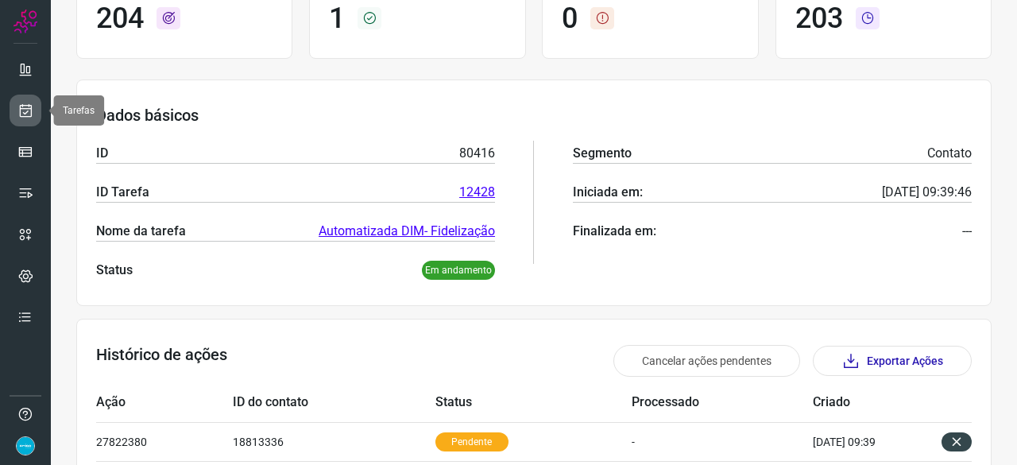
click at [35, 108] on link at bounding box center [26, 111] width 32 height 32
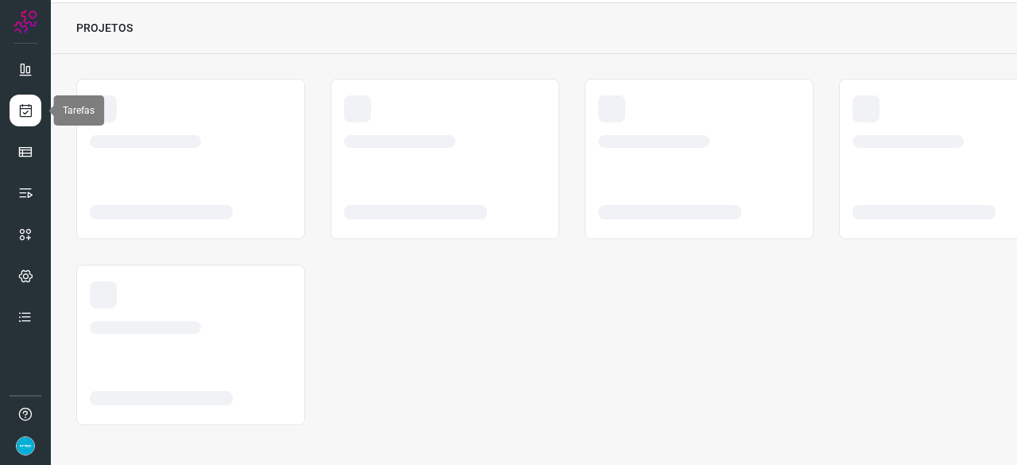
scroll to position [48, 0]
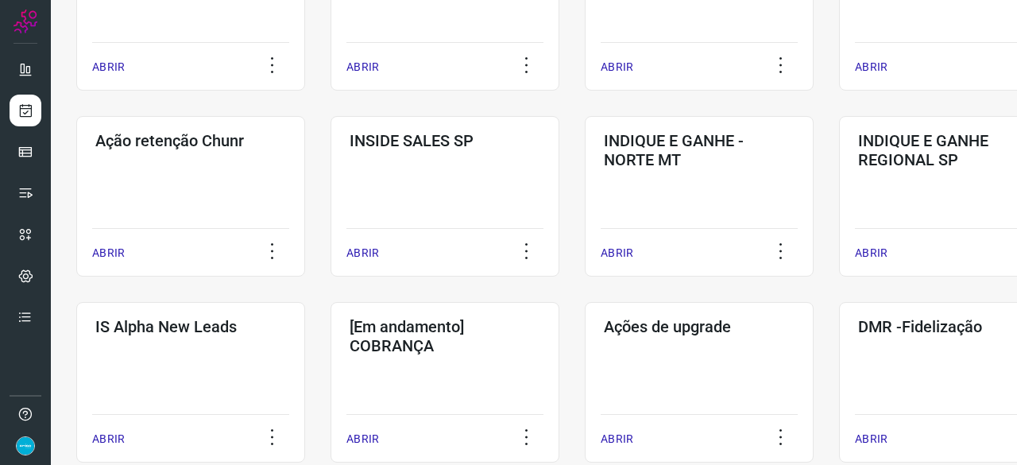
scroll to position [397, 0]
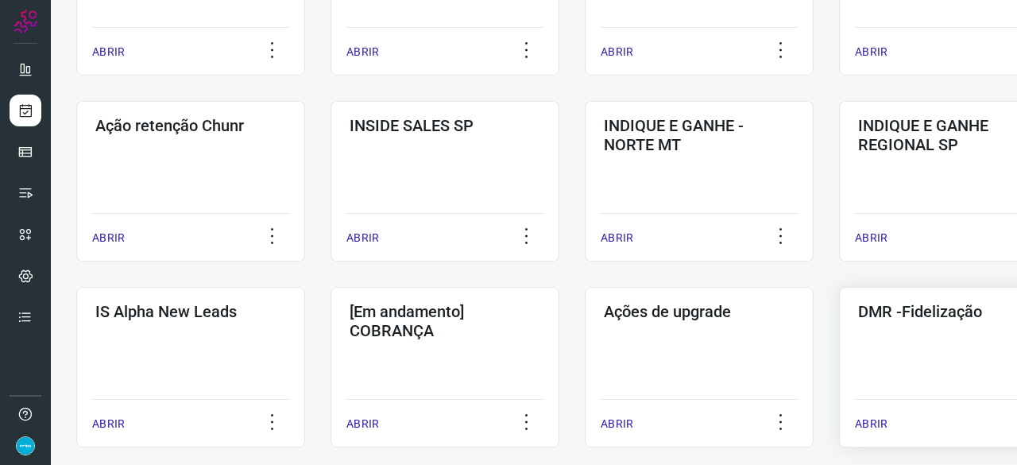
click at [874, 417] on p "ABRIR" at bounding box center [871, 424] width 33 height 17
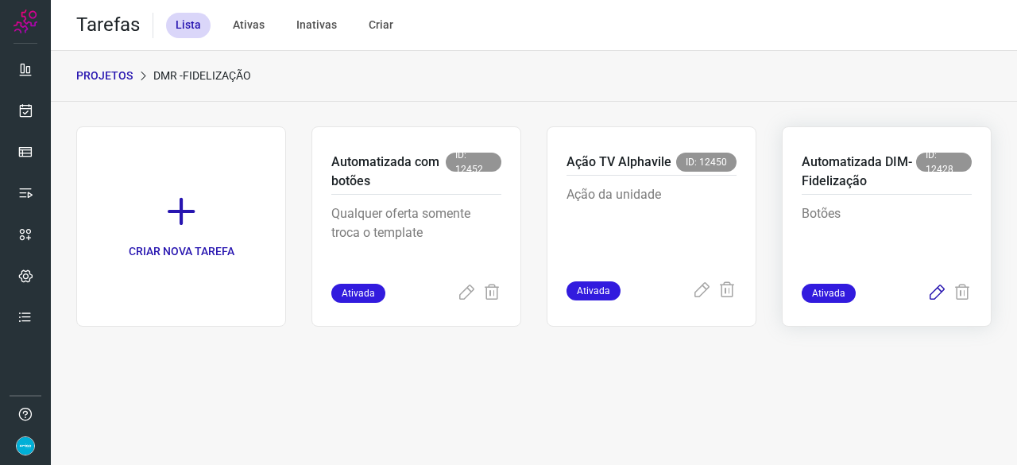
click at [935, 292] on icon at bounding box center [936, 293] width 19 height 19
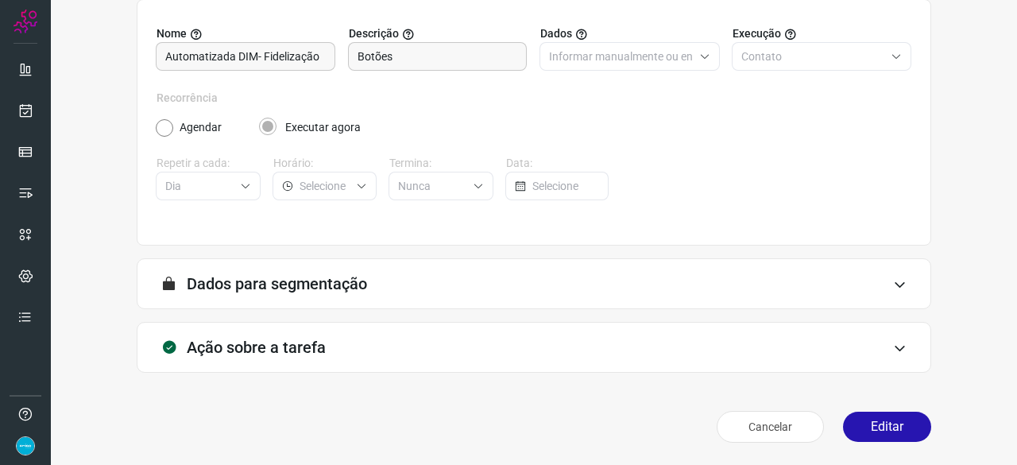
scroll to position [155, 0]
click at [895, 425] on button "Editar" at bounding box center [887, 427] width 88 height 30
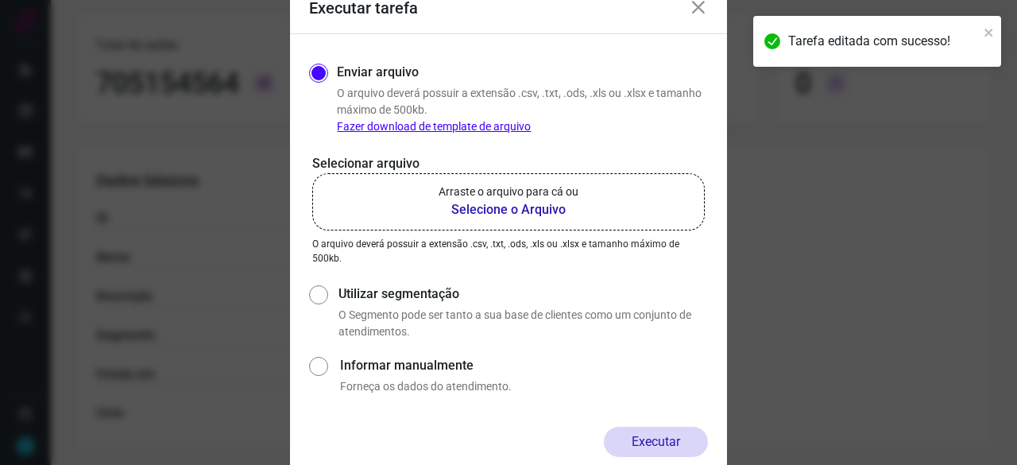
click at [491, 207] on b "Selecione o Arquivo" at bounding box center [509, 209] width 140 height 19
click at [0, 0] on input "Arraste o arquivo para cá ou Selecione o Arquivo" at bounding box center [0, 0] width 0 height 0
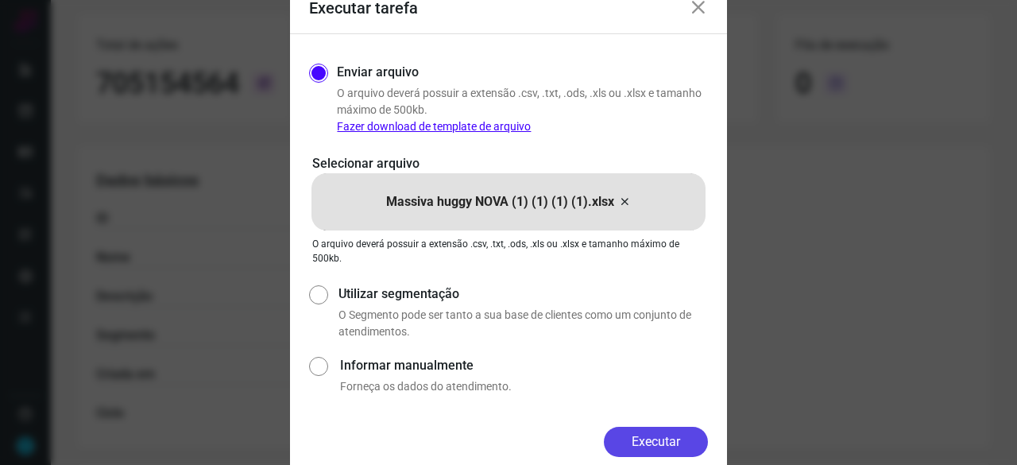
click at [647, 434] on button "Executar" at bounding box center [656, 442] width 104 height 30
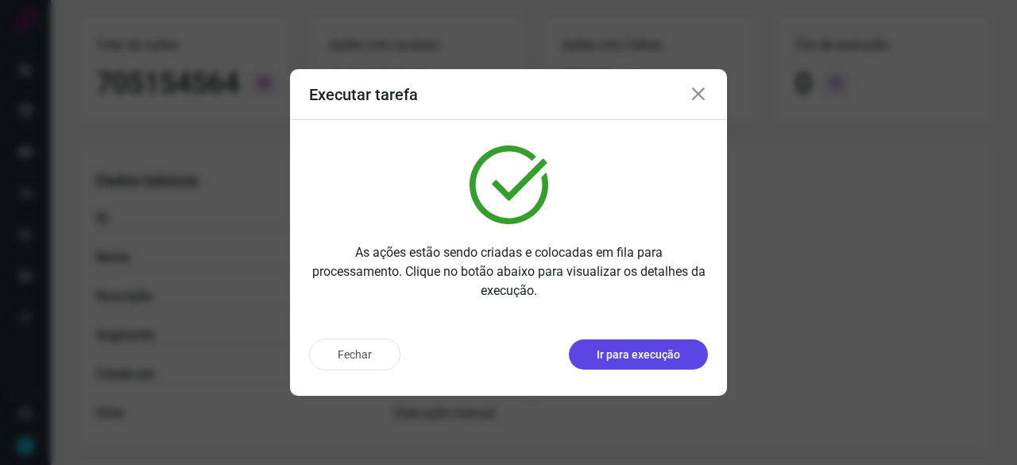
click at [648, 347] on p "Ir para execução" at bounding box center [638, 354] width 83 height 17
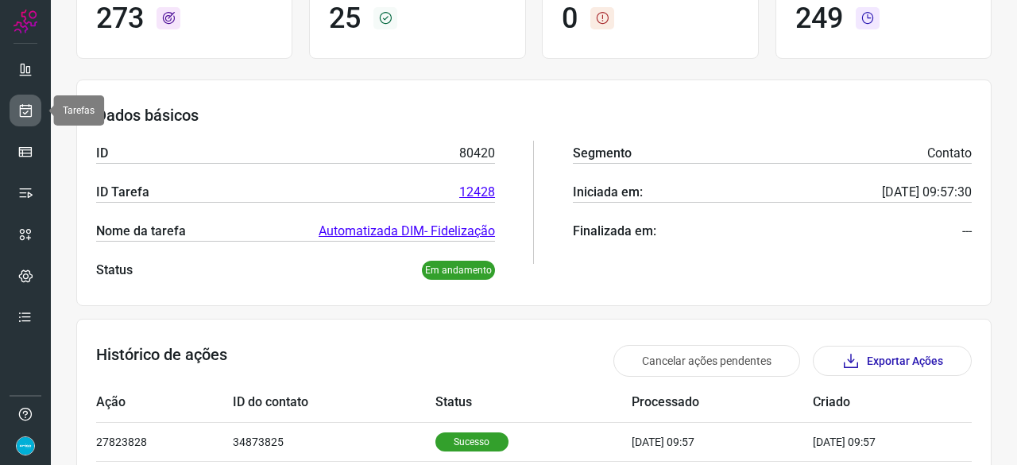
click at [31, 103] on icon at bounding box center [25, 111] width 17 height 16
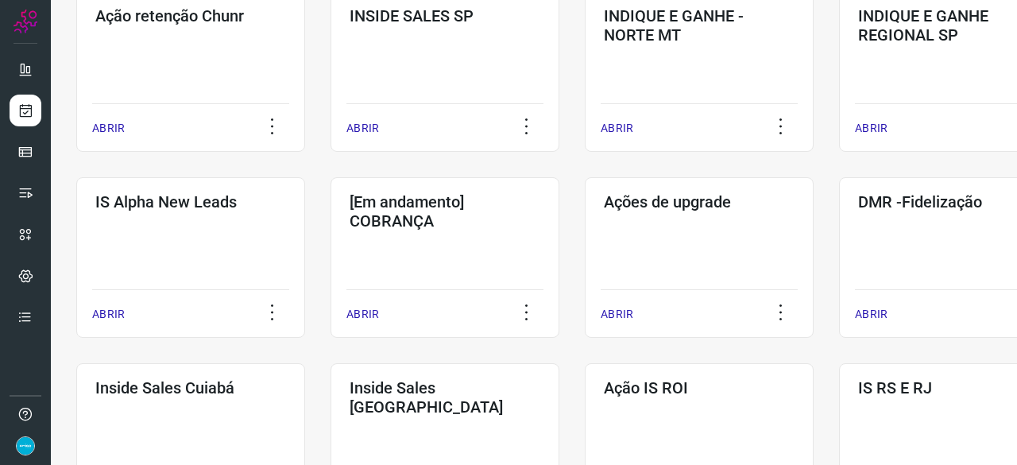
scroll to position [524, 0]
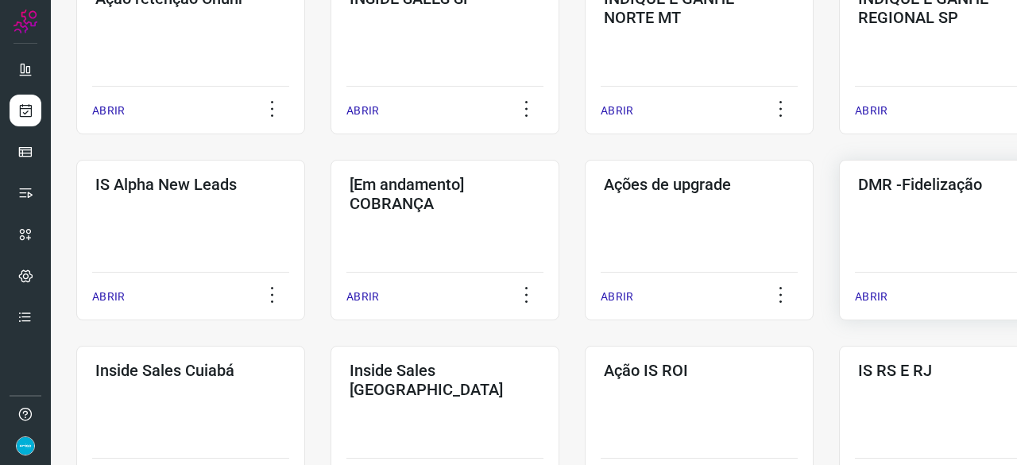
click at [873, 296] on p "ABRIR" at bounding box center [871, 296] width 33 height 17
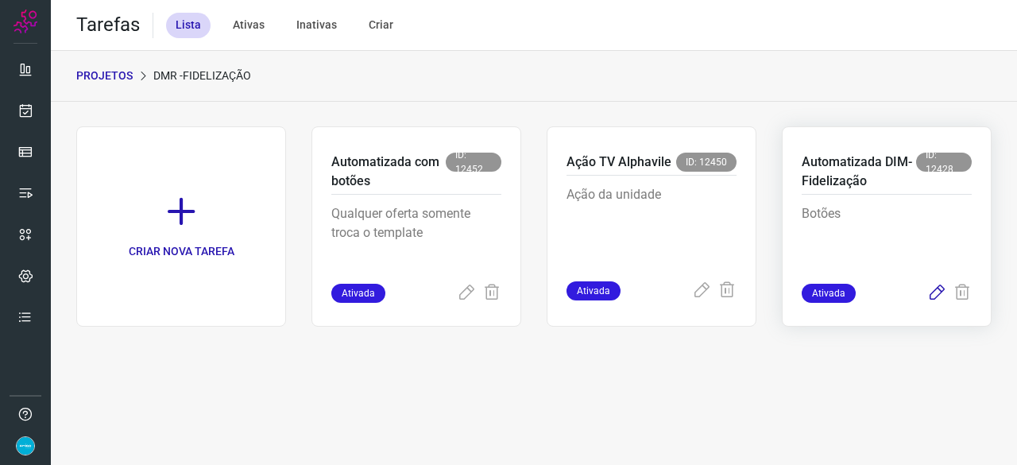
click at [933, 294] on icon at bounding box center [936, 293] width 19 height 19
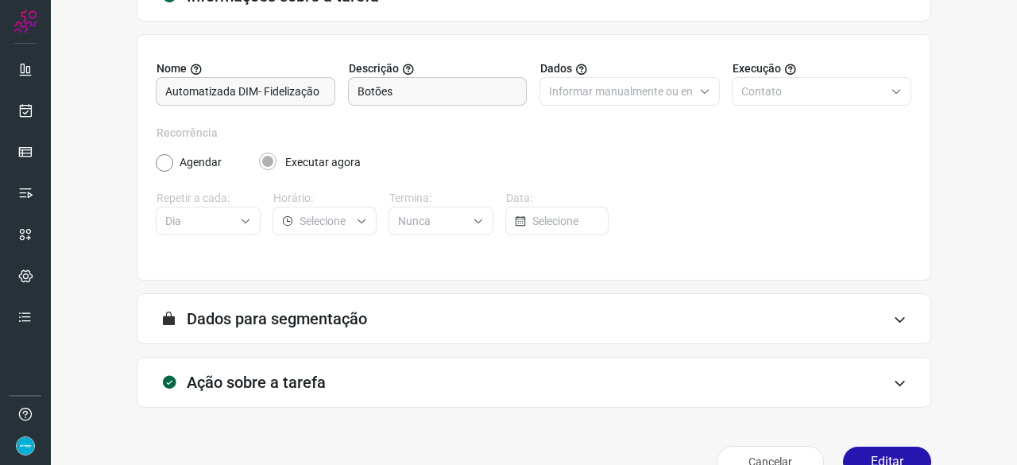
scroll to position [155, 0]
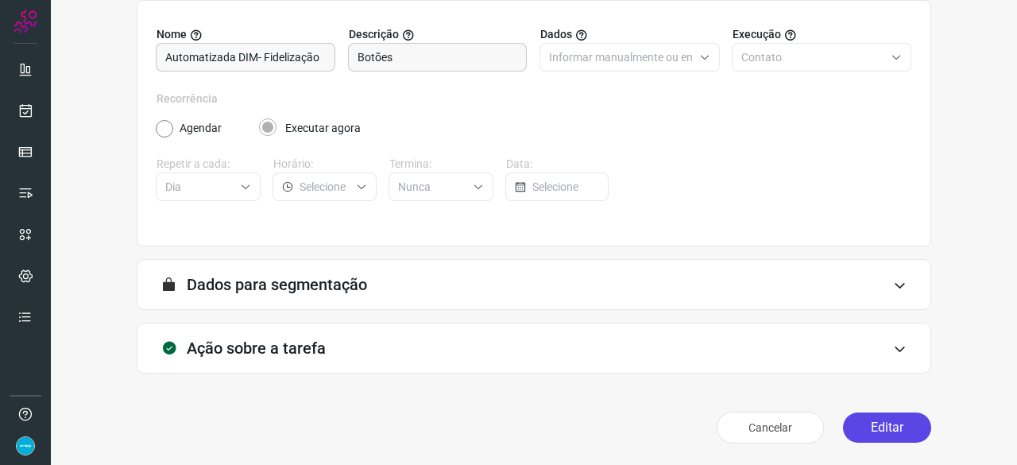
click at [880, 426] on button "Editar" at bounding box center [887, 427] width 88 height 30
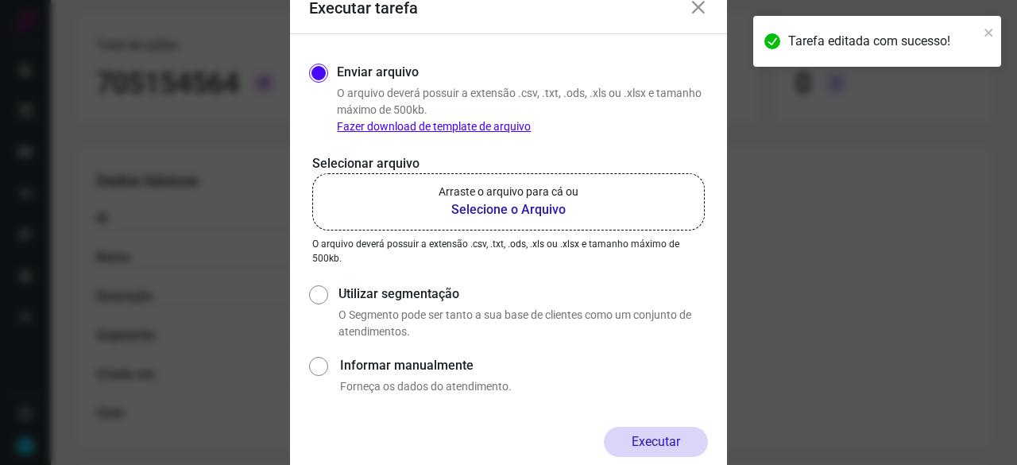
click at [531, 209] on b "Selecione o Arquivo" at bounding box center [509, 209] width 140 height 19
click at [0, 0] on input "Arraste o arquivo para cá ou Selecione o Arquivo" at bounding box center [0, 0] width 0 height 0
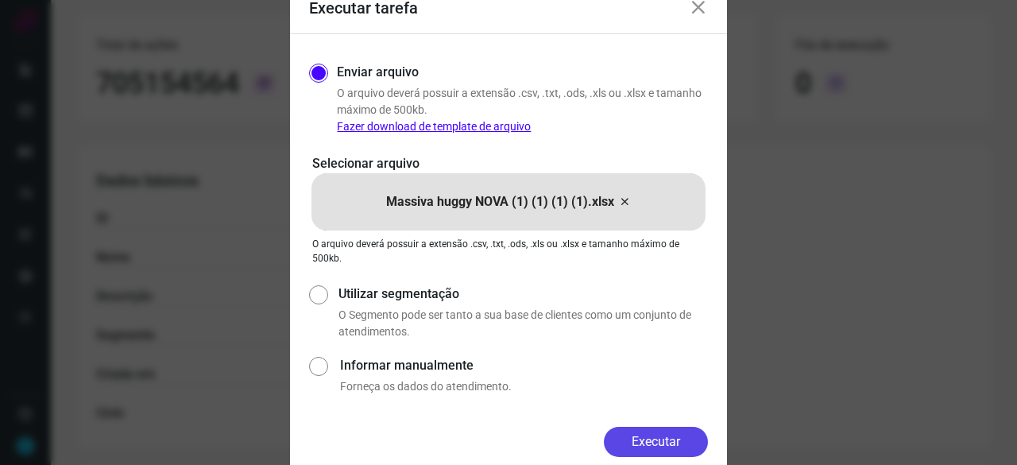
click at [629, 443] on button "Executar" at bounding box center [656, 442] width 104 height 30
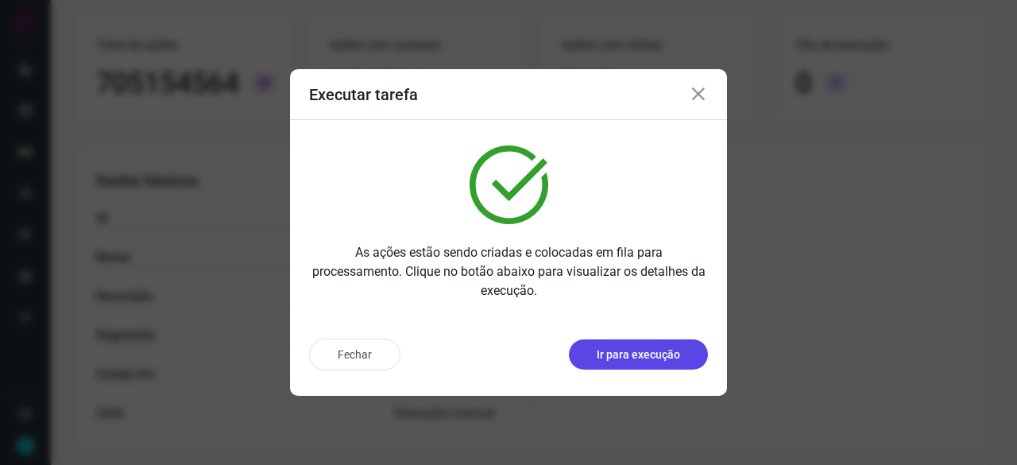
click at [645, 352] on p "Ir para execução" at bounding box center [638, 354] width 83 height 17
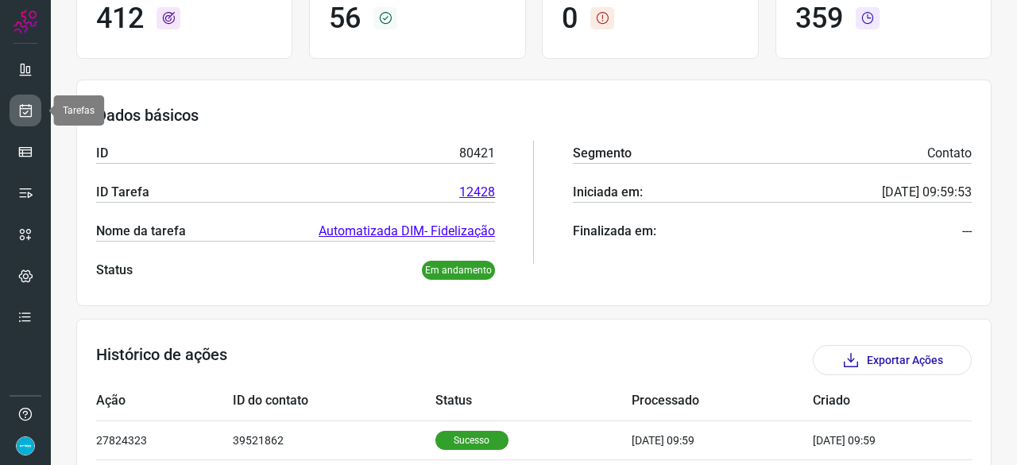
click at [36, 110] on link at bounding box center [26, 111] width 32 height 32
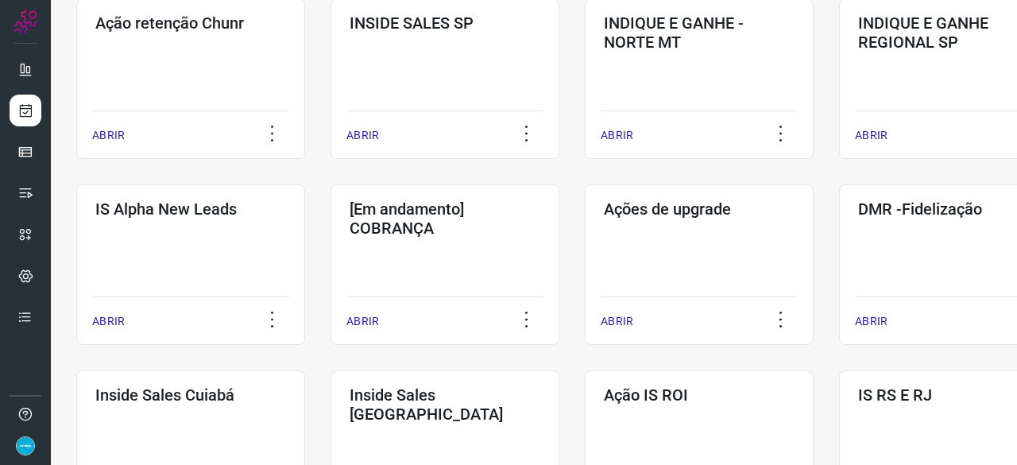
scroll to position [524, 0]
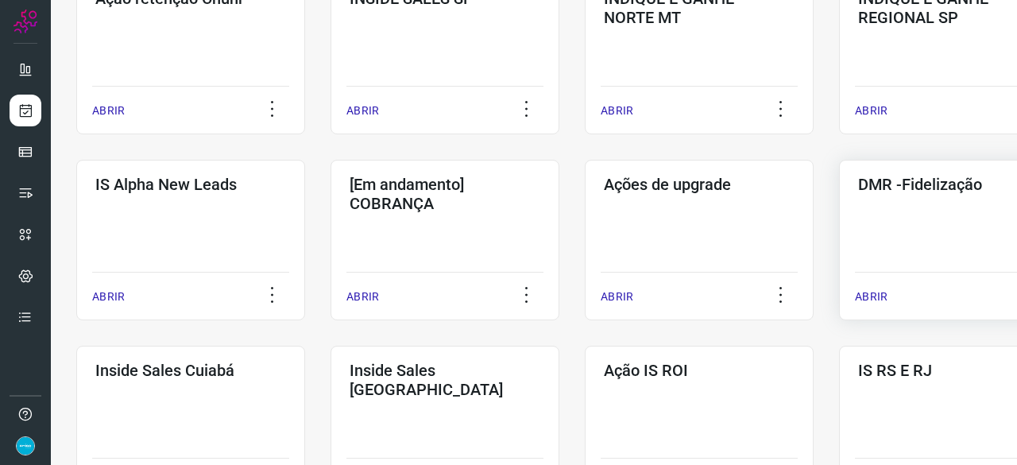
click at [873, 294] on p "ABRIR" at bounding box center [871, 296] width 33 height 17
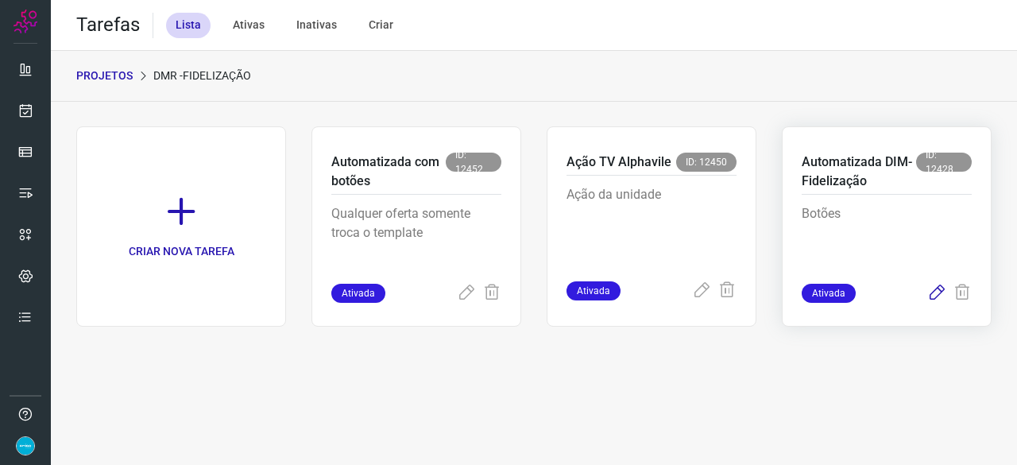
click at [939, 291] on icon at bounding box center [936, 293] width 19 height 19
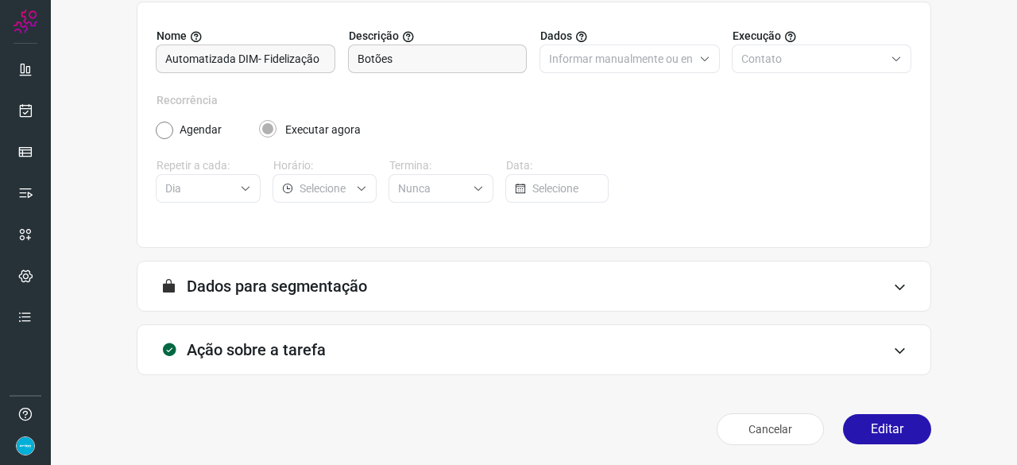
scroll to position [155, 0]
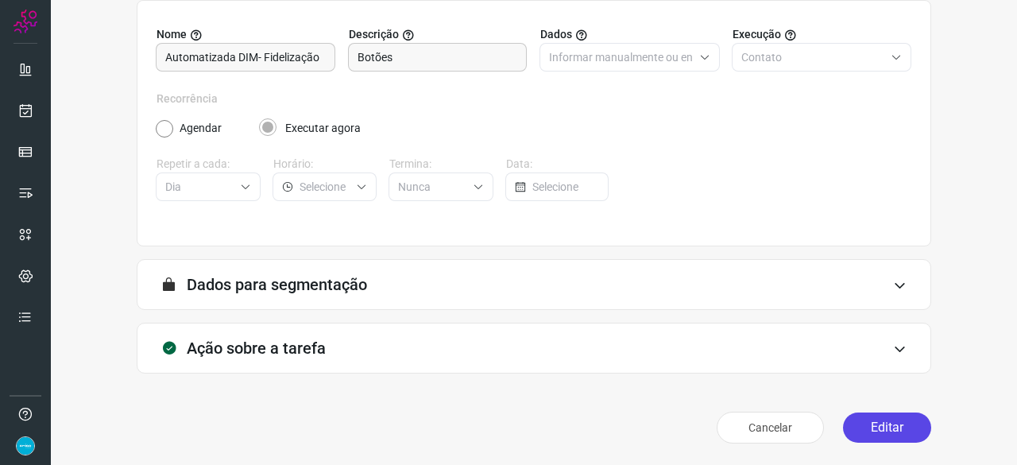
click at [879, 435] on button "Editar" at bounding box center [887, 427] width 88 height 30
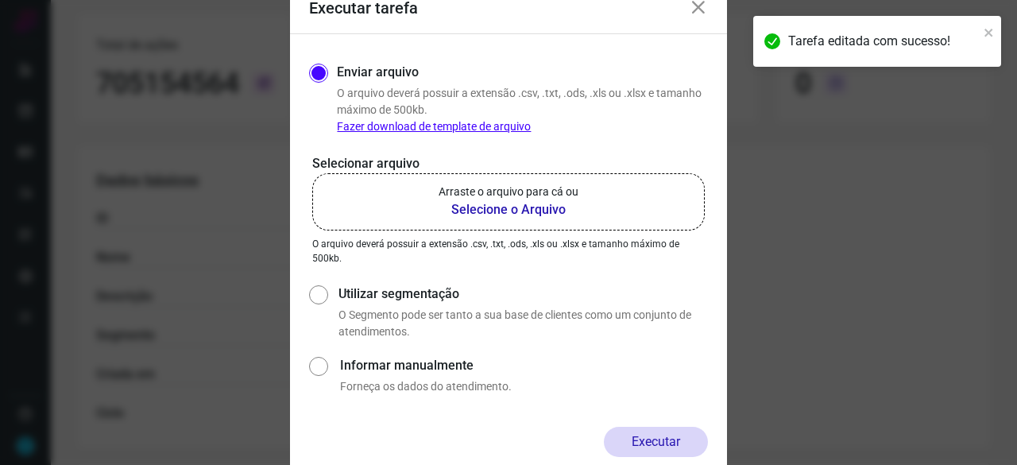
click at [479, 211] on b "Selecione o Arquivo" at bounding box center [509, 209] width 140 height 19
click at [0, 0] on input "Arraste o arquivo para cá ou Selecione o Arquivo" at bounding box center [0, 0] width 0 height 0
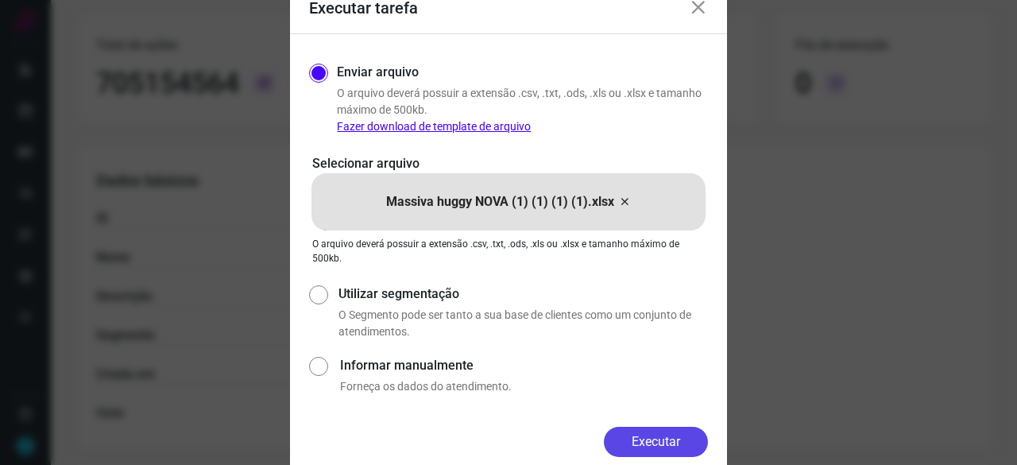
click at [638, 436] on button "Executar" at bounding box center [656, 442] width 104 height 30
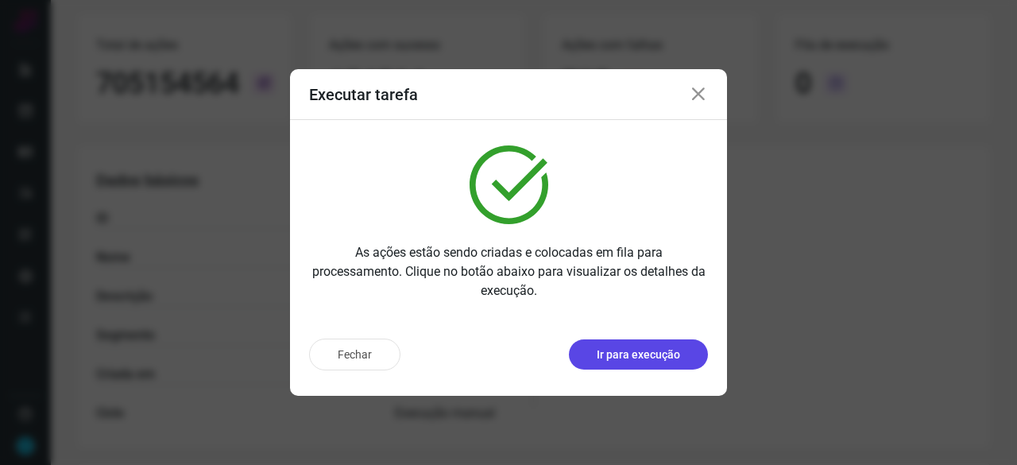
click at [662, 352] on p "Ir para execução" at bounding box center [638, 354] width 83 height 17
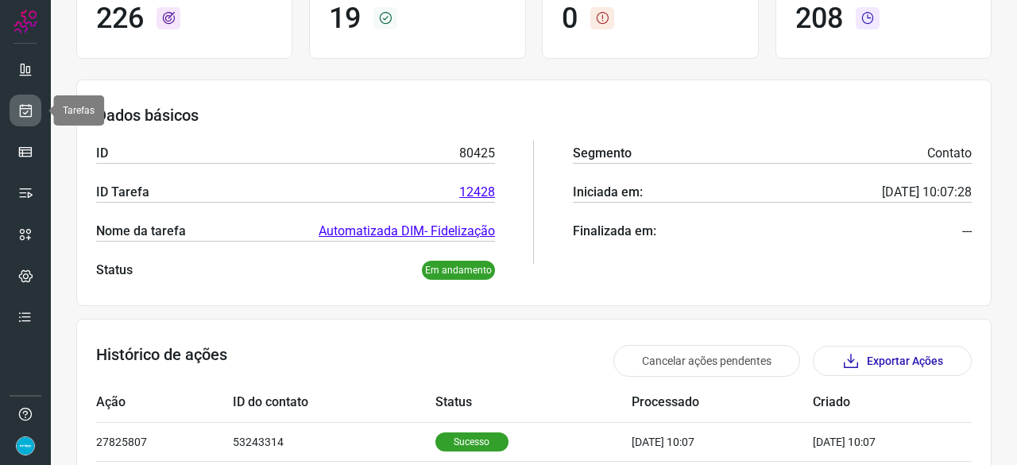
click at [14, 114] on link at bounding box center [26, 111] width 32 height 32
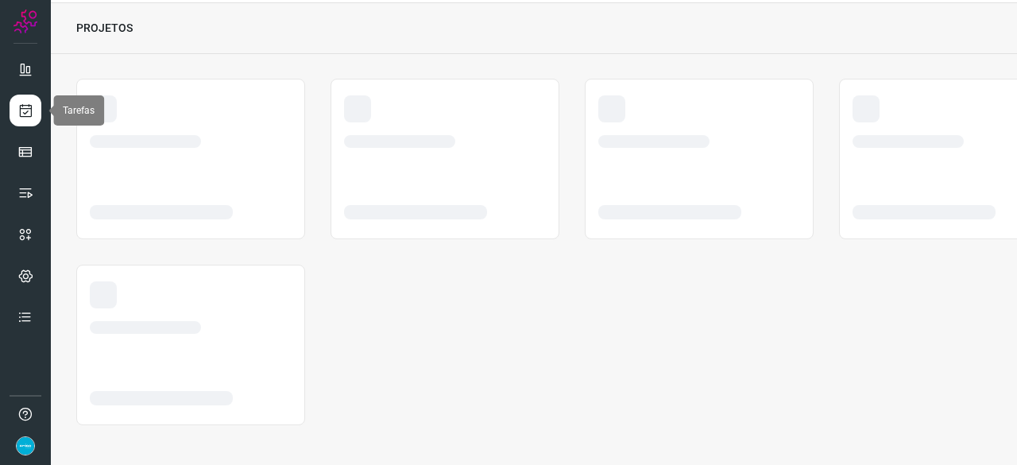
scroll to position [48, 0]
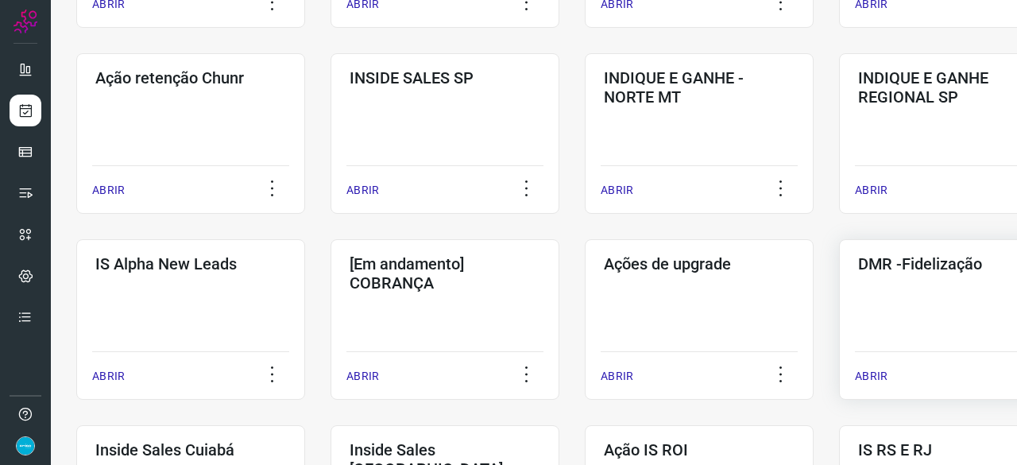
click at [877, 377] on p "ABRIR" at bounding box center [871, 376] width 33 height 17
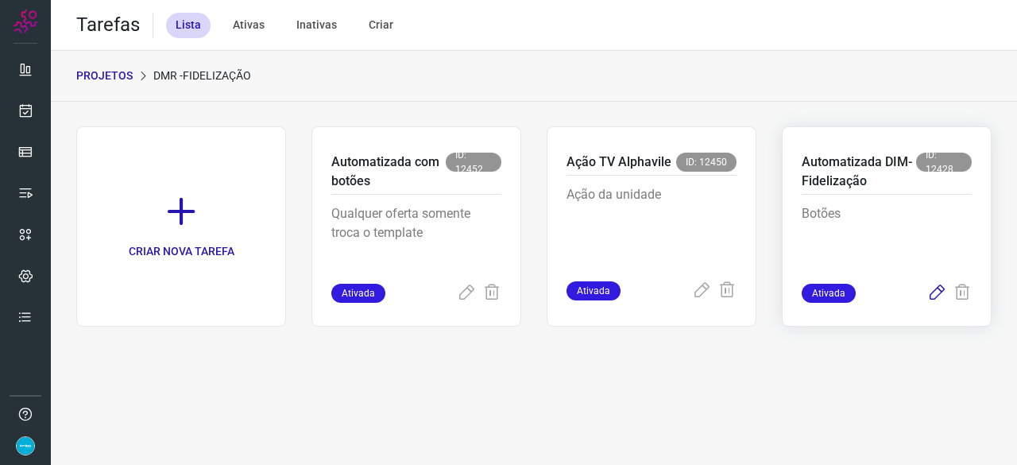
click at [937, 292] on icon at bounding box center [936, 293] width 19 height 19
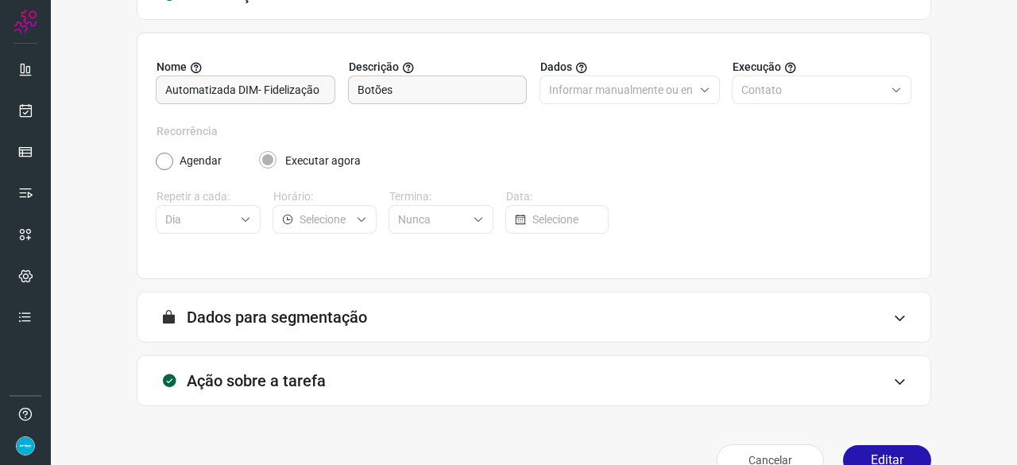
scroll to position [155, 0]
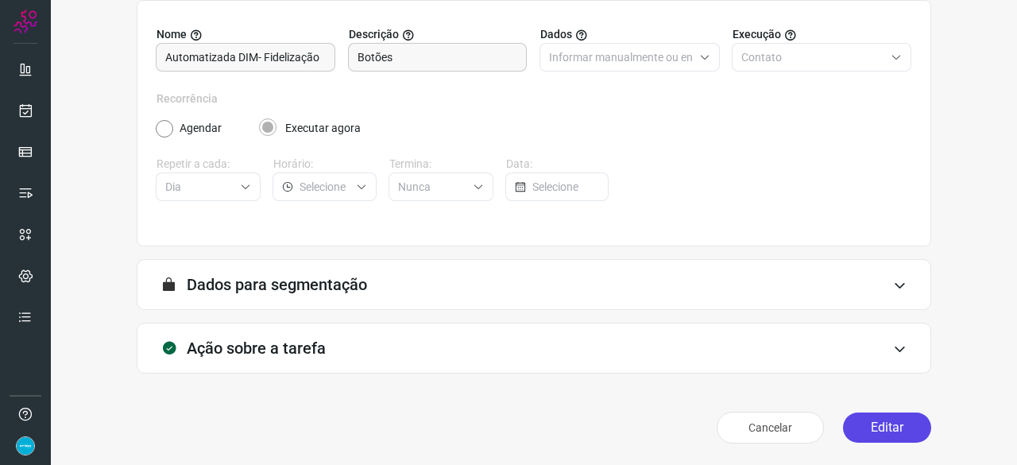
click at [886, 430] on button "Editar" at bounding box center [887, 427] width 88 height 30
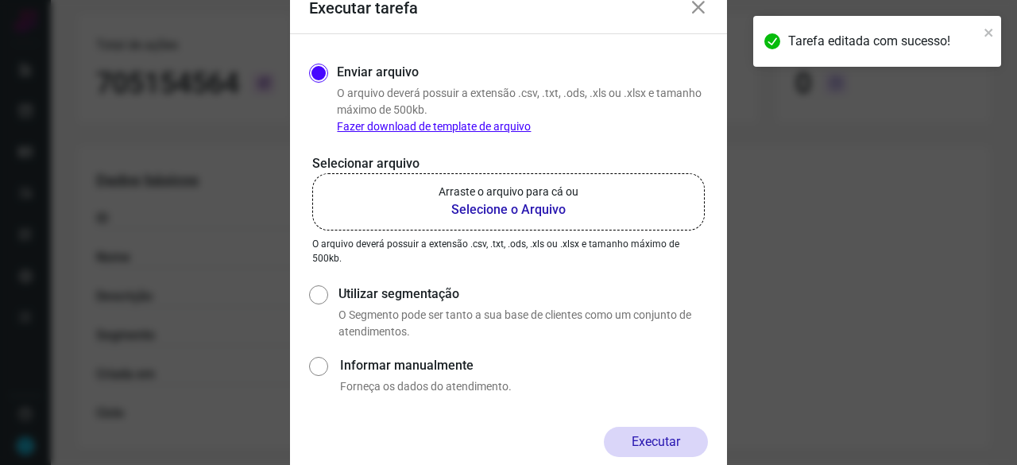
click at [496, 207] on b "Selecione o Arquivo" at bounding box center [509, 209] width 140 height 19
click at [0, 0] on input "Arraste o arquivo para cá ou Selecione o Arquivo" at bounding box center [0, 0] width 0 height 0
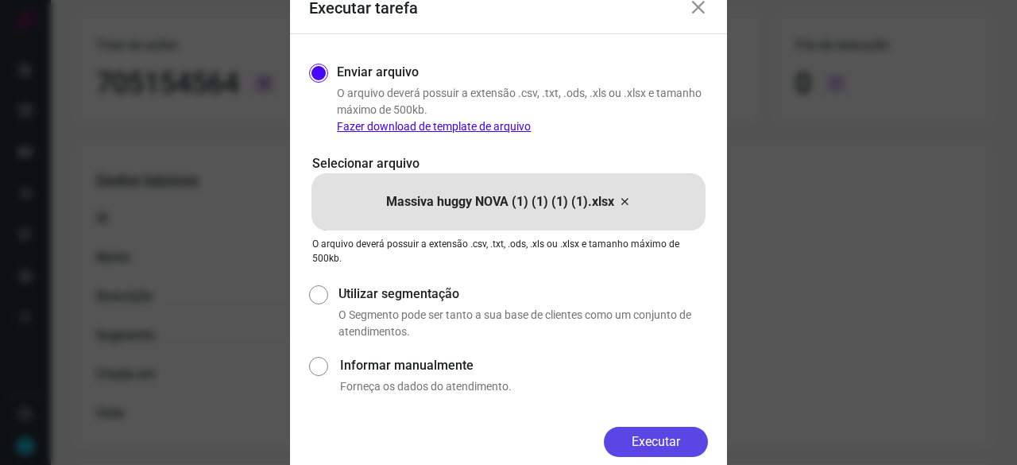
click at [659, 432] on button "Executar" at bounding box center [656, 442] width 104 height 30
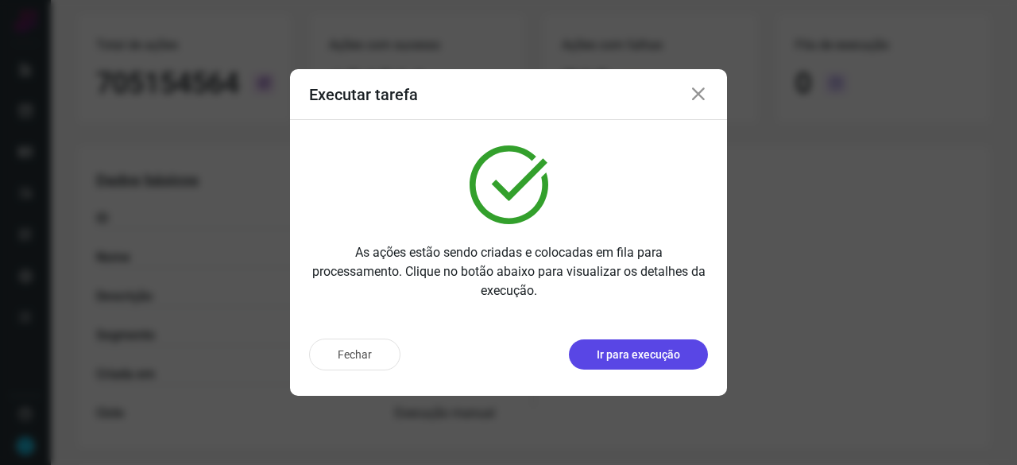
click at [637, 355] on p "Ir para execução" at bounding box center [638, 354] width 83 height 17
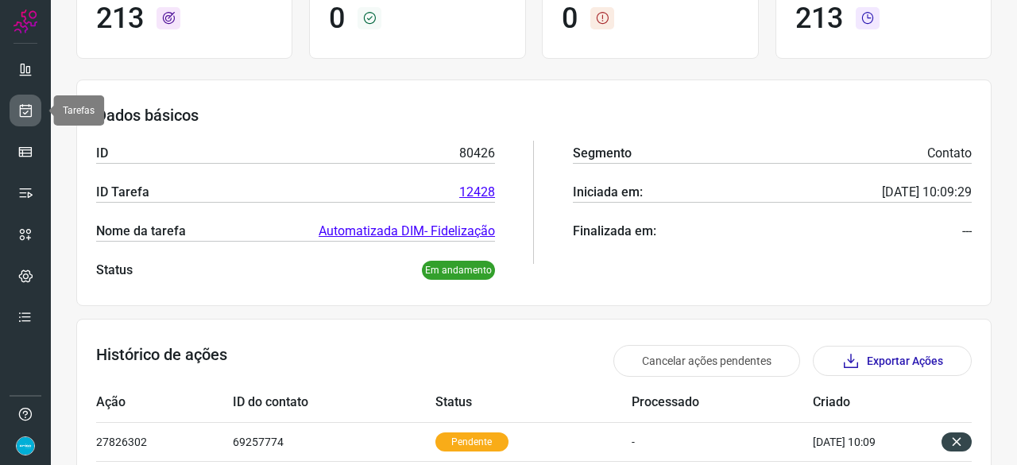
click at [17, 103] on icon at bounding box center [25, 111] width 17 height 16
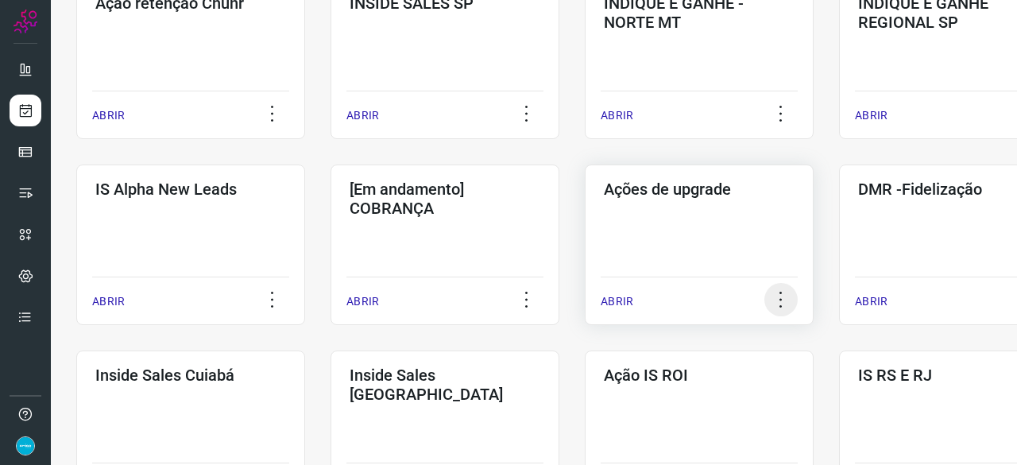
scroll to position [524, 0]
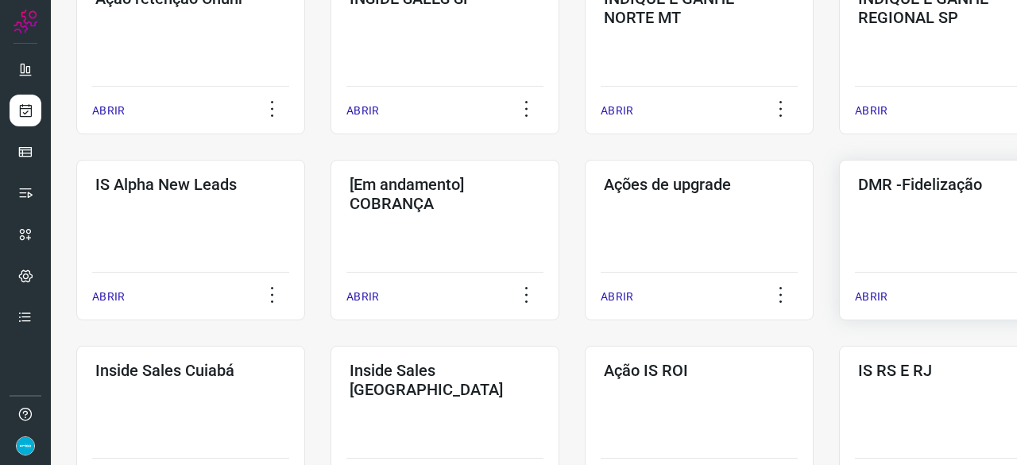
click at [873, 297] on p "ABRIR" at bounding box center [871, 296] width 33 height 17
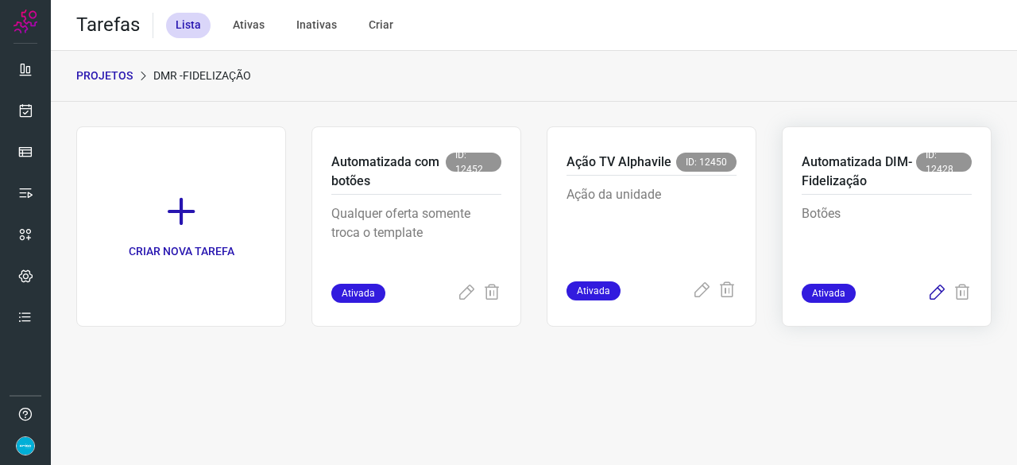
click at [935, 292] on icon at bounding box center [936, 293] width 19 height 19
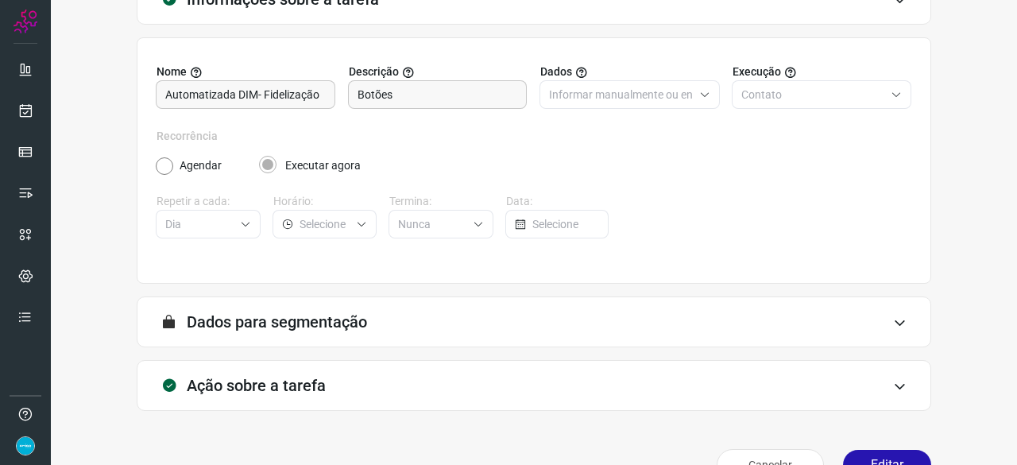
scroll to position [155, 0]
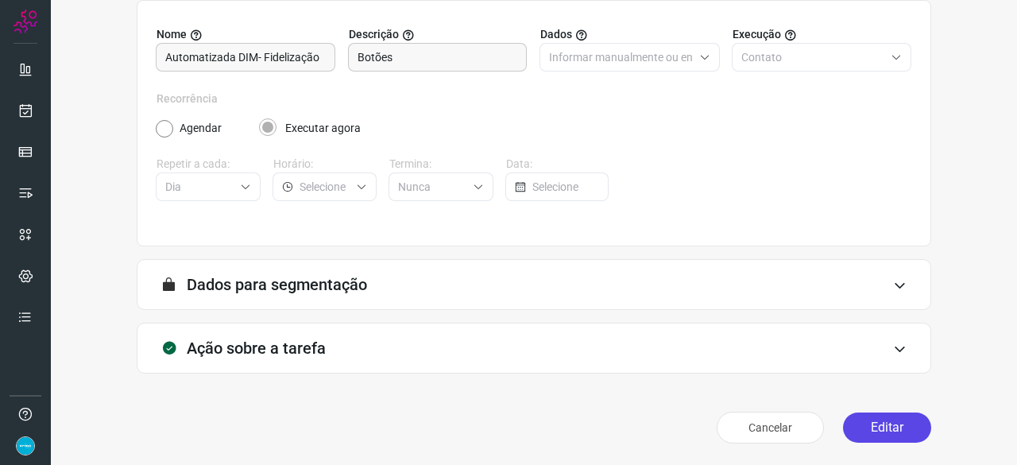
click at [855, 424] on button "Editar" at bounding box center [887, 427] width 88 height 30
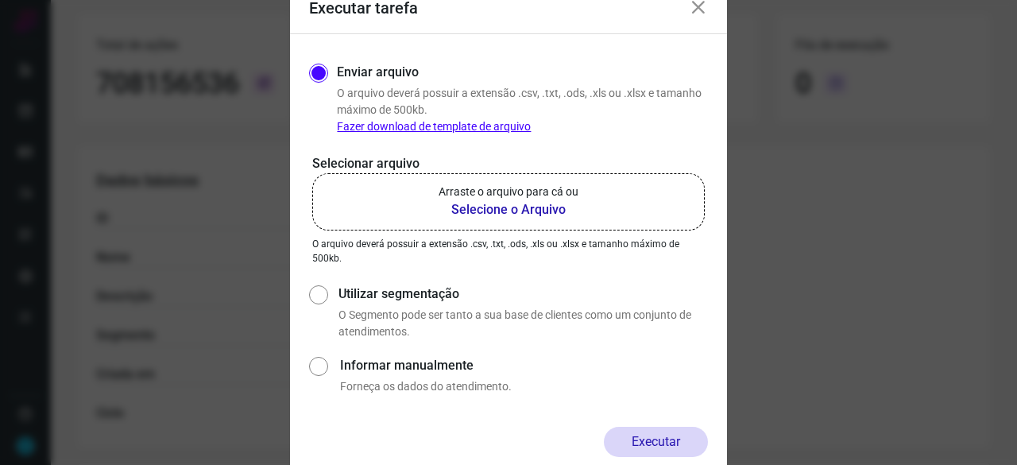
click at [494, 210] on b "Selecione o Arquivo" at bounding box center [509, 209] width 140 height 19
click at [0, 0] on input "Arraste o arquivo para cá ou Selecione o Arquivo" at bounding box center [0, 0] width 0 height 0
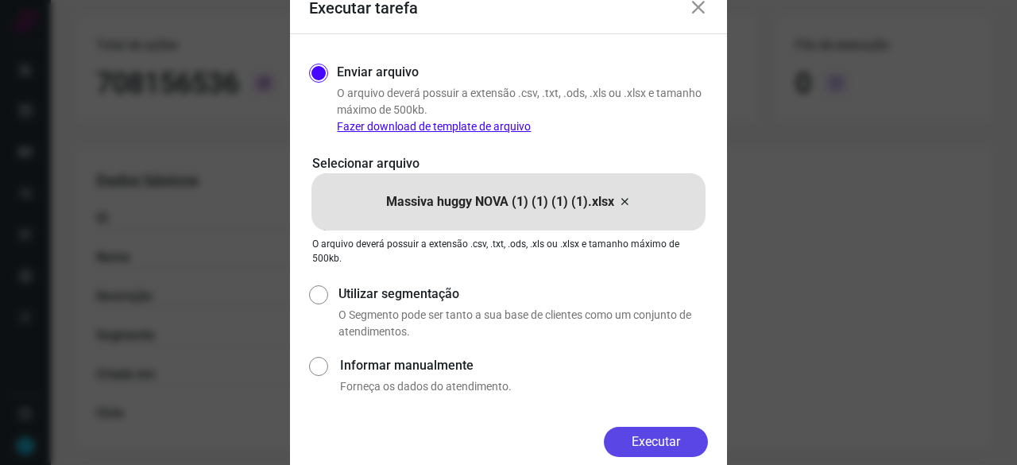
click at [664, 438] on button "Executar" at bounding box center [656, 442] width 104 height 30
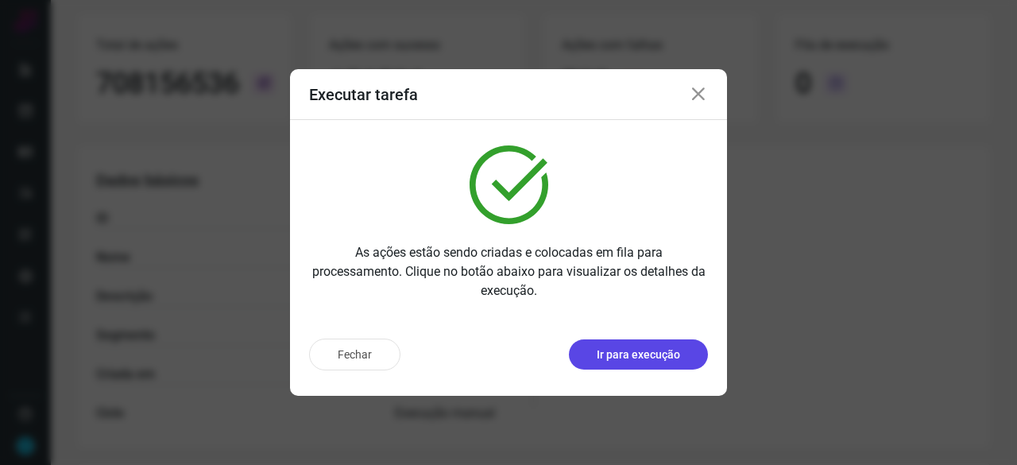
click at [644, 354] on p "Ir para execução" at bounding box center [638, 354] width 83 height 17
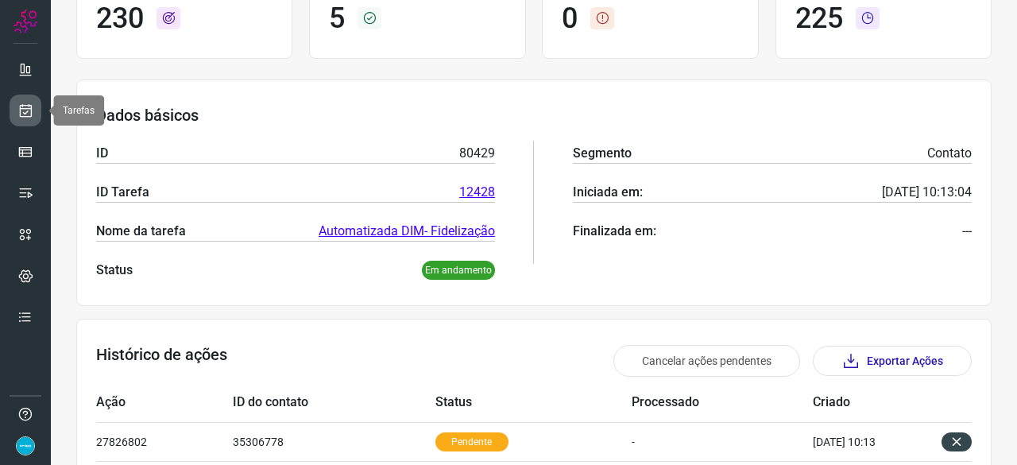
click at [31, 114] on icon at bounding box center [25, 111] width 17 height 16
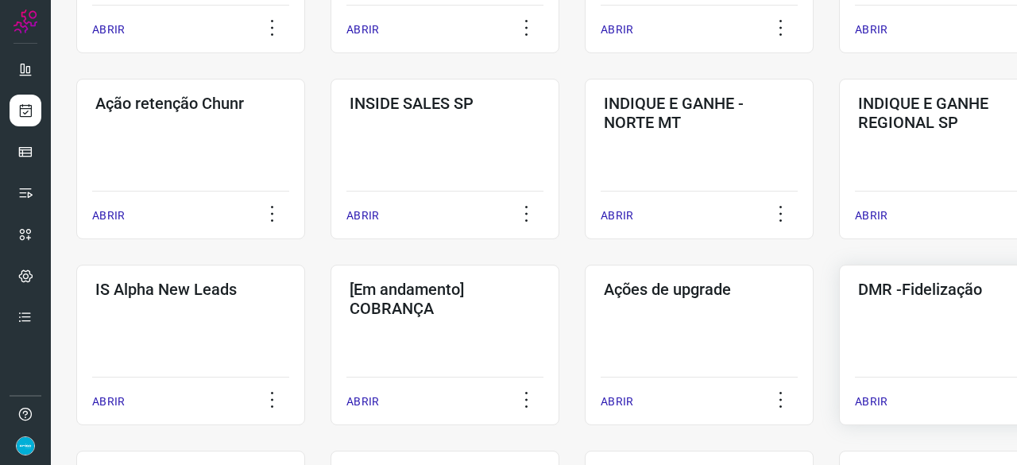
scroll to position [445, 0]
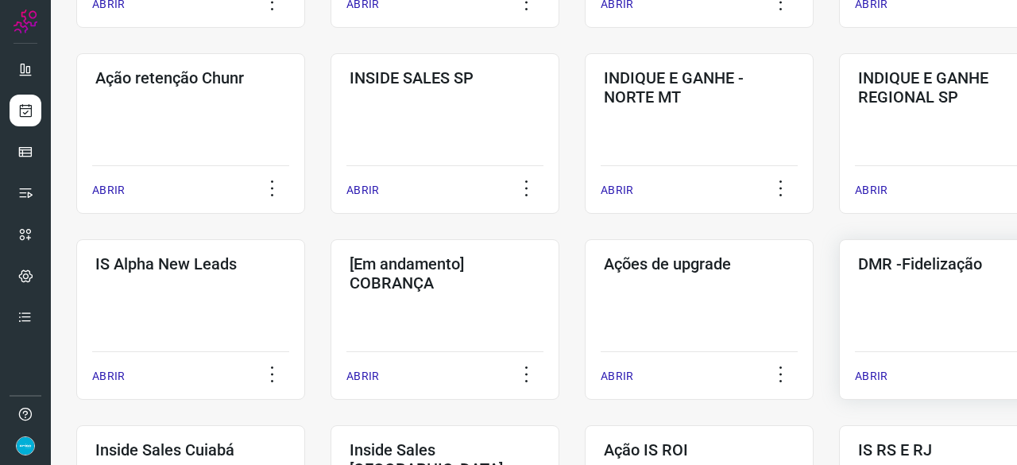
click at [868, 373] on p "ABRIR" at bounding box center [871, 376] width 33 height 17
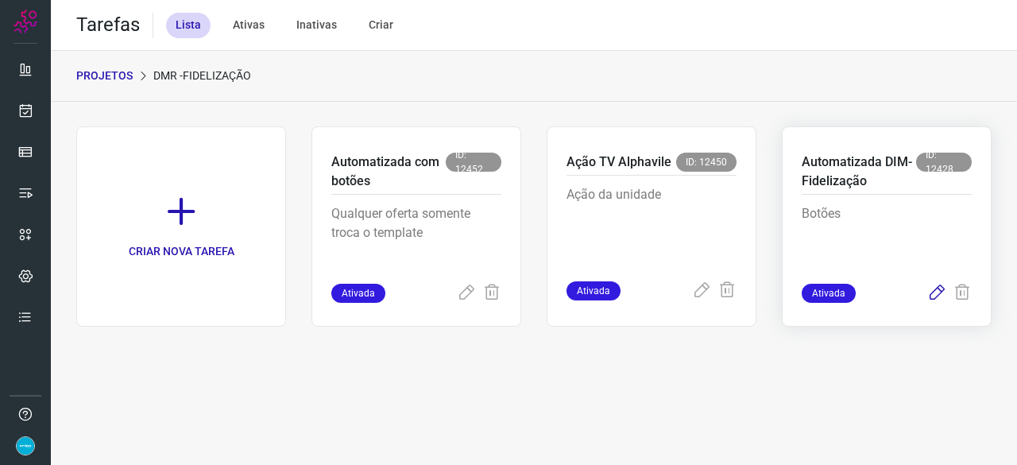
click at [940, 292] on icon at bounding box center [936, 293] width 19 height 19
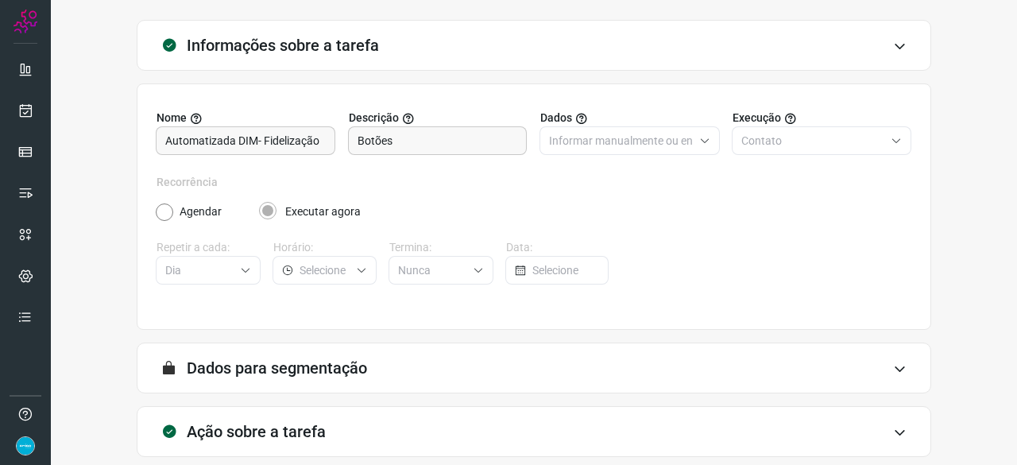
scroll to position [155, 0]
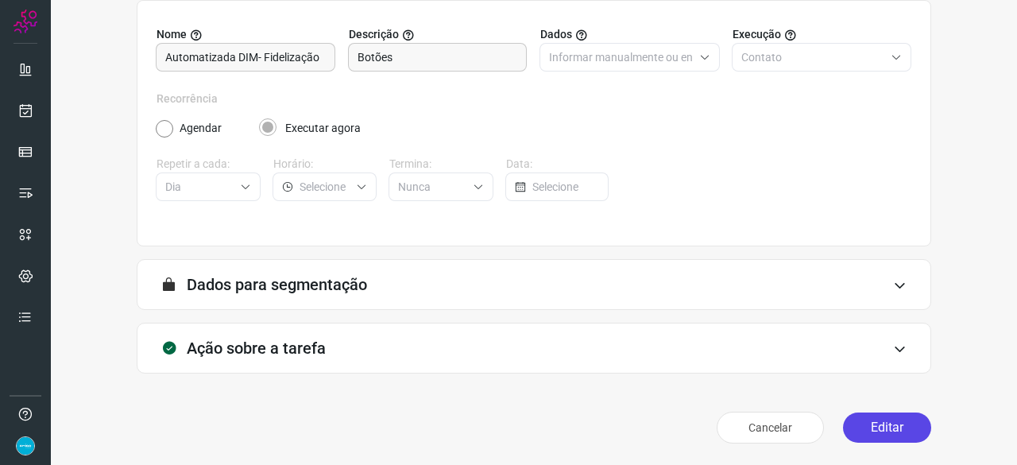
click at [887, 428] on button "Editar" at bounding box center [887, 427] width 88 height 30
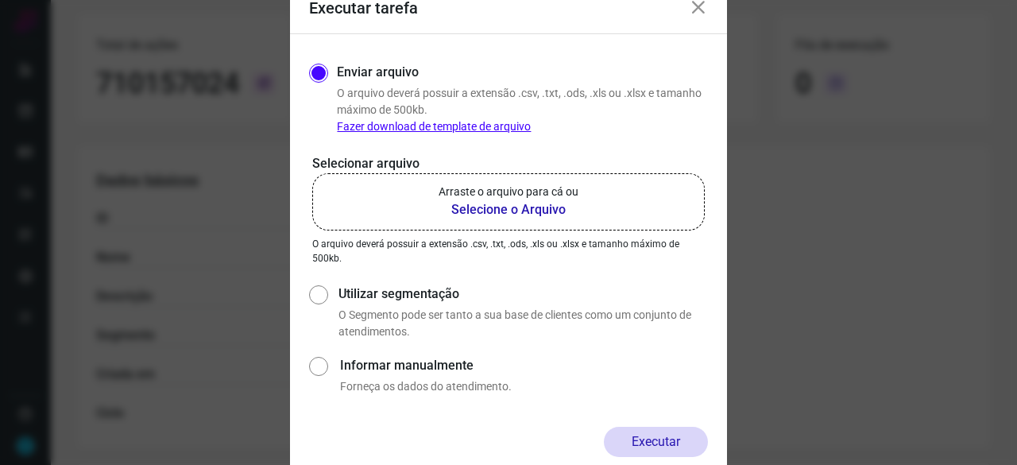
click at [702, 12] on icon at bounding box center [698, 7] width 19 height 19
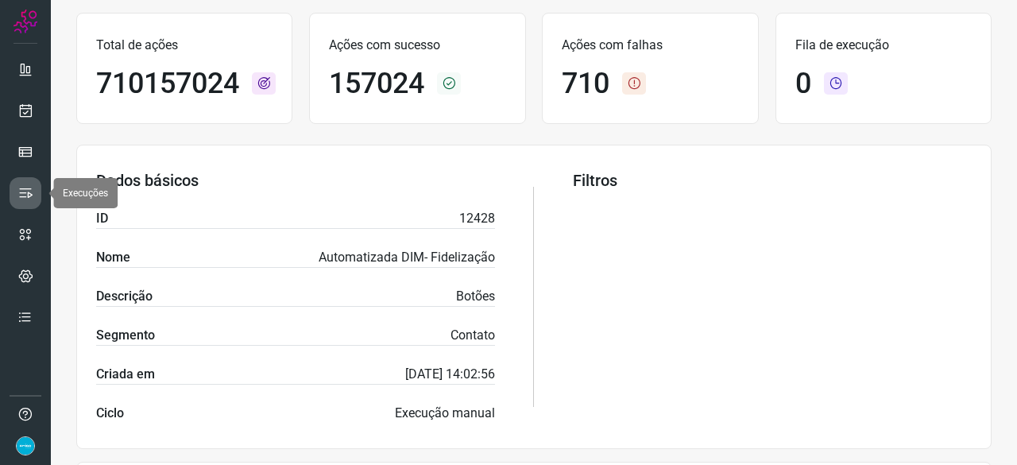
click at [25, 190] on icon at bounding box center [25, 193] width 16 height 16
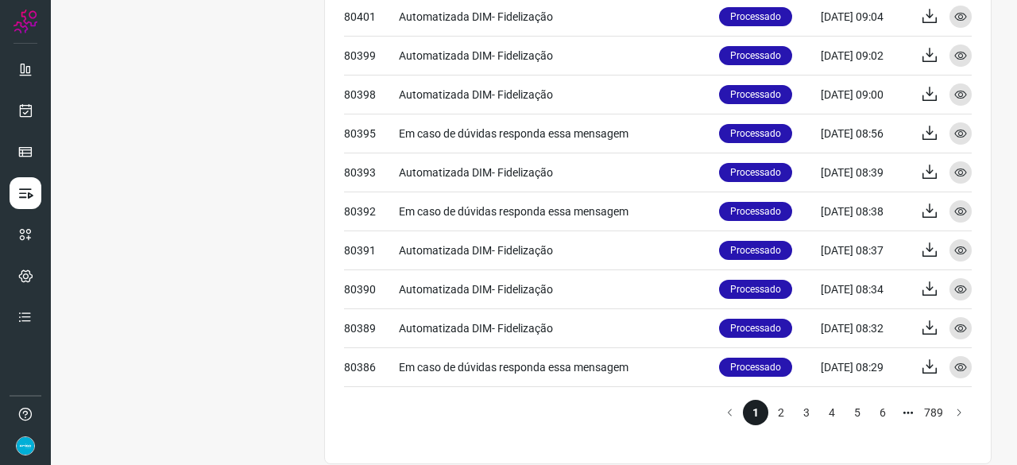
scroll to position [741, 0]
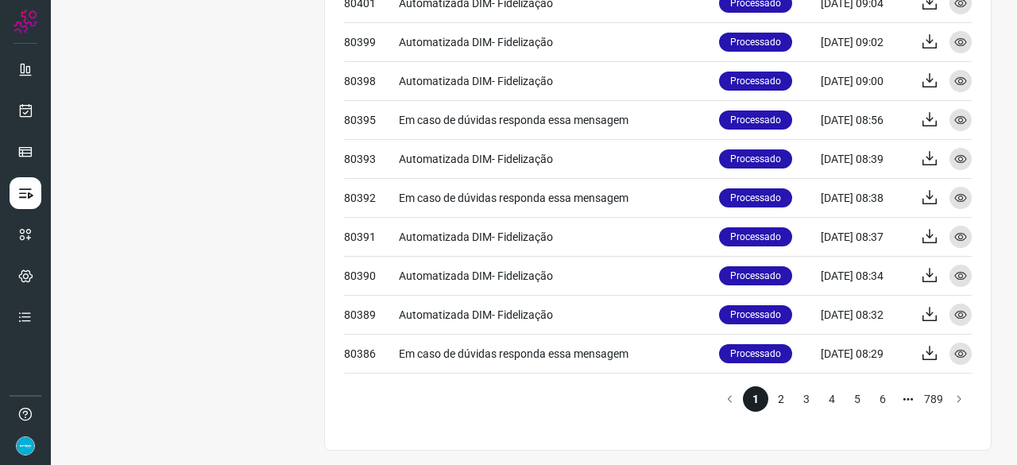
click at [774, 401] on li "2" at bounding box center [780, 398] width 25 height 25
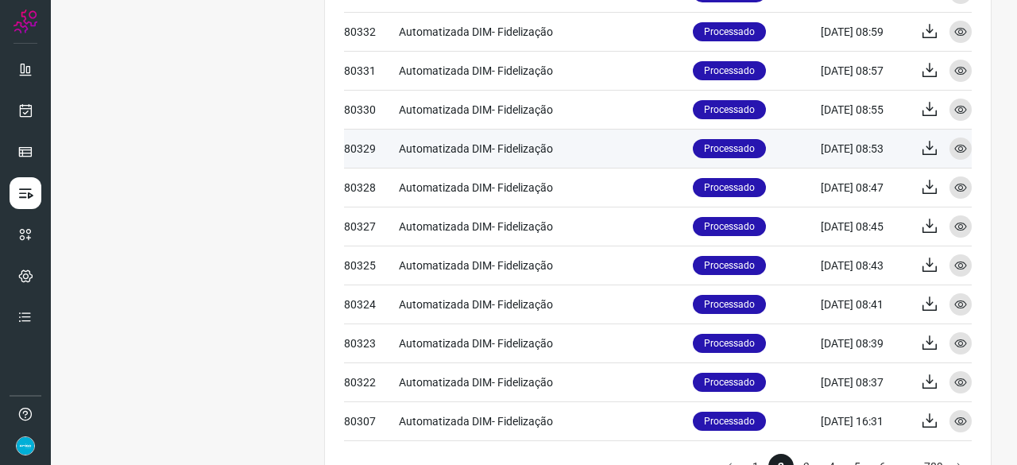
scroll to position [741, 0]
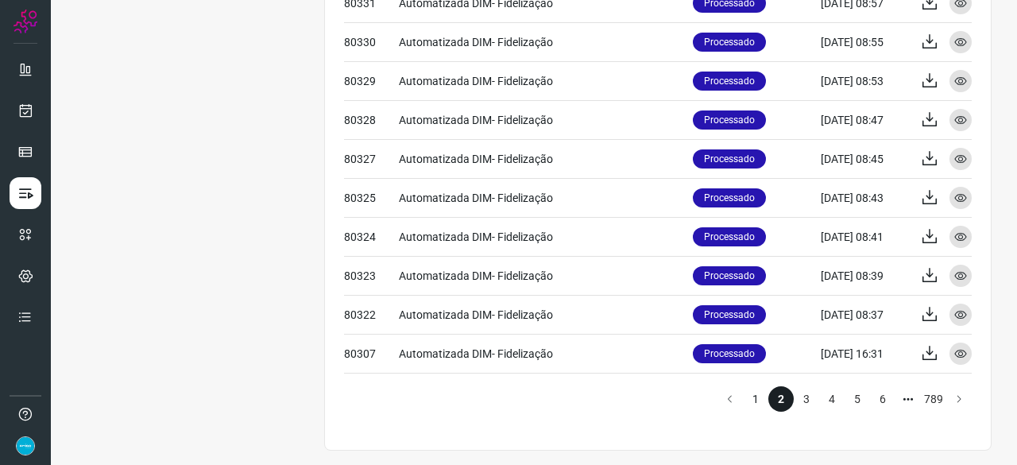
click at [743, 401] on li "1" at bounding box center [755, 398] width 25 height 25
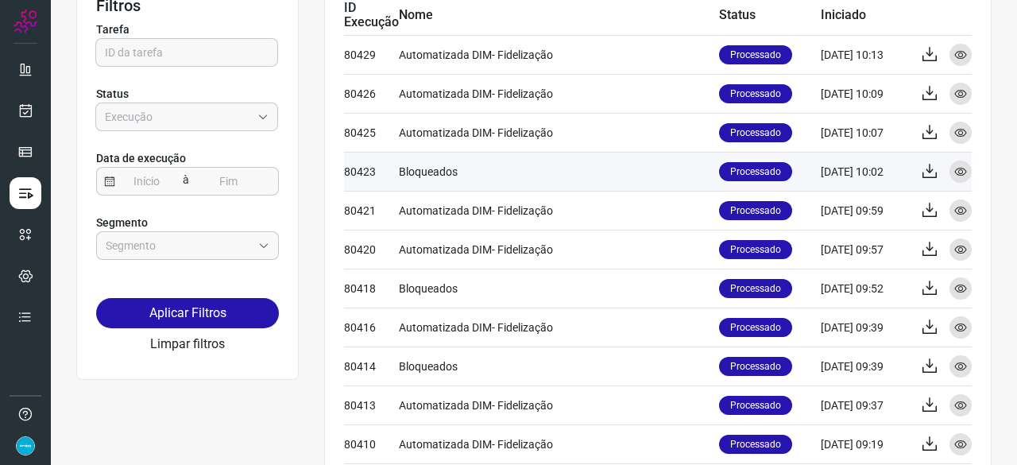
scroll to position [26, 0]
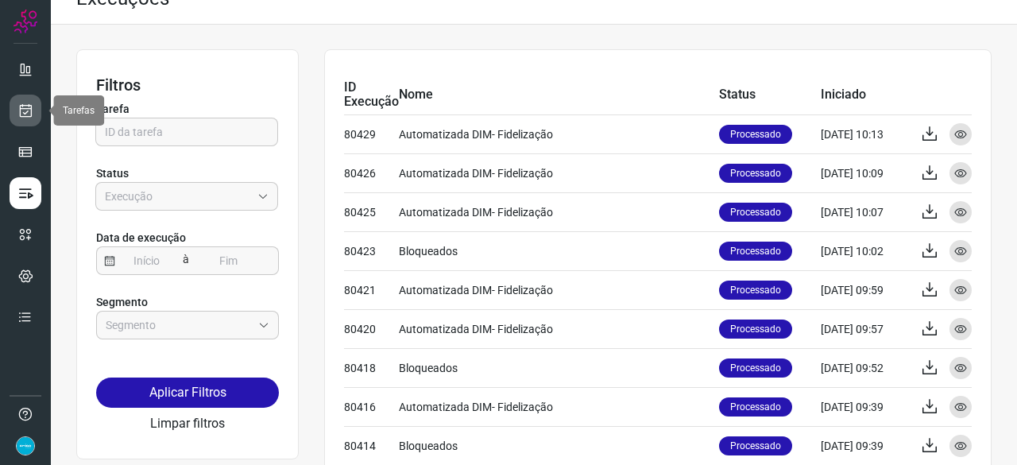
click at [26, 111] on icon at bounding box center [25, 111] width 17 height 16
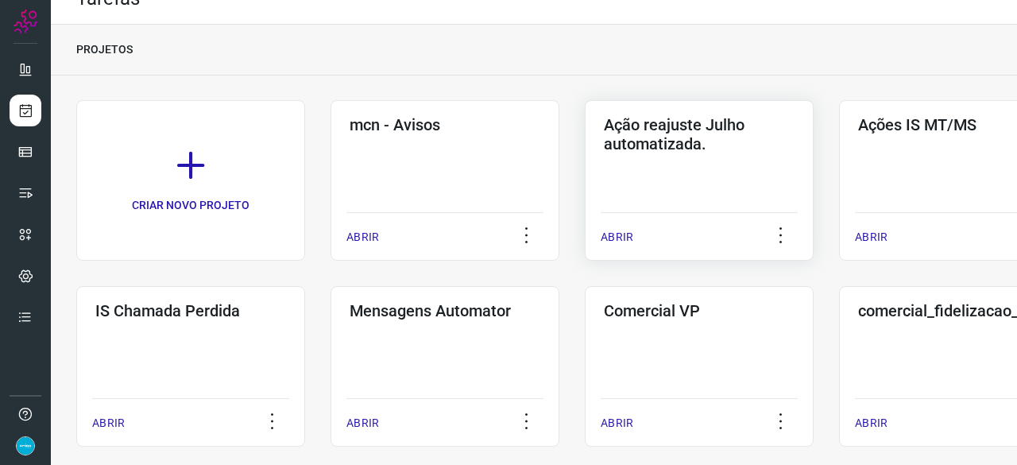
click at [620, 233] on p "ABRIR" at bounding box center [617, 237] width 33 height 17
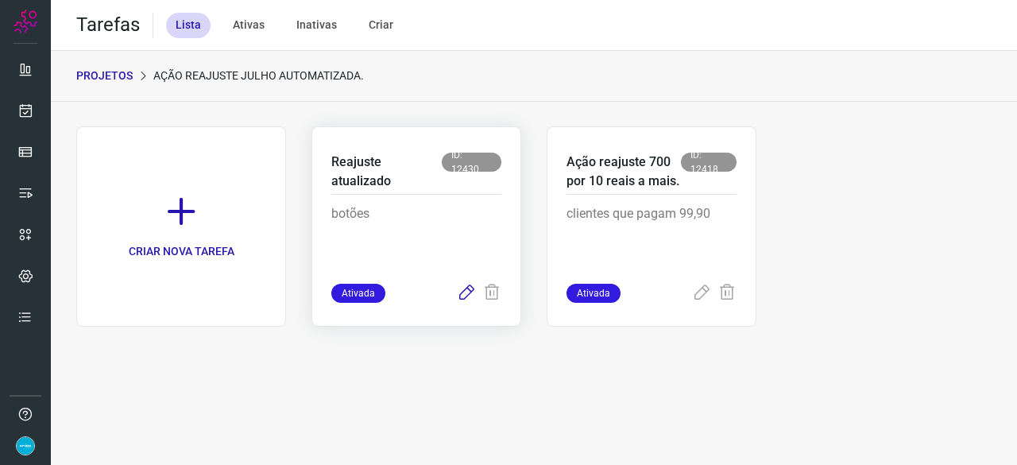
click at [471, 289] on icon at bounding box center [466, 293] width 19 height 19
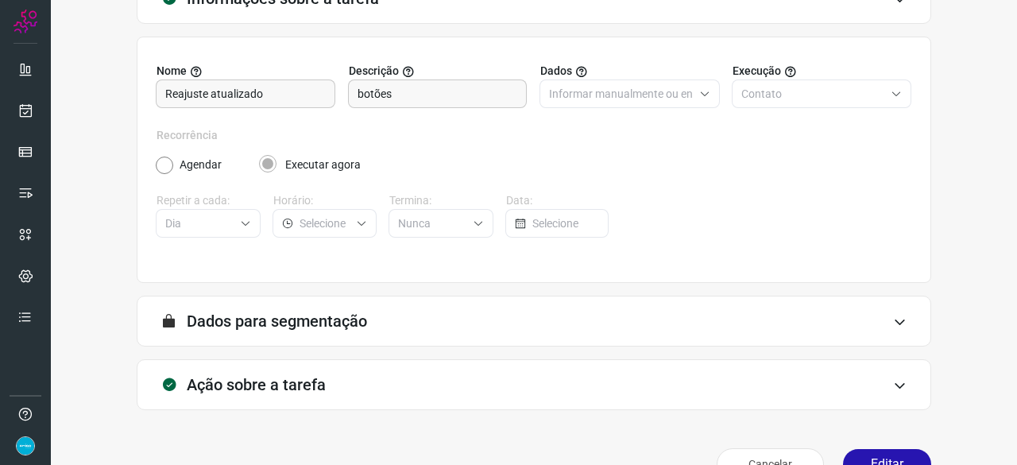
scroll to position [155, 0]
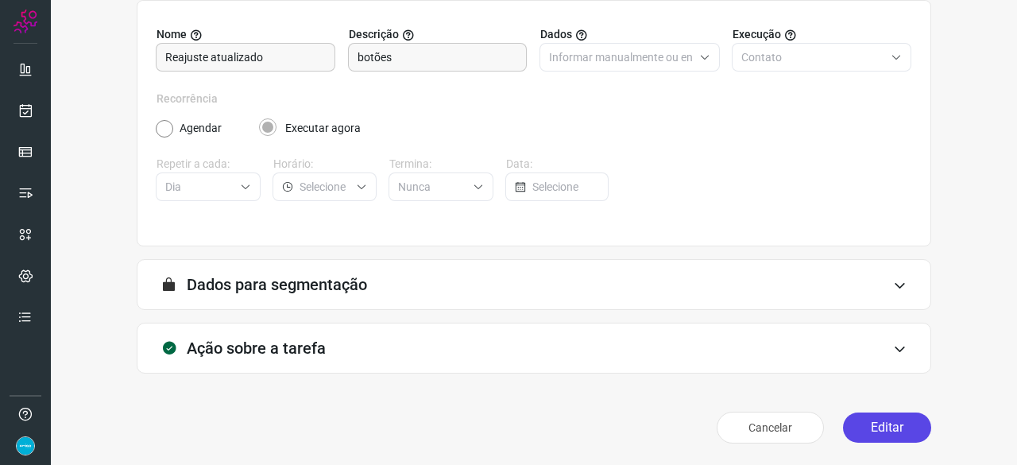
click at [844, 422] on button "Editar" at bounding box center [887, 427] width 88 height 30
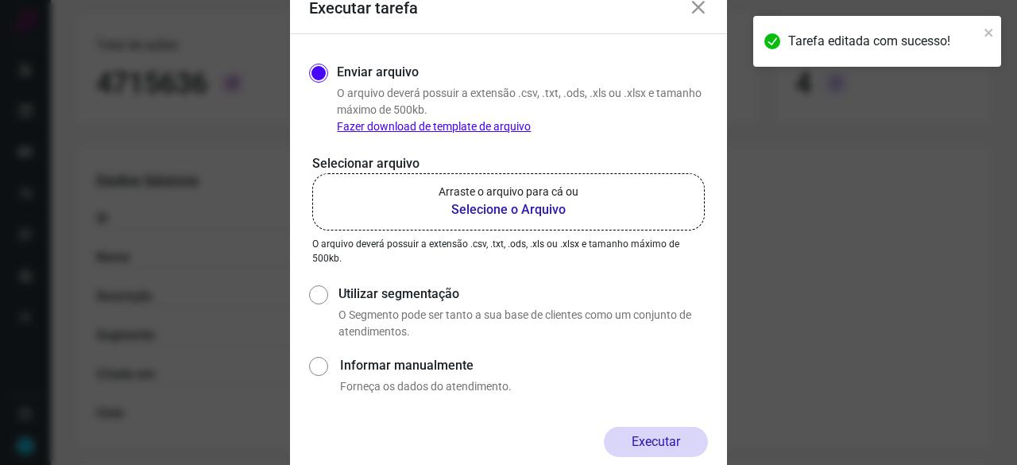
click at [484, 207] on b "Selecione o Arquivo" at bounding box center [509, 209] width 140 height 19
click at [0, 0] on input "Arraste o arquivo para cá ou Selecione o Arquivo" at bounding box center [0, 0] width 0 height 0
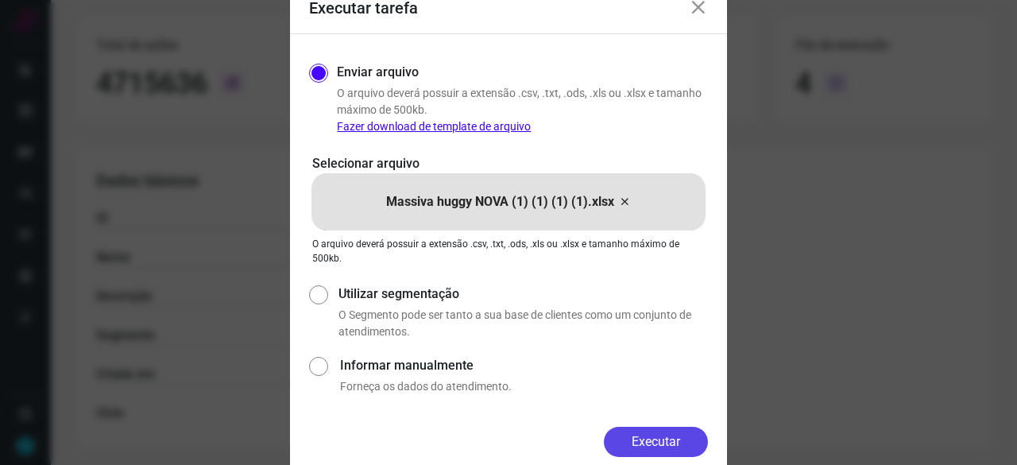
click at [677, 436] on button "Executar" at bounding box center [656, 442] width 104 height 30
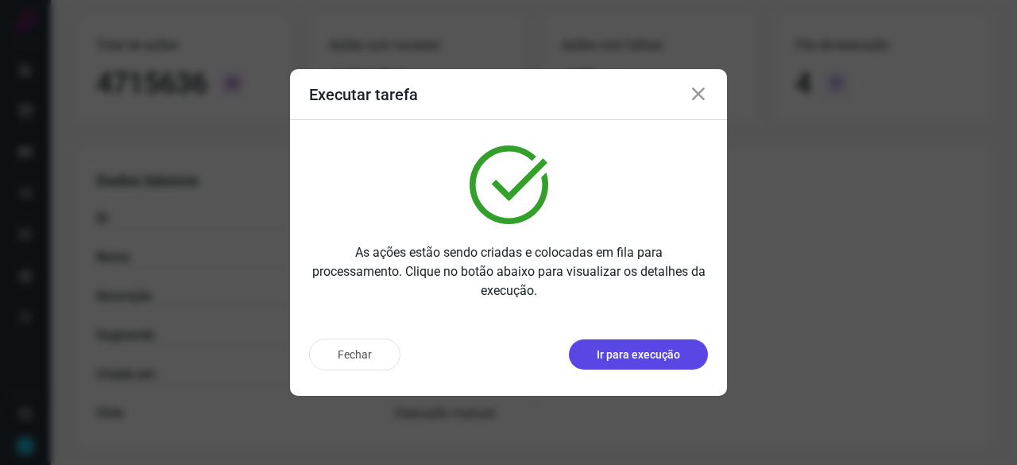
click at [668, 355] on p "Ir para execução" at bounding box center [638, 354] width 83 height 17
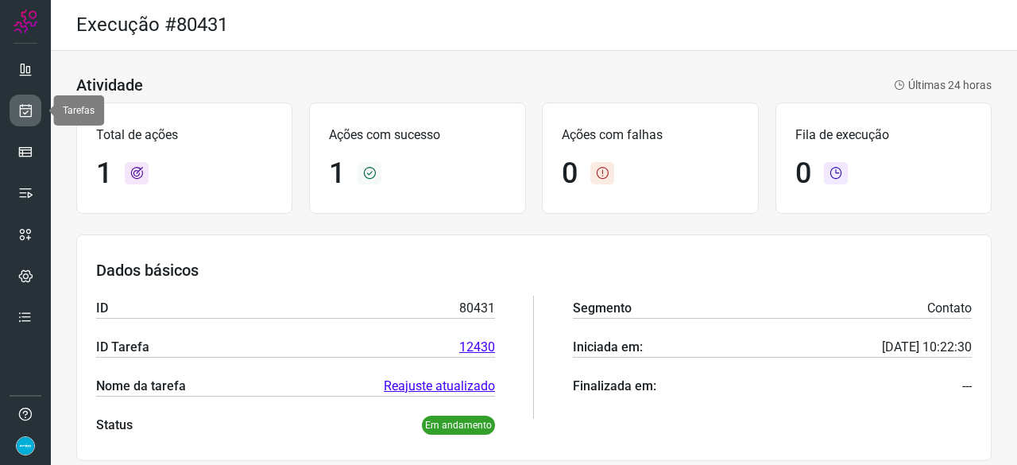
click at [25, 110] on icon at bounding box center [25, 111] width 17 height 16
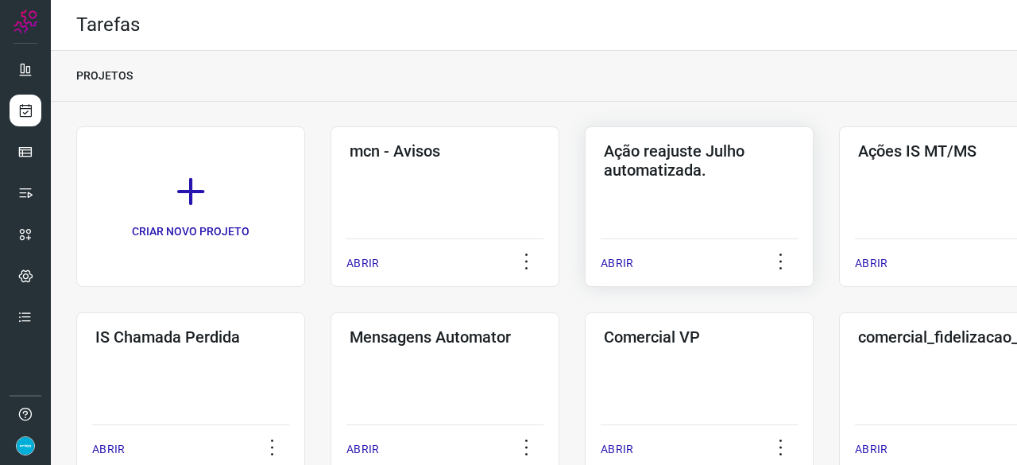
click at [617, 266] on p "ABRIR" at bounding box center [617, 263] width 33 height 17
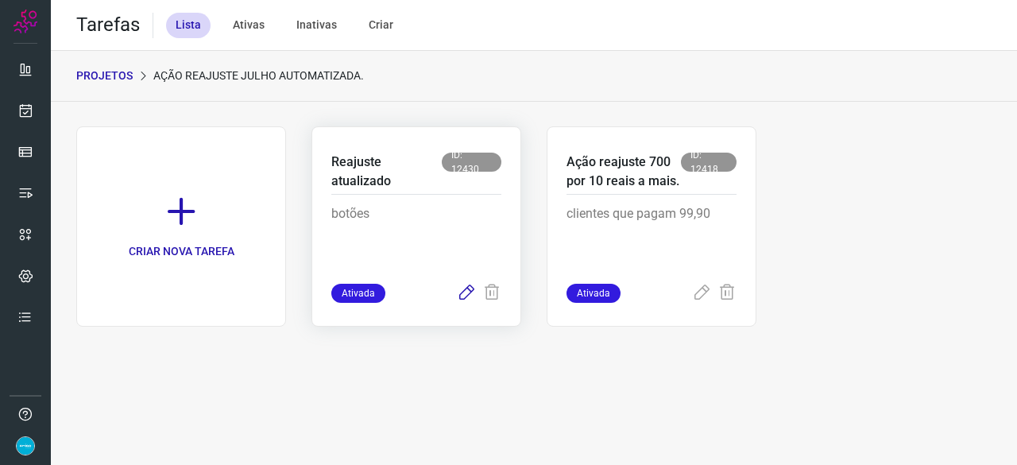
click at [462, 292] on icon at bounding box center [466, 293] width 19 height 19
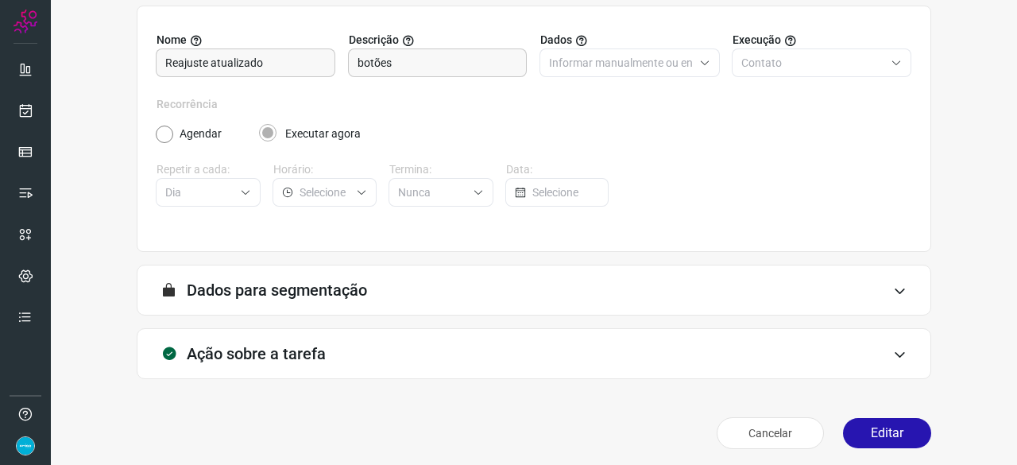
scroll to position [155, 0]
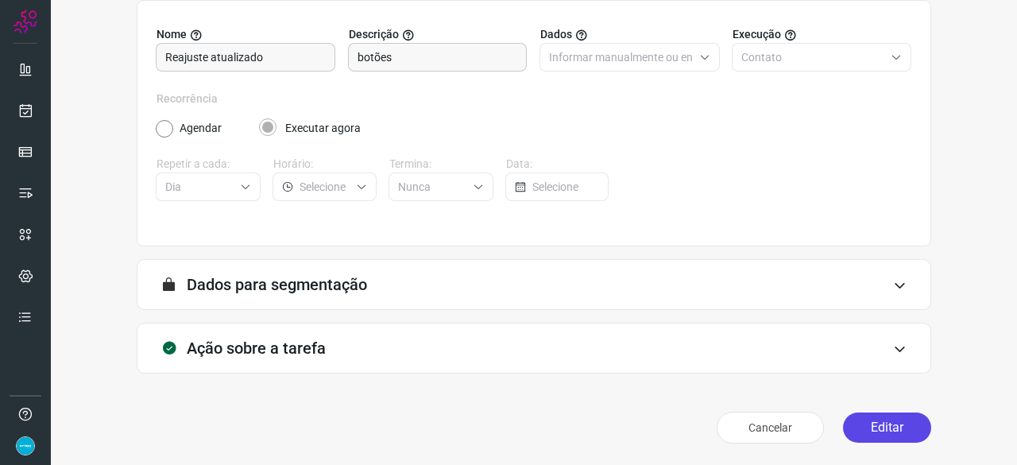
click at [857, 427] on button "Editar" at bounding box center [887, 427] width 88 height 30
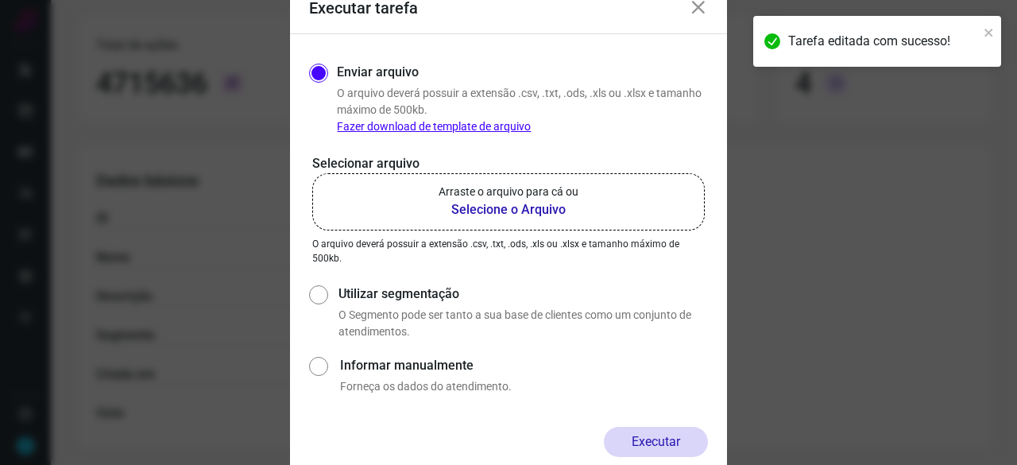
click at [505, 213] on b "Selecione o Arquivo" at bounding box center [509, 209] width 140 height 19
click at [0, 0] on input "Arraste o arquivo para cá ou Selecione o Arquivo" at bounding box center [0, 0] width 0 height 0
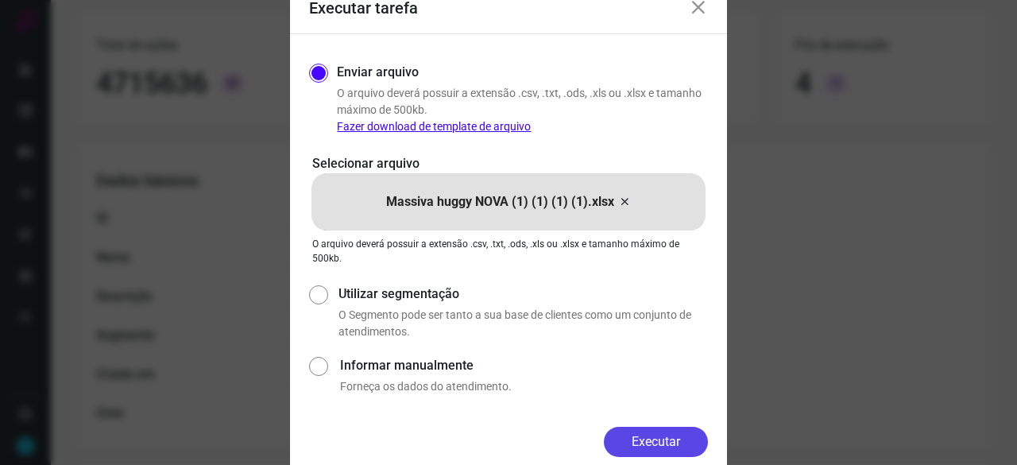
click at [636, 441] on button "Executar" at bounding box center [656, 442] width 104 height 30
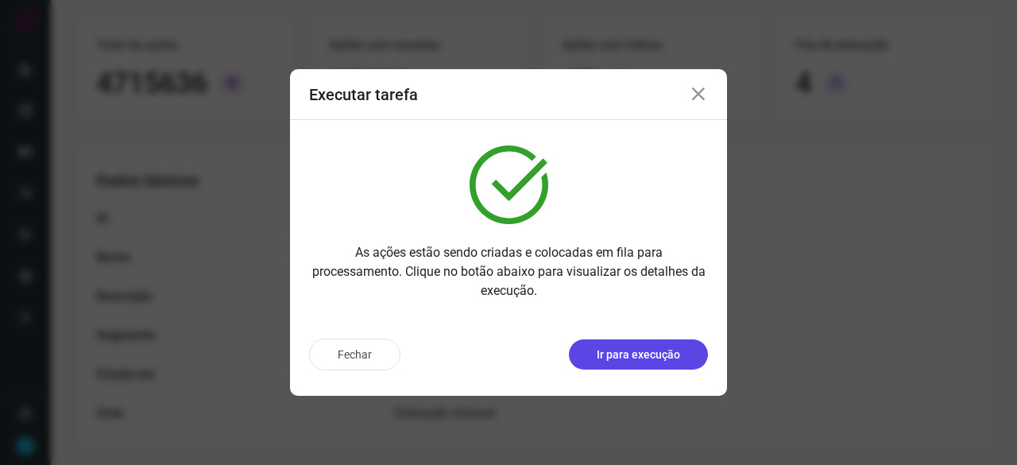
click at [677, 354] on p "Ir para execução" at bounding box center [638, 354] width 83 height 17
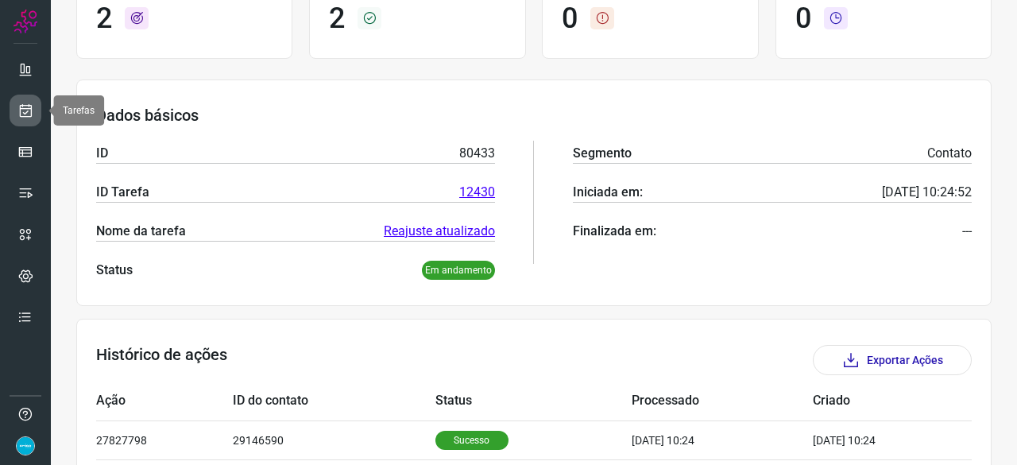
click at [25, 117] on icon at bounding box center [25, 111] width 17 height 16
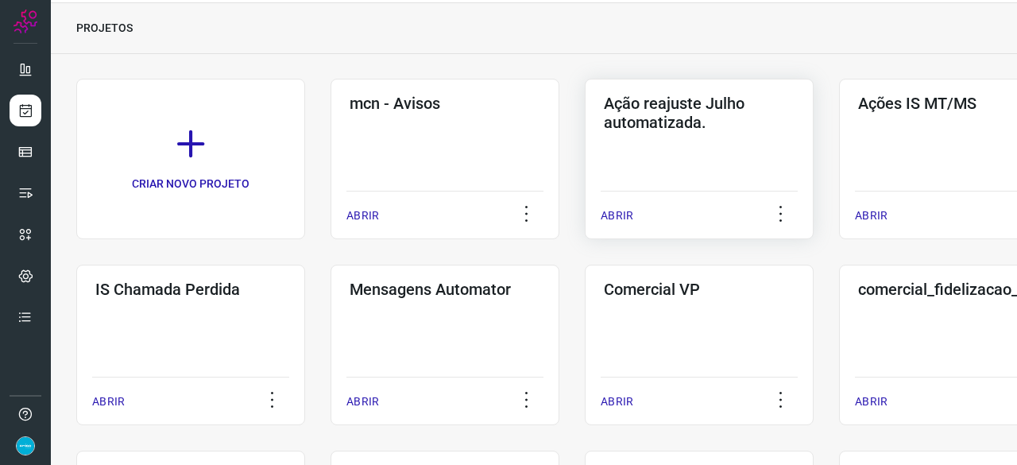
click at [615, 215] on p "ABRIR" at bounding box center [617, 215] width 33 height 17
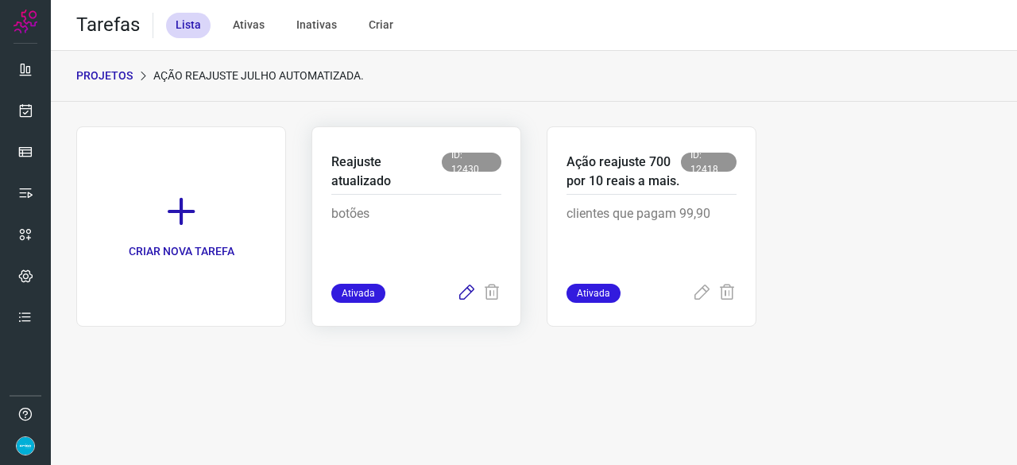
click at [464, 291] on icon at bounding box center [466, 293] width 19 height 19
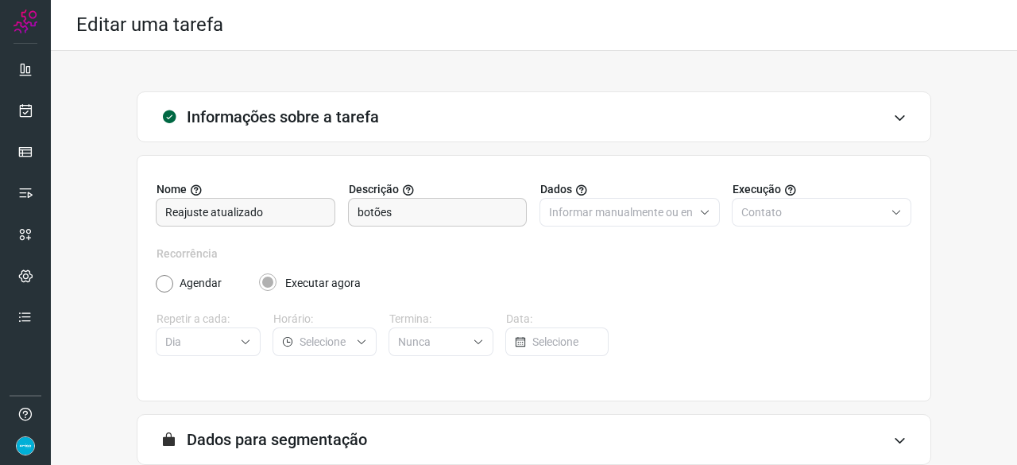
scroll to position [155, 0]
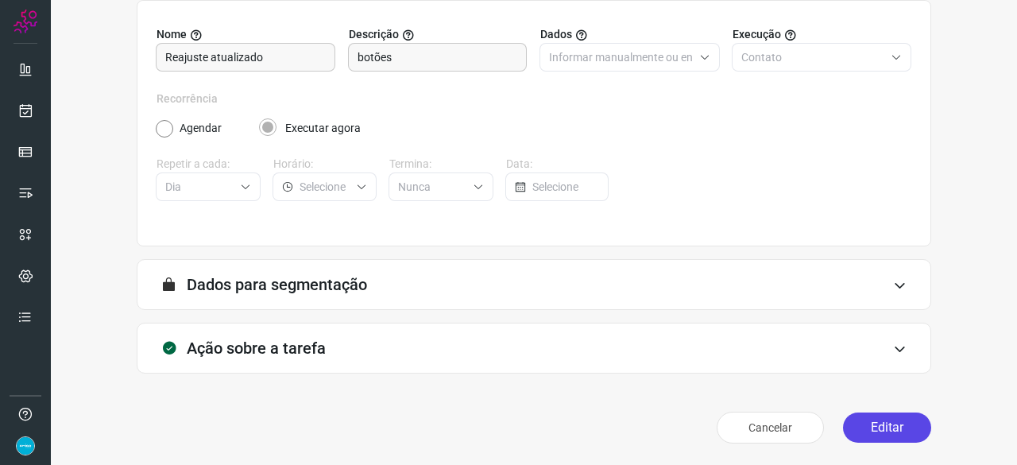
click at [869, 429] on button "Editar" at bounding box center [887, 427] width 88 height 30
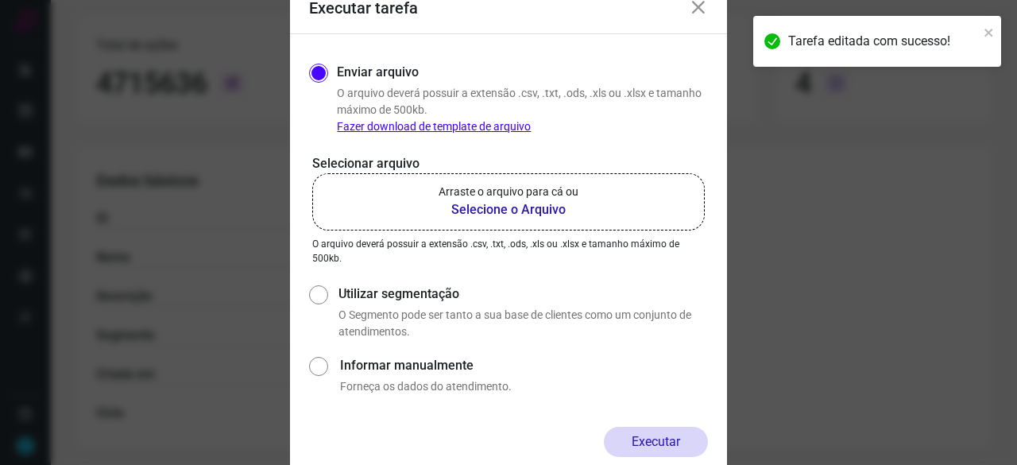
click at [483, 214] on b "Selecione o Arquivo" at bounding box center [509, 209] width 140 height 19
click at [0, 0] on input "Arraste o arquivo para cá ou Selecione o Arquivo" at bounding box center [0, 0] width 0 height 0
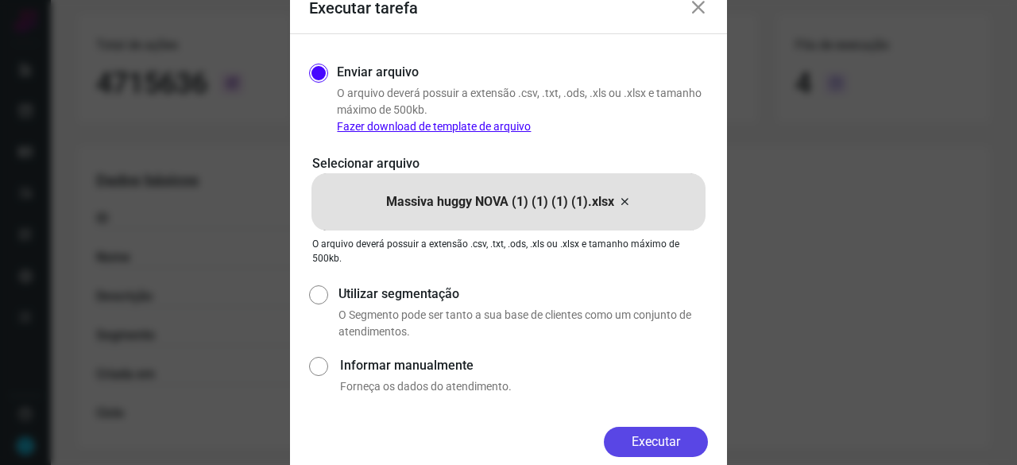
click at [664, 435] on button "Executar" at bounding box center [656, 442] width 104 height 30
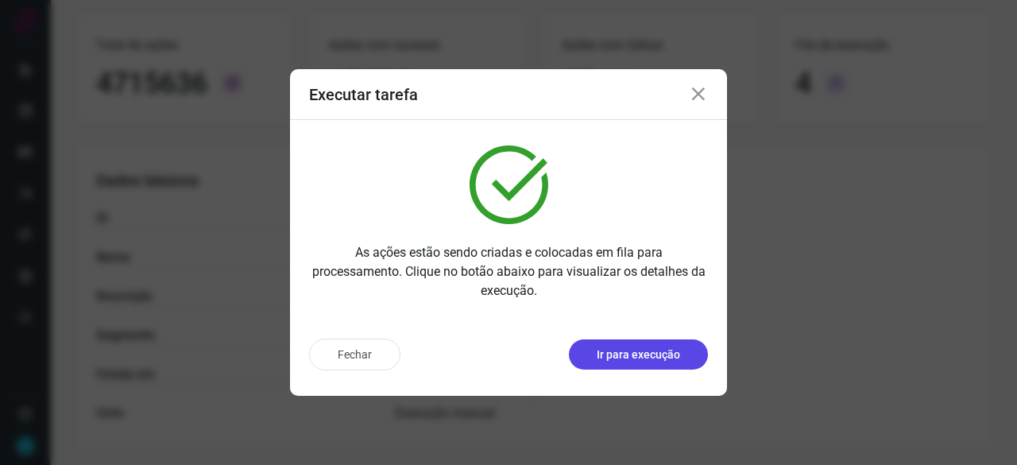
click at [639, 363] on button "Ir para execução" at bounding box center [638, 354] width 139 height 30
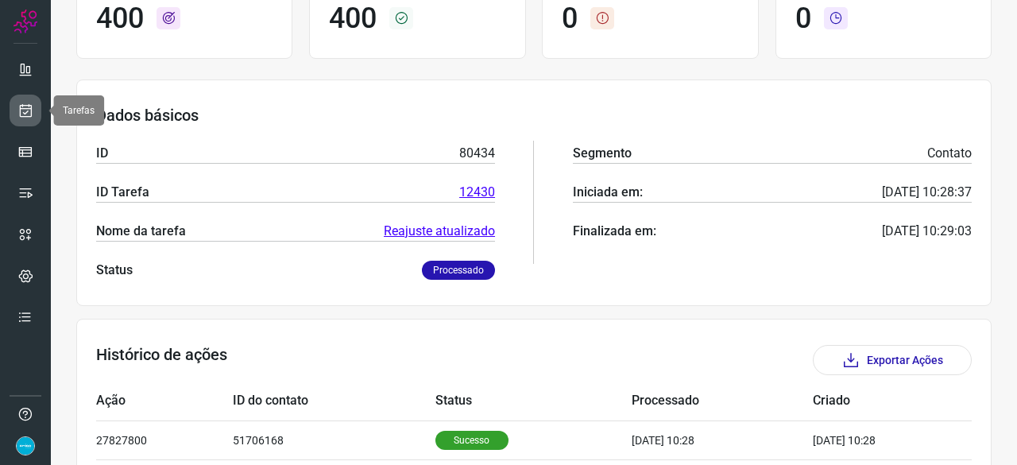
click at [25, 106] on icon at bounding box center [25, 111] width 17 height 16
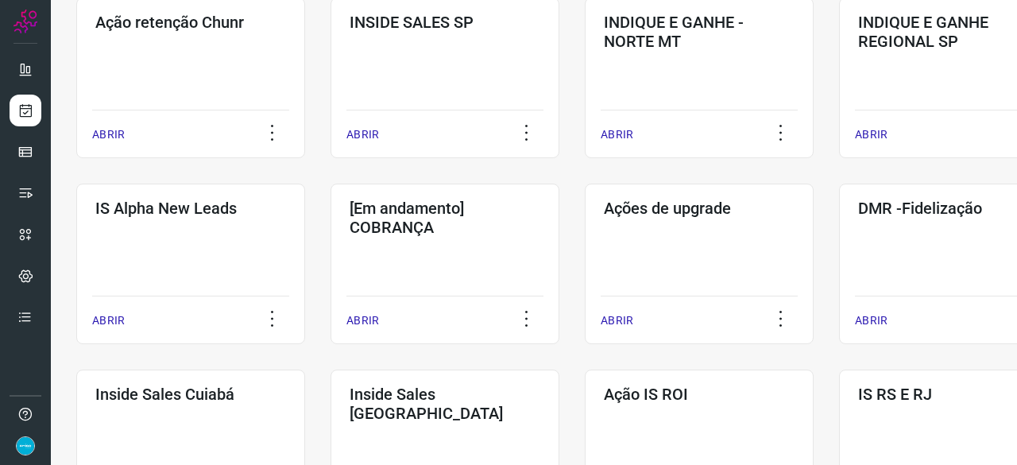
scroll to position [524, 0]
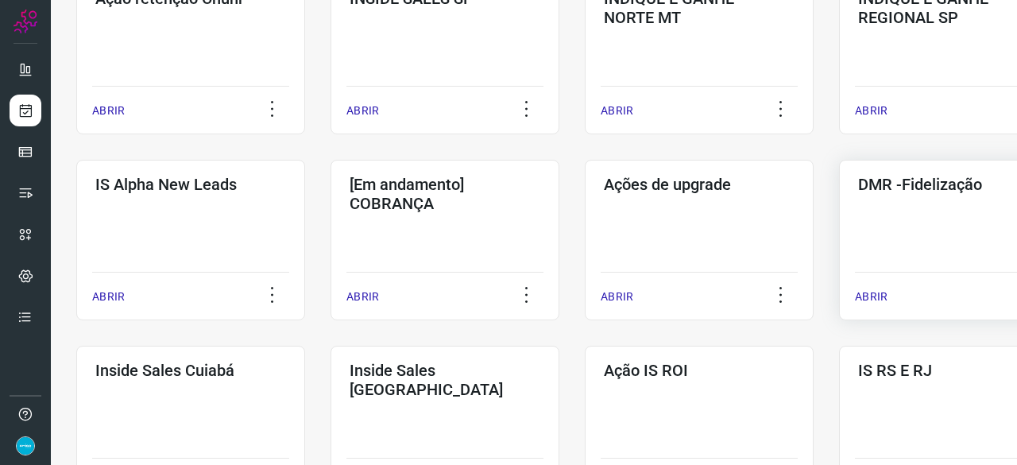
click at [884, 295] on p "ABRIR" at bounding box center [871, 296] width 33 height 17
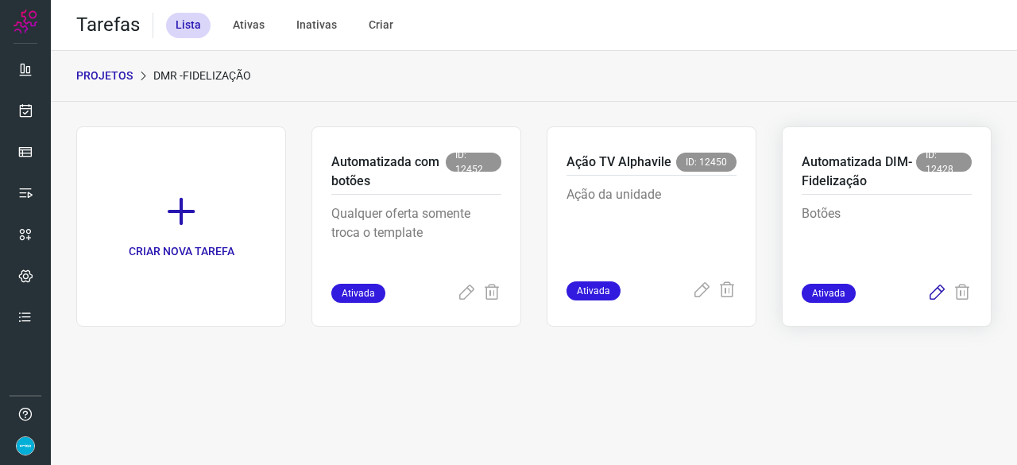
click at [935, 292] on icon at bounding box center [936, 293] width 19 height 19
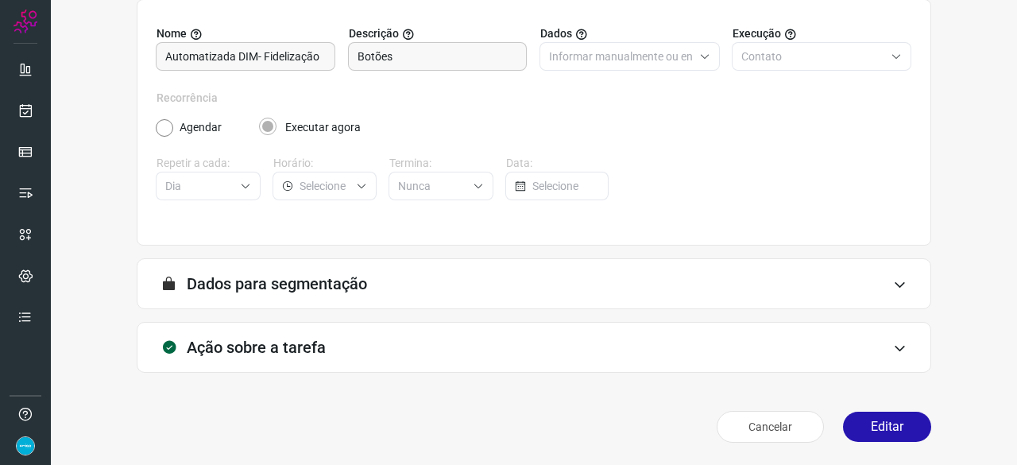
scroll to position [155, 0]
click at [880, 420] on button "Editar" at bounding box center [887, 427] width 88 height 30
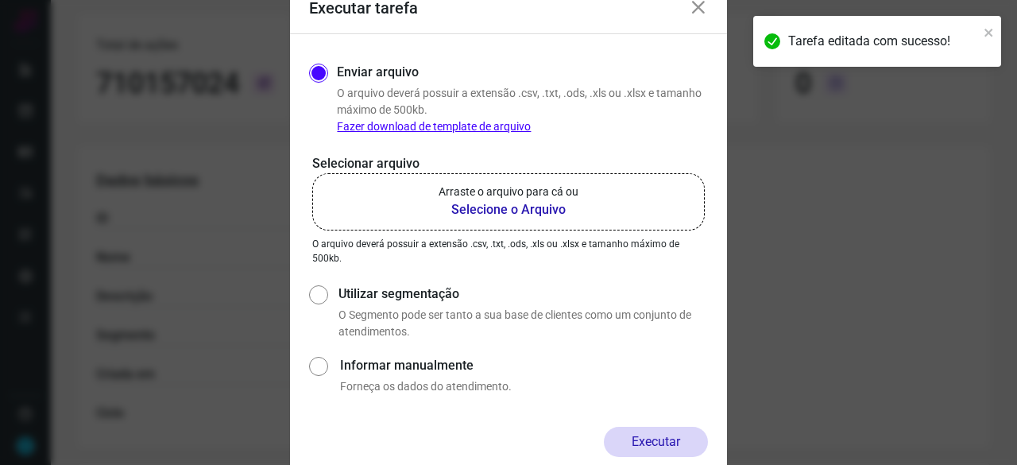
click at [485, 211] on b "Selecione o Arquivo" at bounding box center [509, 209] width 140 height 19
click at [0, 0] on input "Arraste o arquivo para cá ou Selecione o Arquivo" at bounding box center [0, 0] width 0 height 0
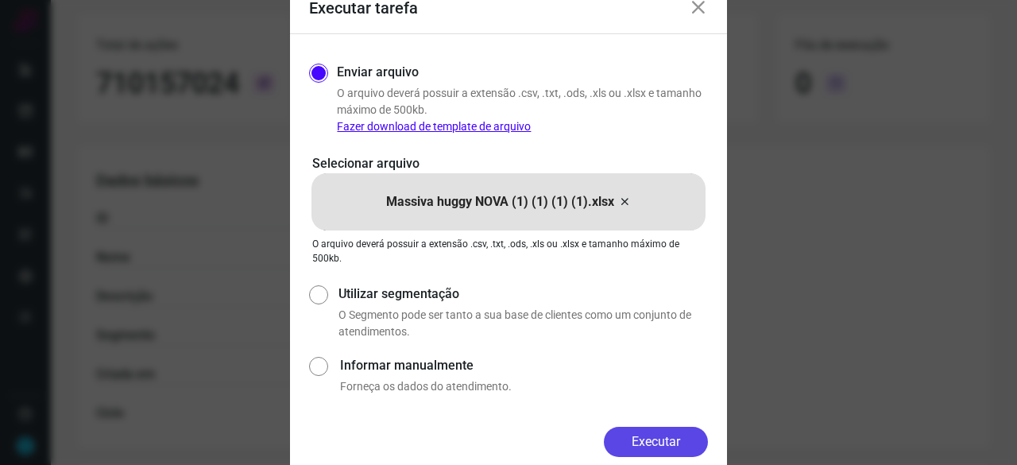
click at [695, 444] on button "Executar" at bounding box center [656, 442] width 104 height 30
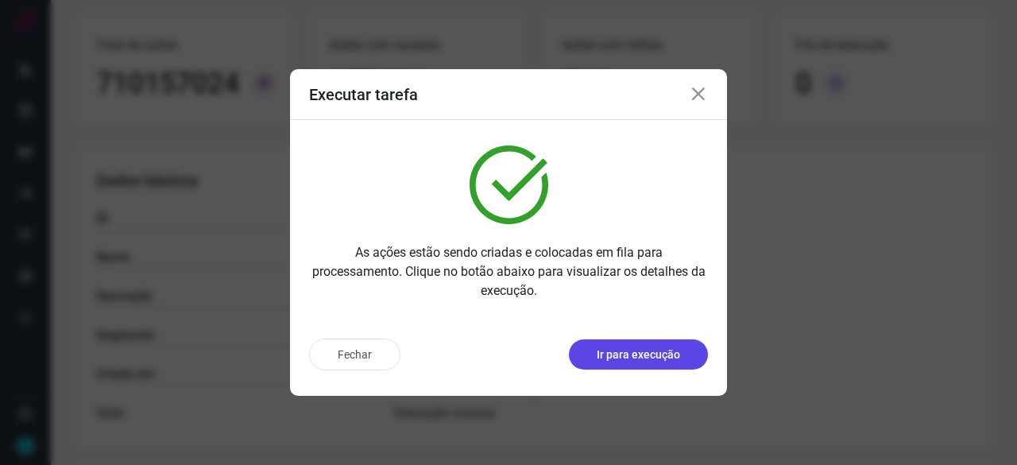
click at [601, 354] on p "Ir para execução" at bounding box center [638, 354] width 83 height 17
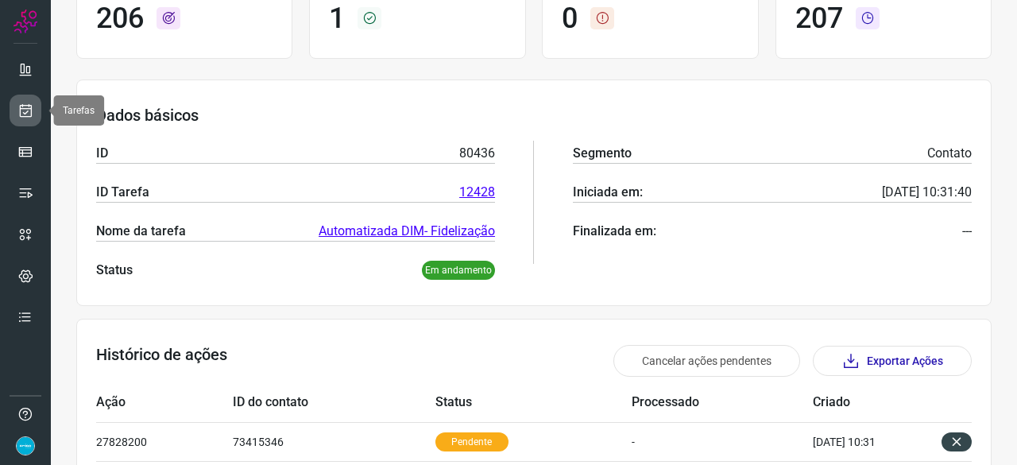
click at [27, 111] on icon at bounding box center [25, 111] width 17 height 16
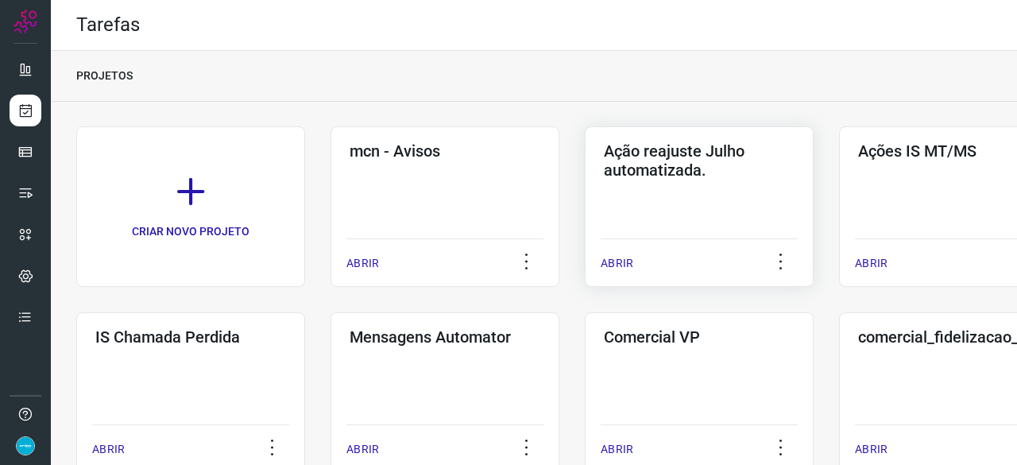
click at [618, 261] on p "ABRIR" at bounding box center [617, 263] width 33 height 17
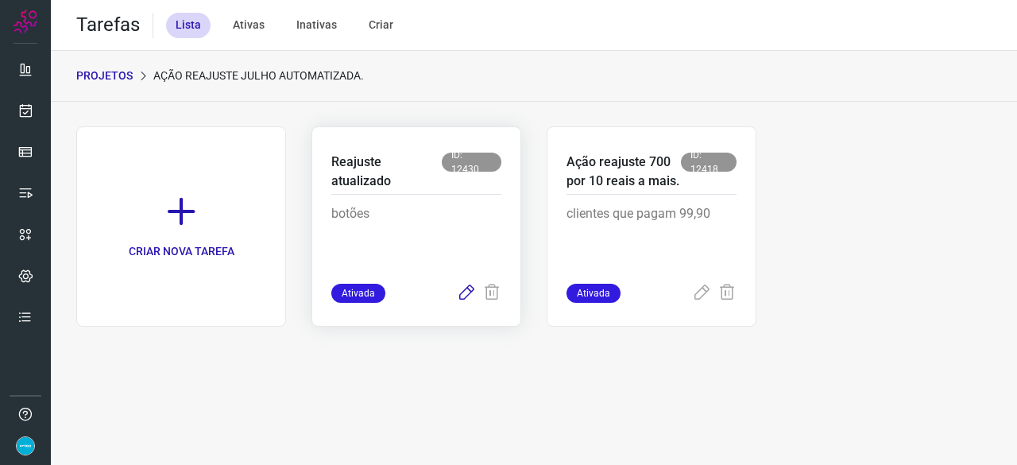
click at [463, 288] on icon at bounding box center [466, 293] width 19 height 19
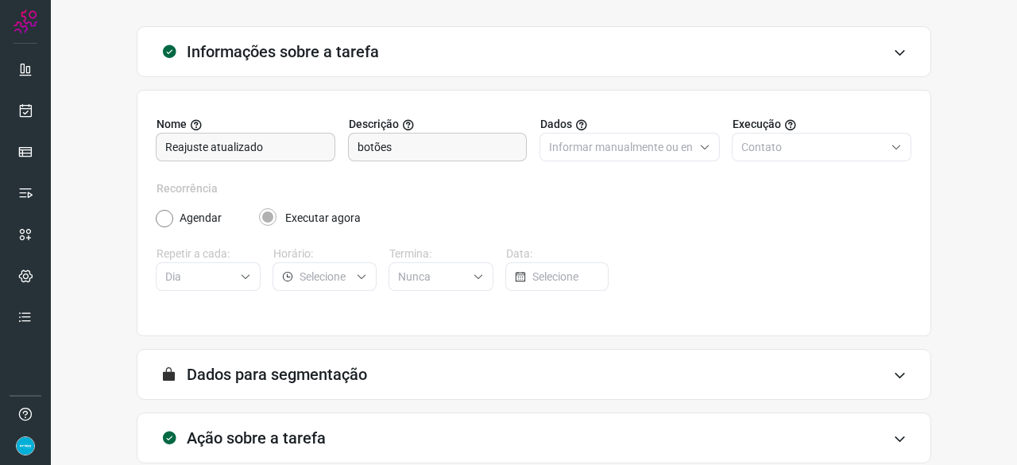
scroll to position [155, 0]
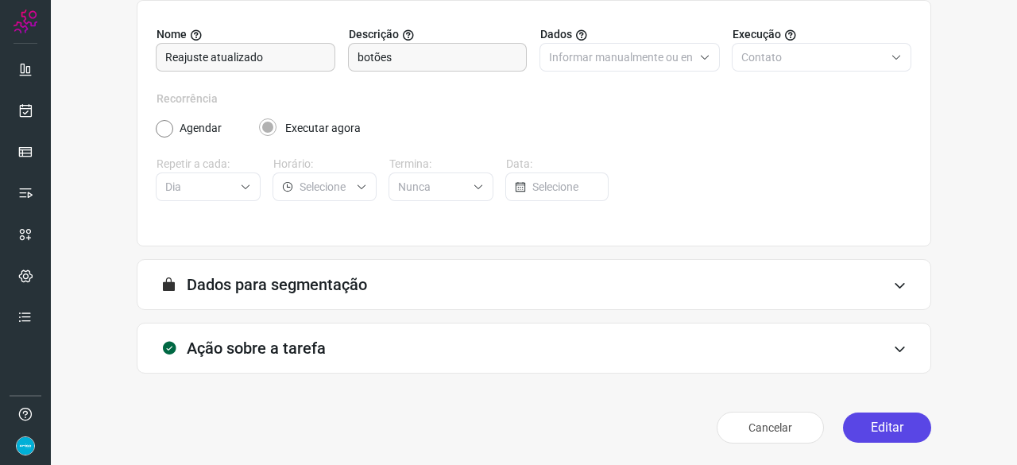
click at [866, 427] on button "Editar" at bounding box center [887, 427] width 88 height 30
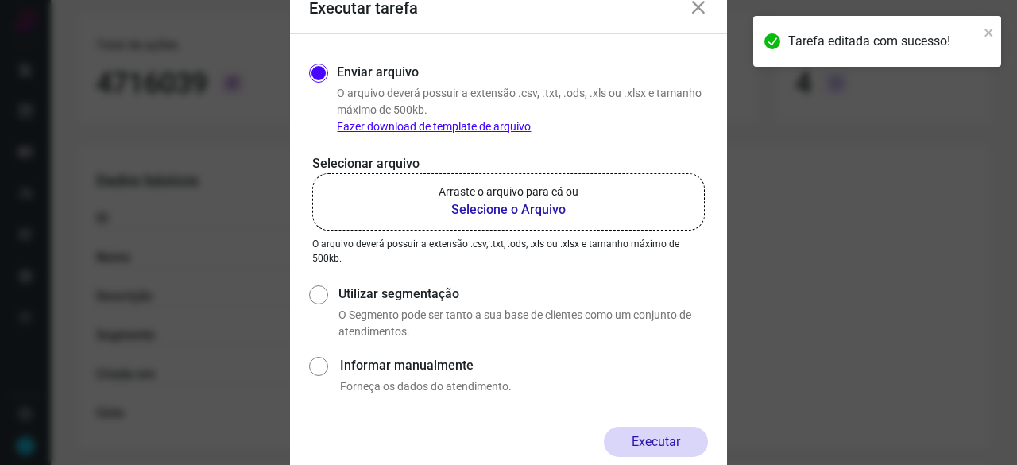
click at [474, 207] on b "Selecione o Arquivo" at bounding box center [509, 209] width 140 height 19
click at [0, 0] on input "Arraste o arquivo para cá ou Selecione o Arquivo" at bounding box center [0, 0] width 0 height 0
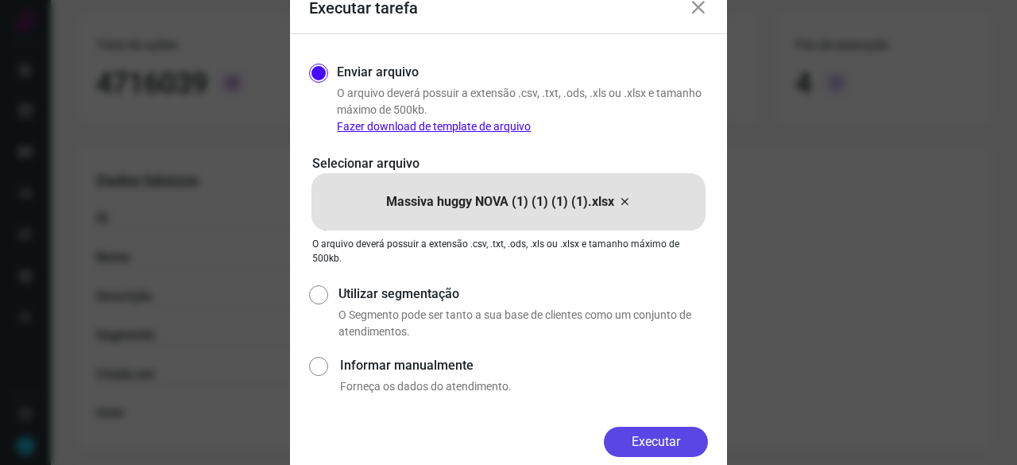
click at [641, 436] on button "Executar" at bounding box center [656, 442] width 104 height 30
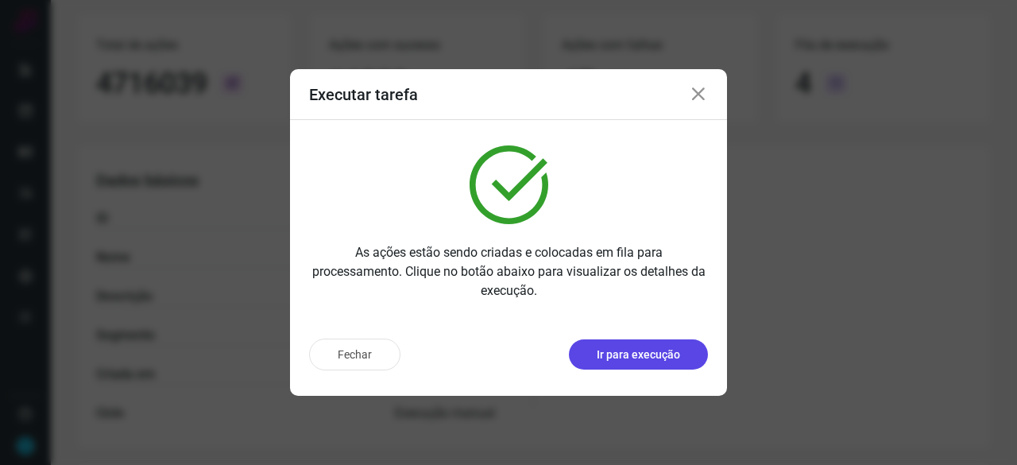
click at [626, 352] on p "Ir para execução" at bounding box center [638, 354] width 83 height 17
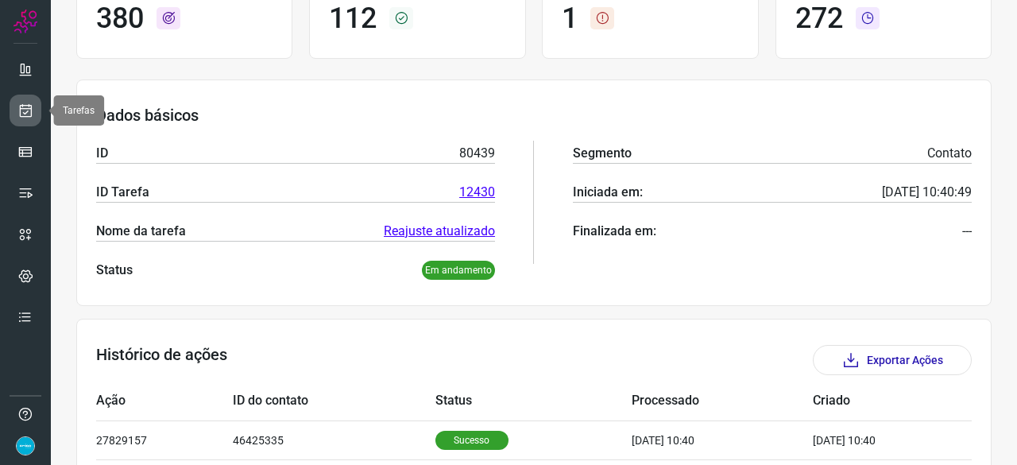
click at [38, 106] on link at bounding box center [26, 111] width 32 height 32
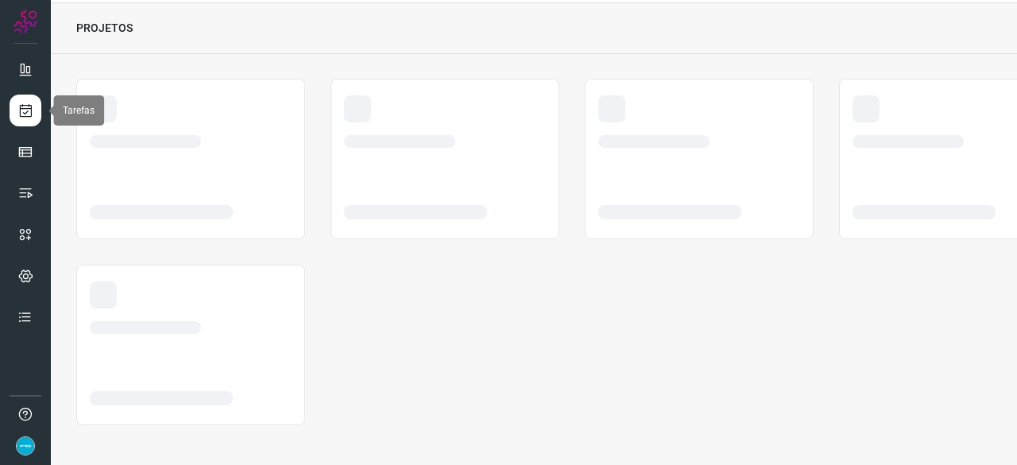
scroll to position [48, 0]
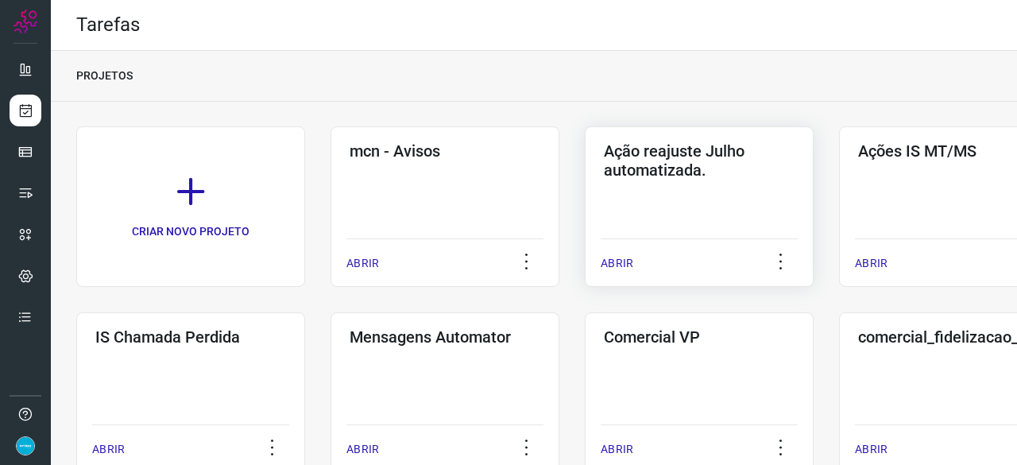
click at [626, 263] on p "ABRIR" at bounding box center [617, 263] width 33 height 17
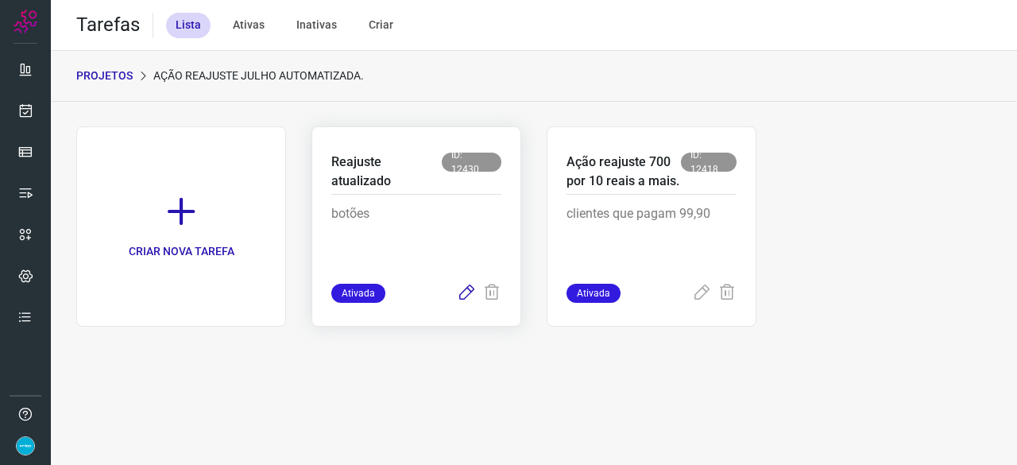
click at [465, 292] on icon at bounding box center [466, 293] width 19 height 19
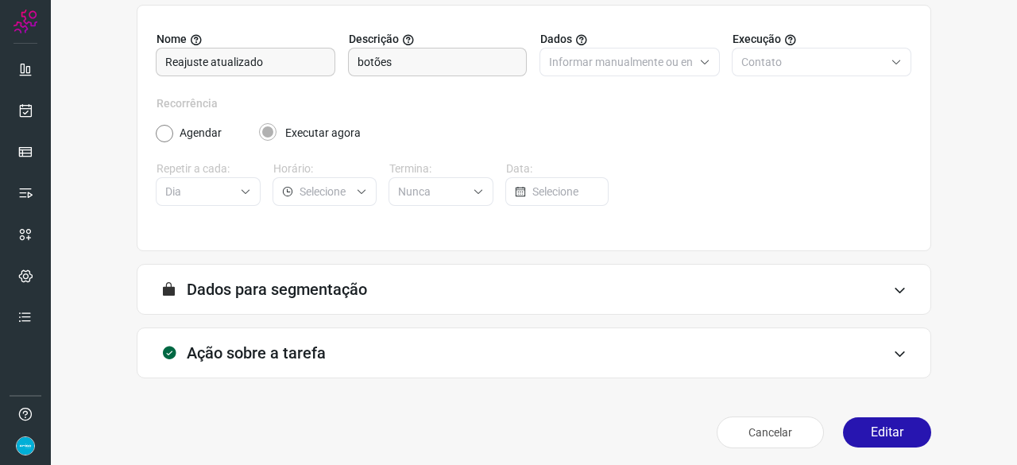
scroll to position [155, 0]
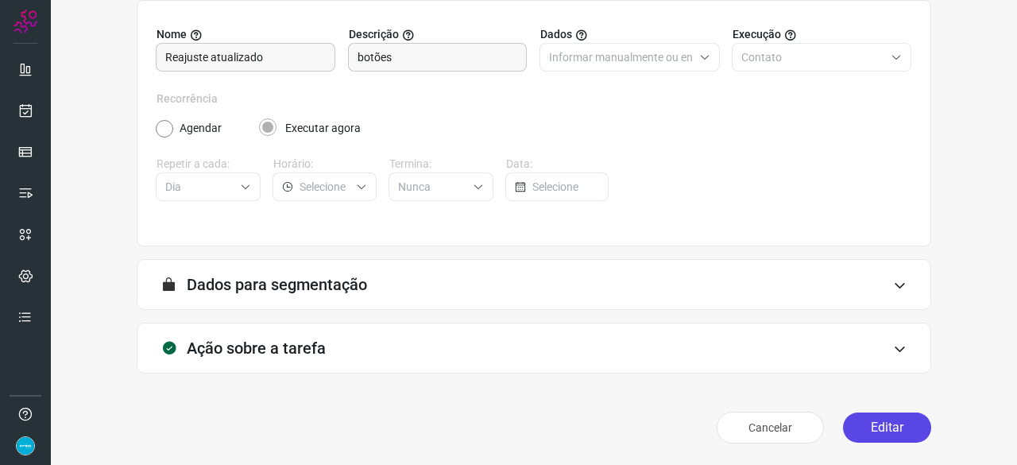
click at [884, 423] on button "Editar" at bounding box center [887, 427] width 88 height 30
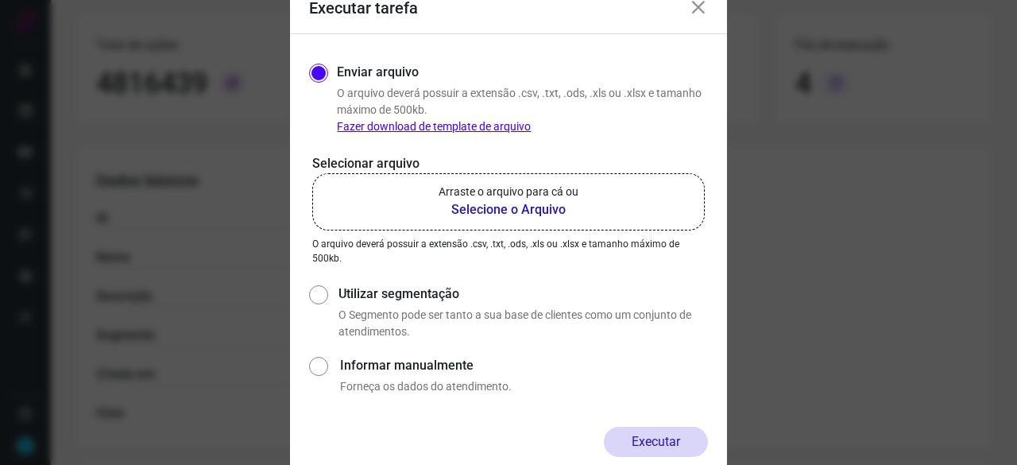
click at [482, 209] on b "Selecione o Arquivo" at bounding box center [509, 209] width 140 height 19
click at [0, 0] on input "Arraste o arquivo para cá ou Selecione o Arquivo" at bounding box center [0, 0] width 0 height 0
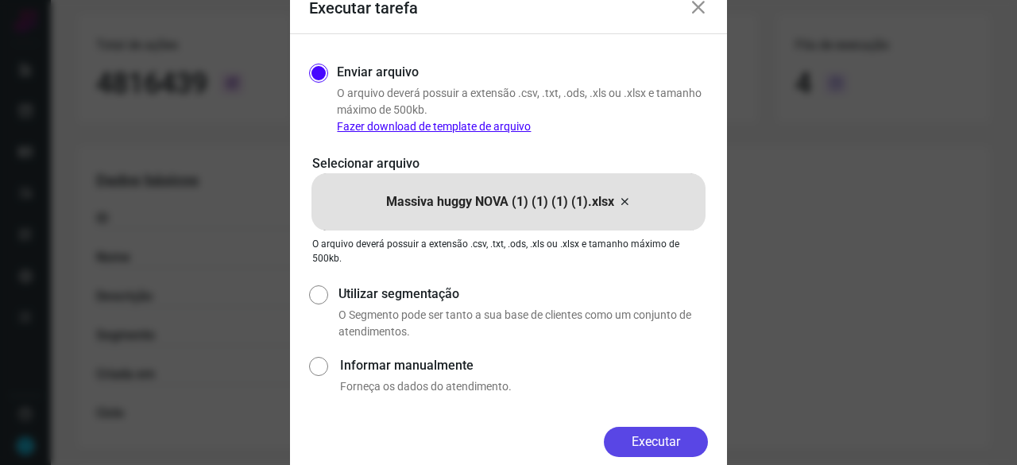
click at [672, 436] on button "Executar" at bounding box center [656, 442] width 104 height 30
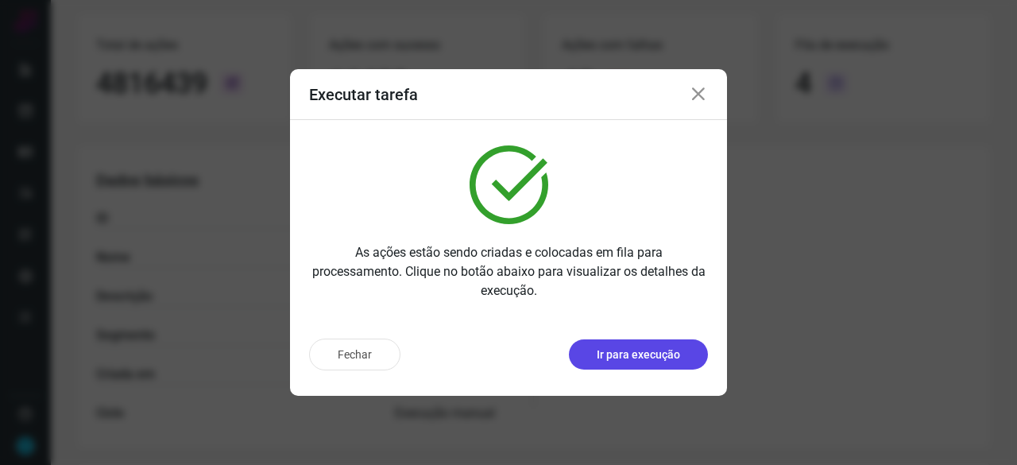
click at [663, 357] on p "Ir para execução" at bounding box center [638, 354] width 83 height 17
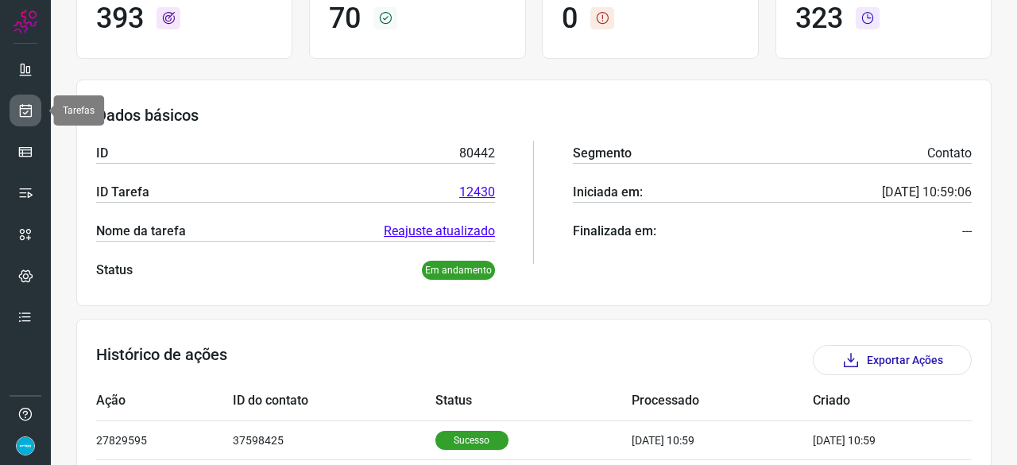
click at [19, 107] on icon at bounding box center [25, 111] width 17 height 16
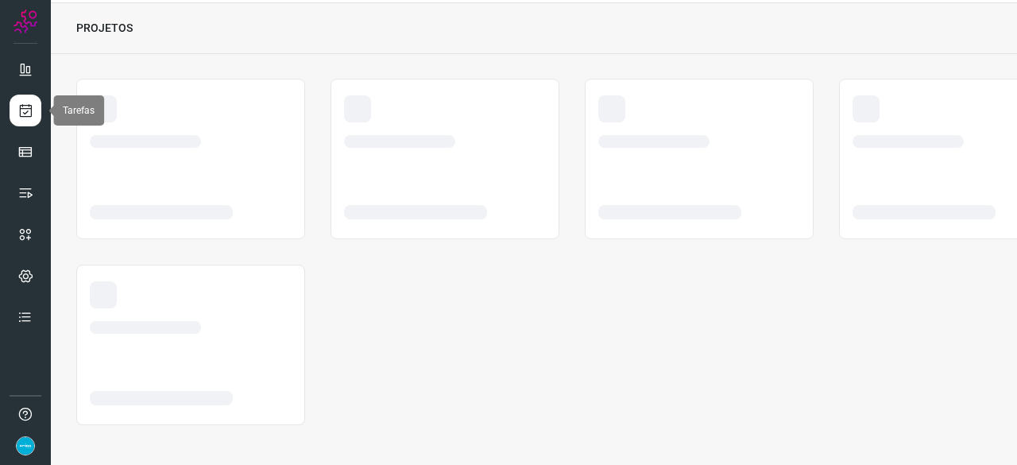
scroll to position [48, 0]
